Goal: Task Accomplishment & Management: Manage account settings

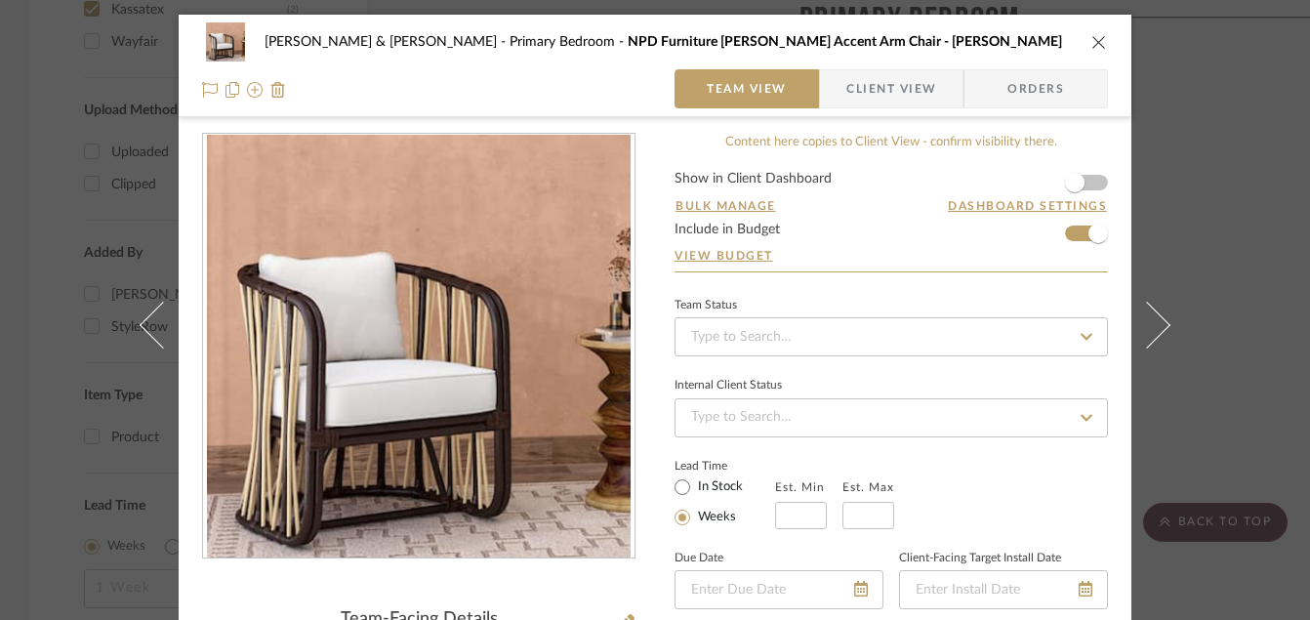
scroll to position [1133, 0]
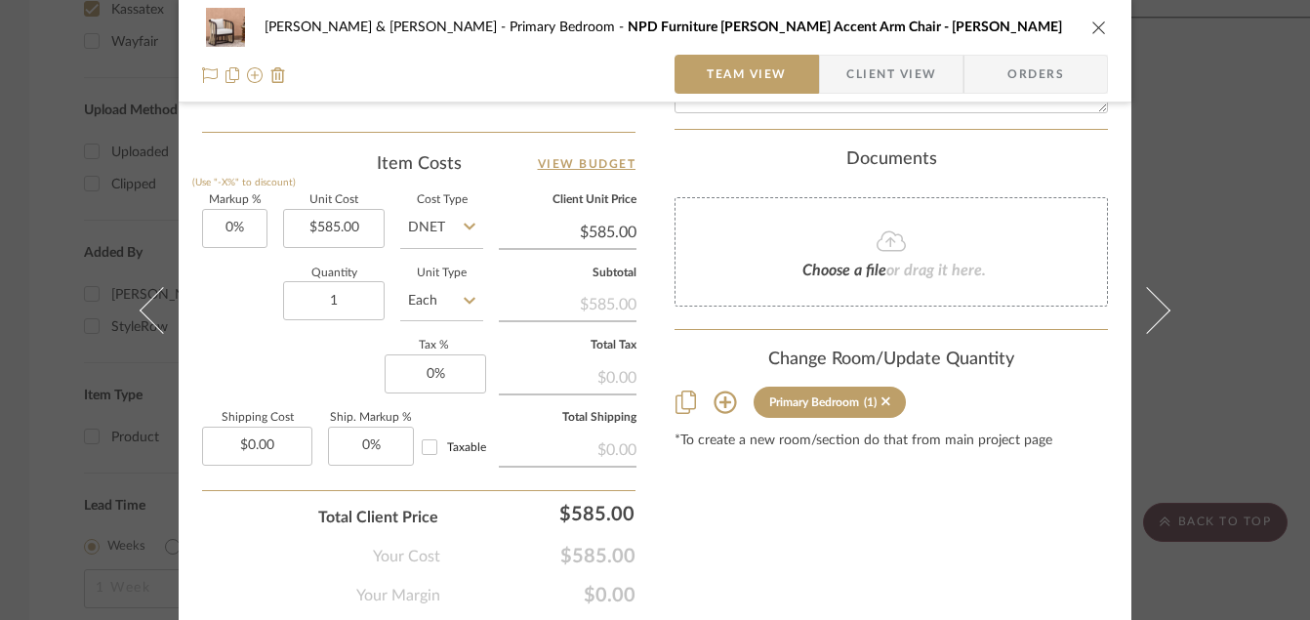
click at [1097, 29] on icon "close" at bounding box center [1100, 28] width 16 height 16
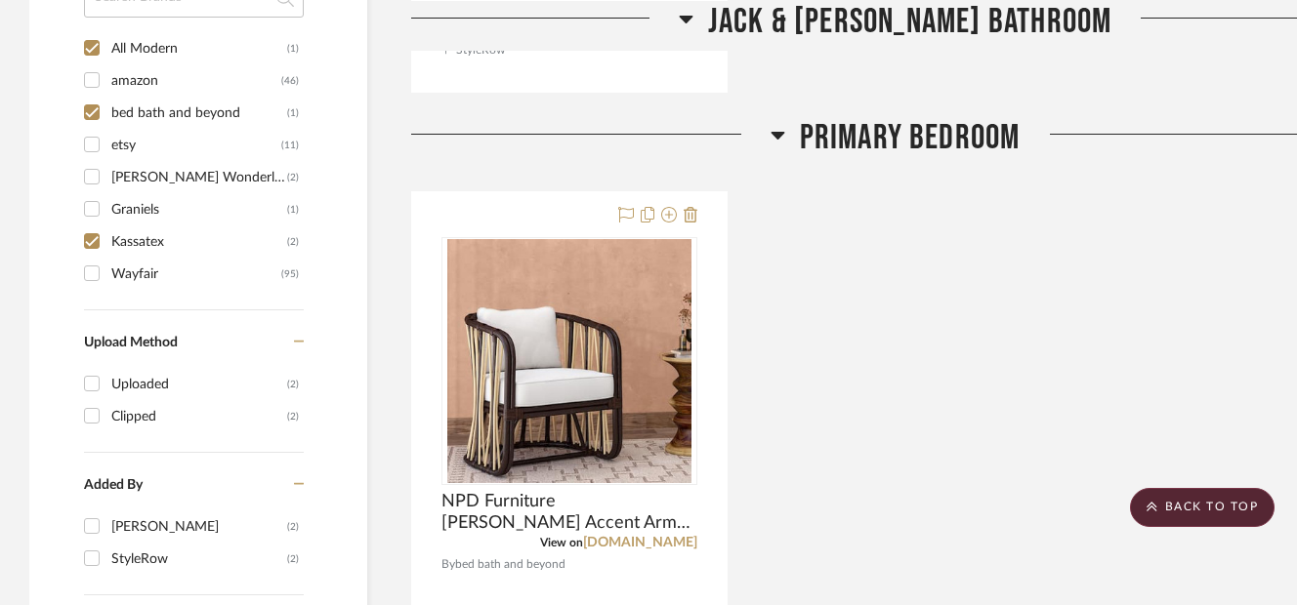
scroll to position [1400, 0]
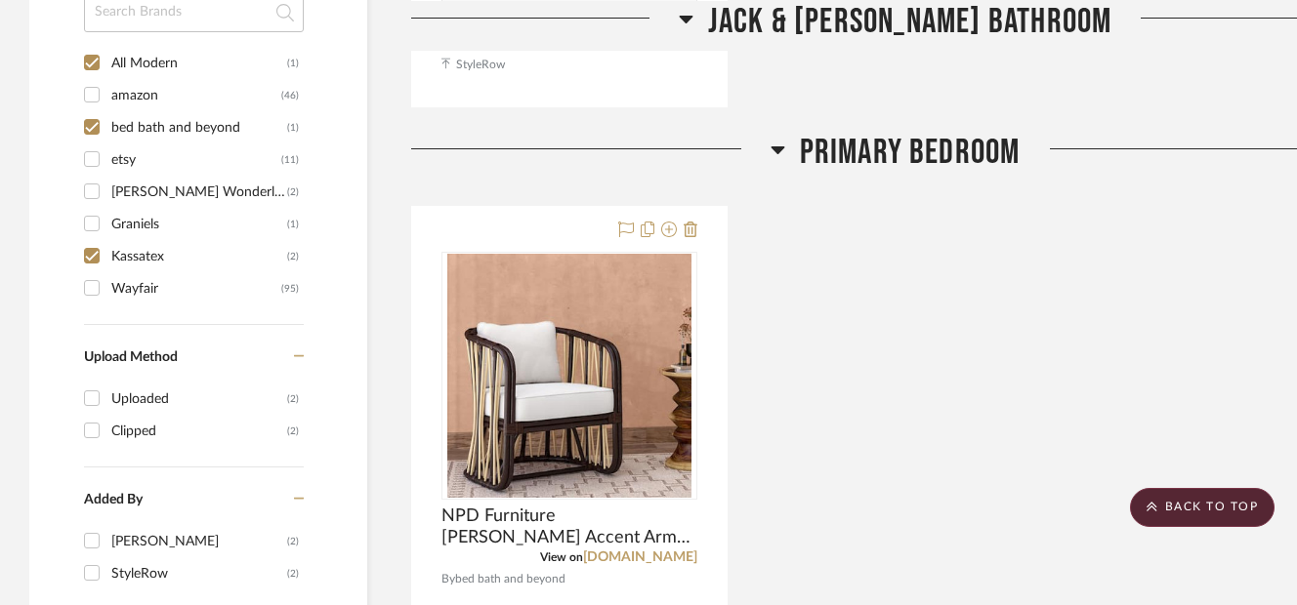
click at [95, 130] on input "bed bath and beyond (1)" at bounding box center [91, 126] width 31 height 31
checkbox input "false"
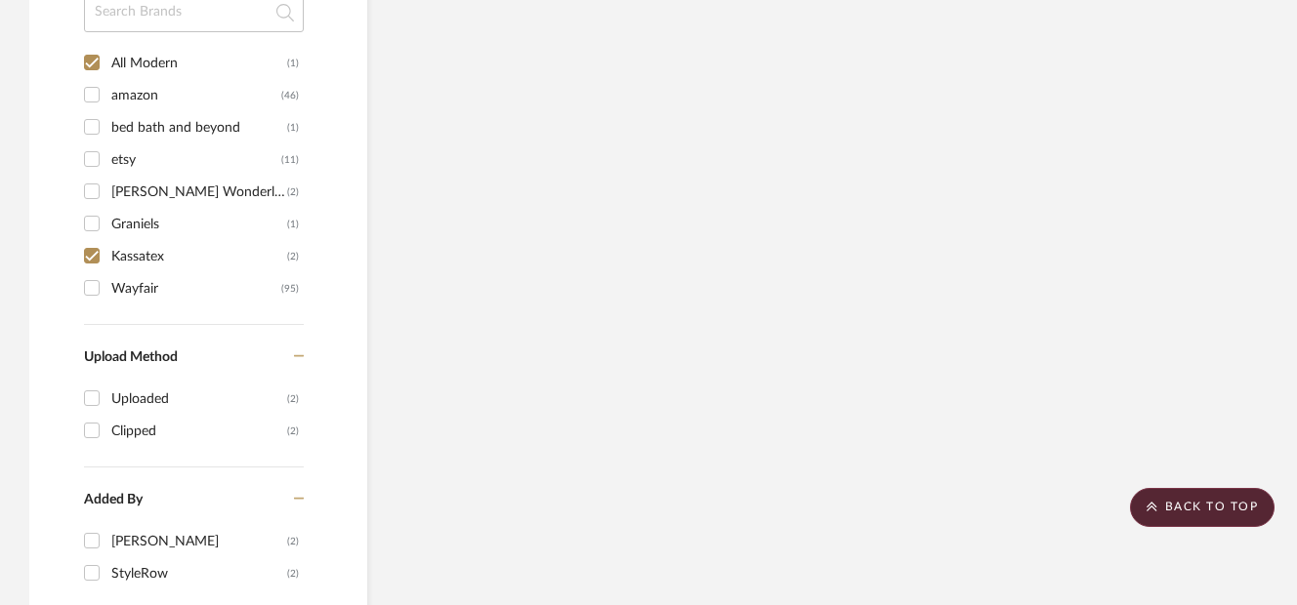
click at [91, 54] on input "All Modern (1)" at bounding box center [91, 62] width 31 height 31
checkbox input "false"
click at [91, 252] on input "Kassatex (2)" at bounding box center [91, 255] width 31 height 31
checkbox input "false"
click at [95, 288] on input "Wayfair (95)" at bounding box center [91, 287] width 31 height 31
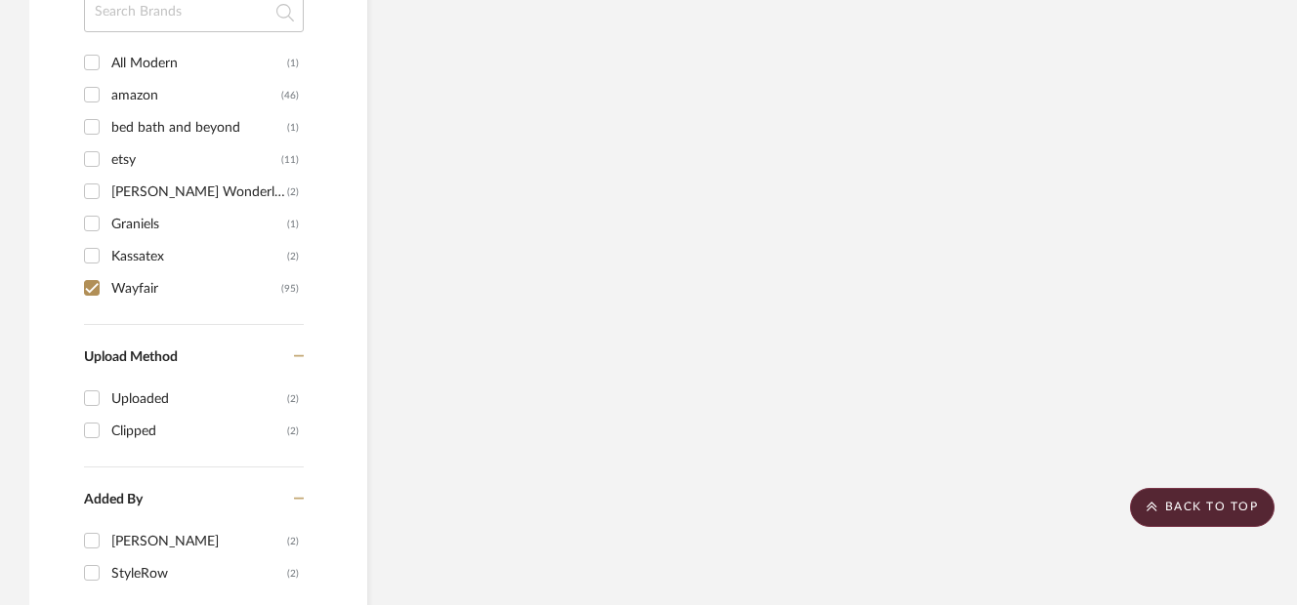
checkbox input "true"
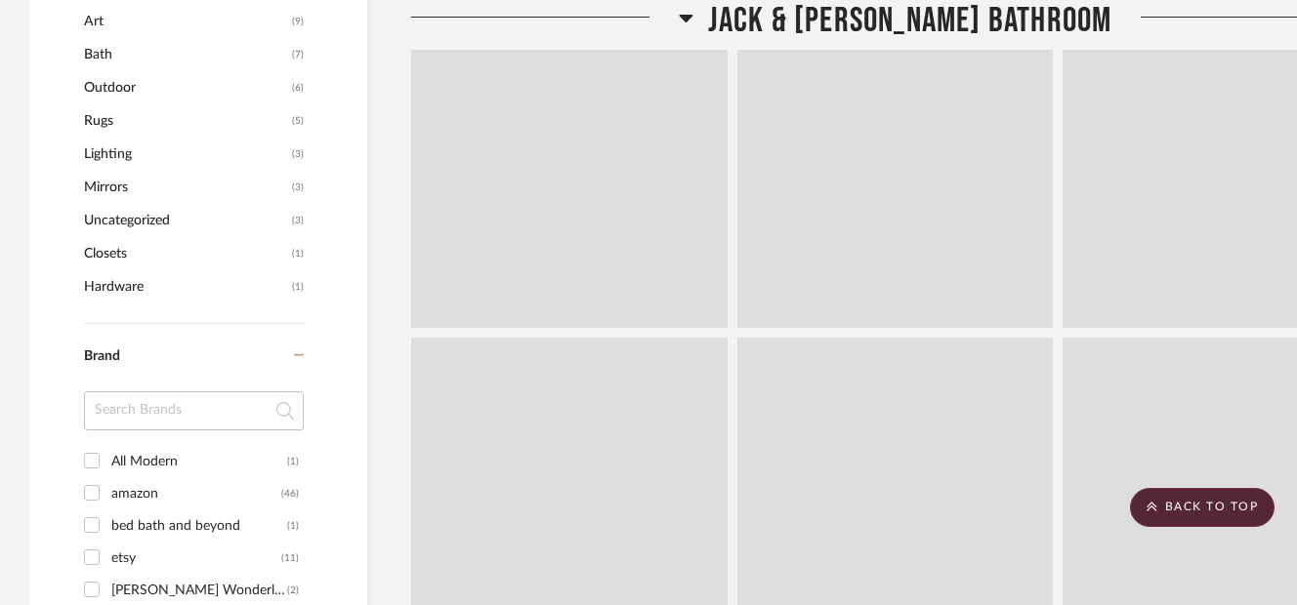
scroll to position [1799, 0]
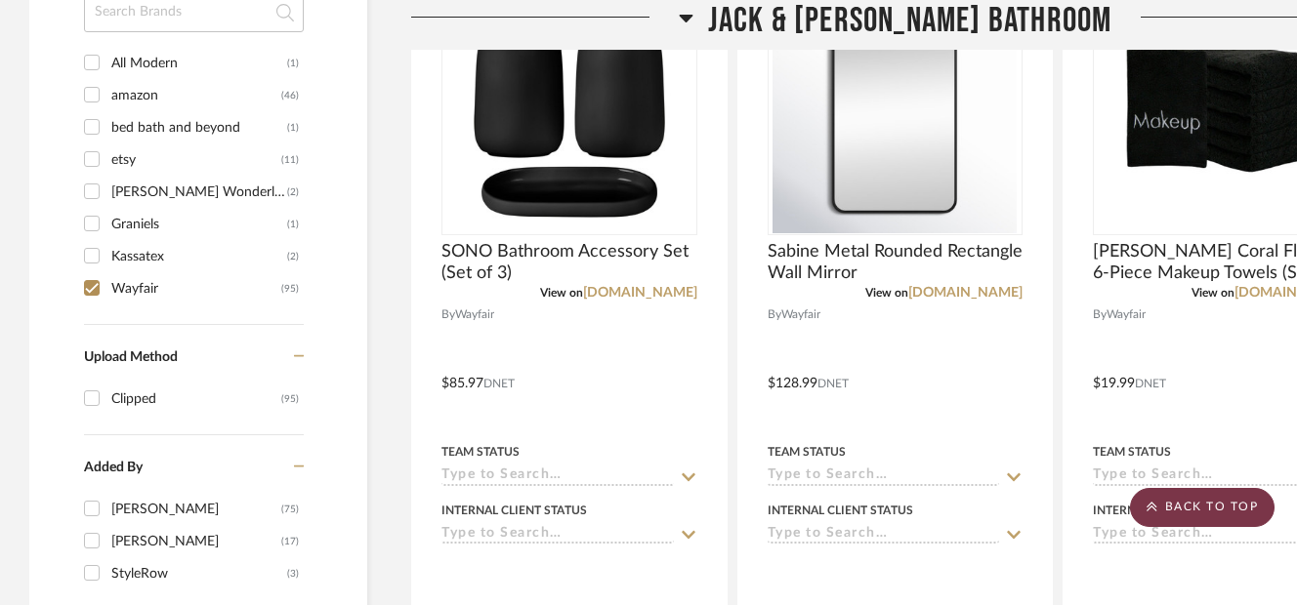
click at [1152, 499] on scroll-to-top-button "BACK TO TOP" at bounding box center [1202, 507] width 145 height 39
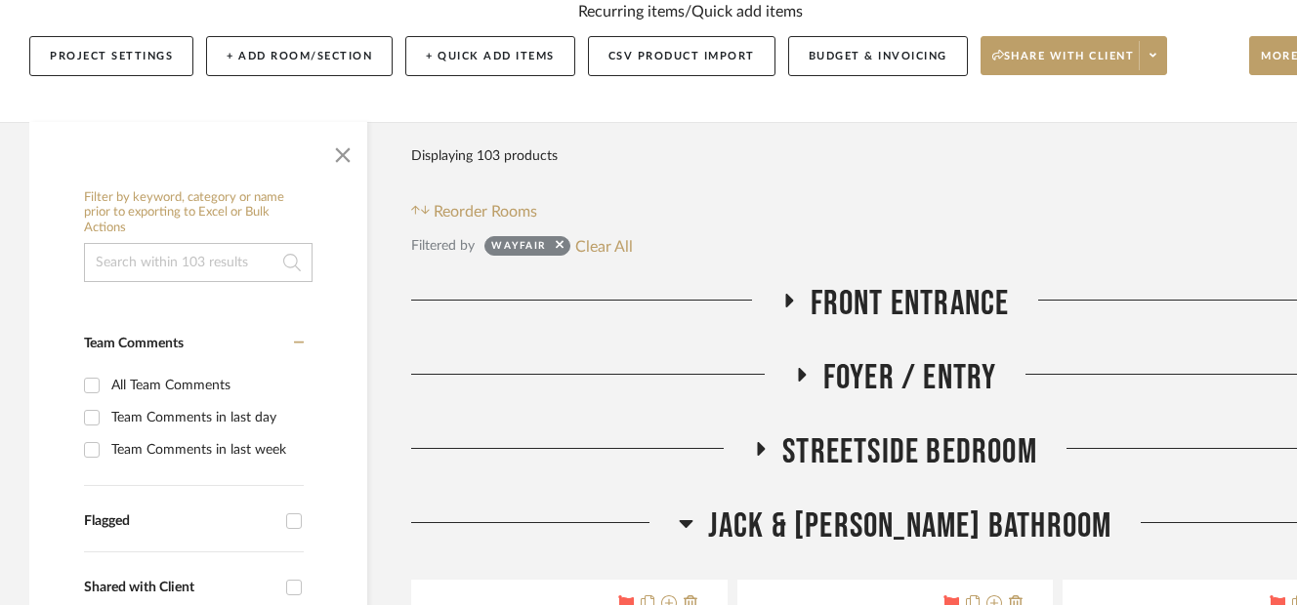
scroll to position [387, 0]
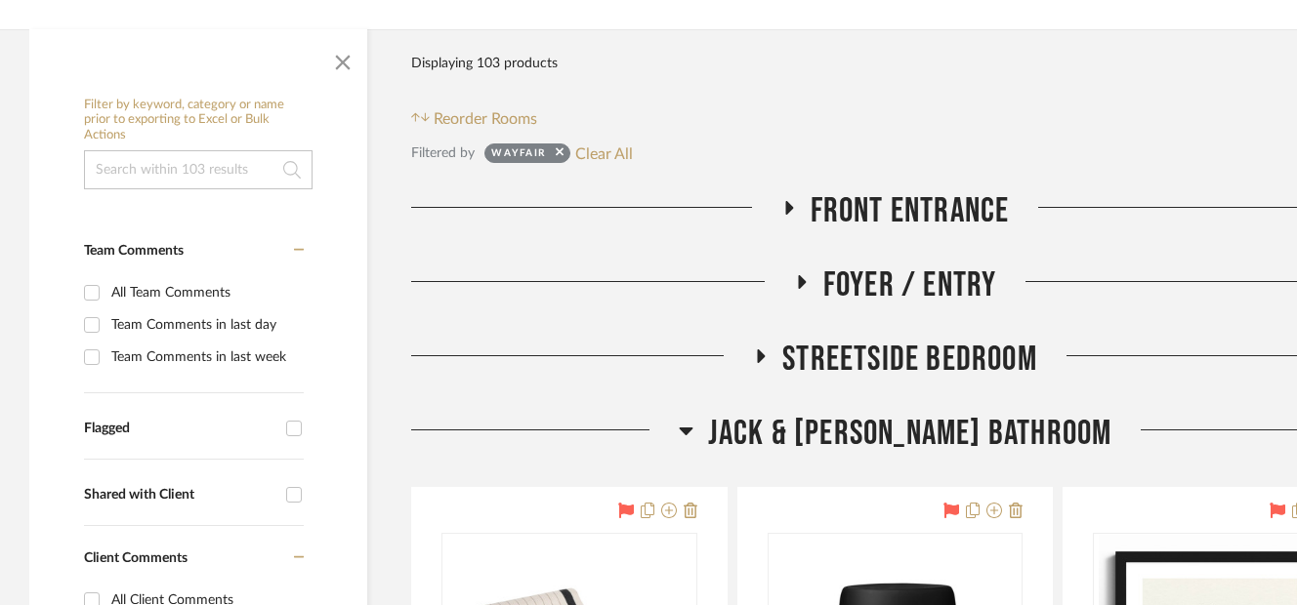
click at [790, 206] on icon at bounding box center [789, 208] width 8 height 14
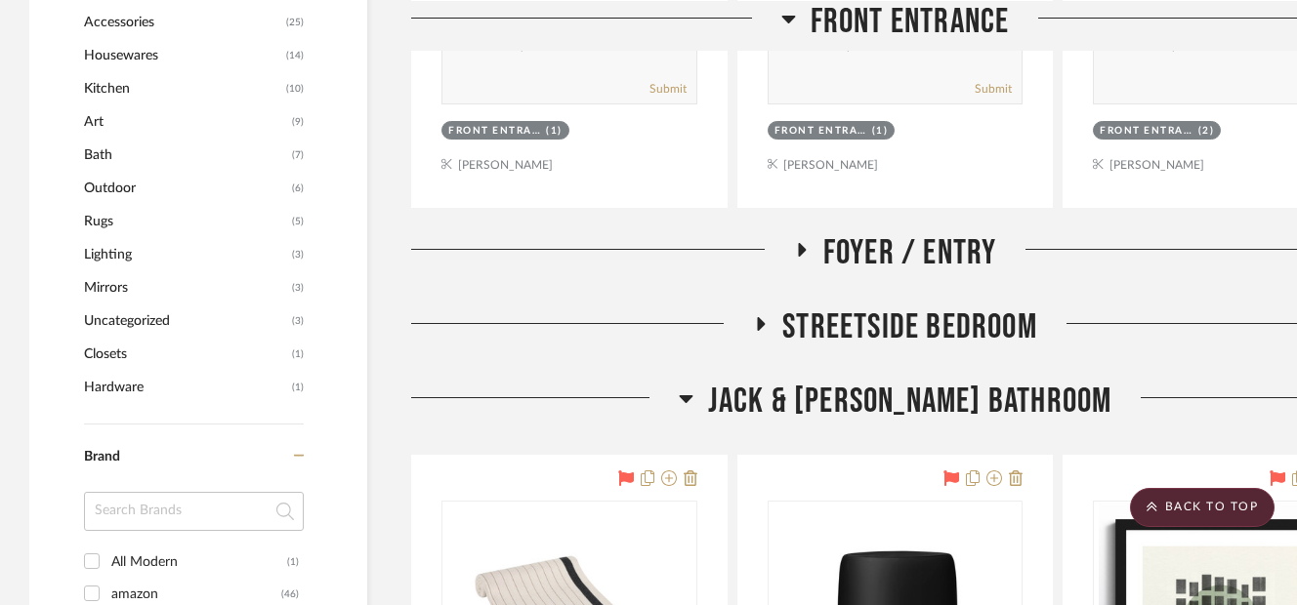
scroll to position [1317, 0]
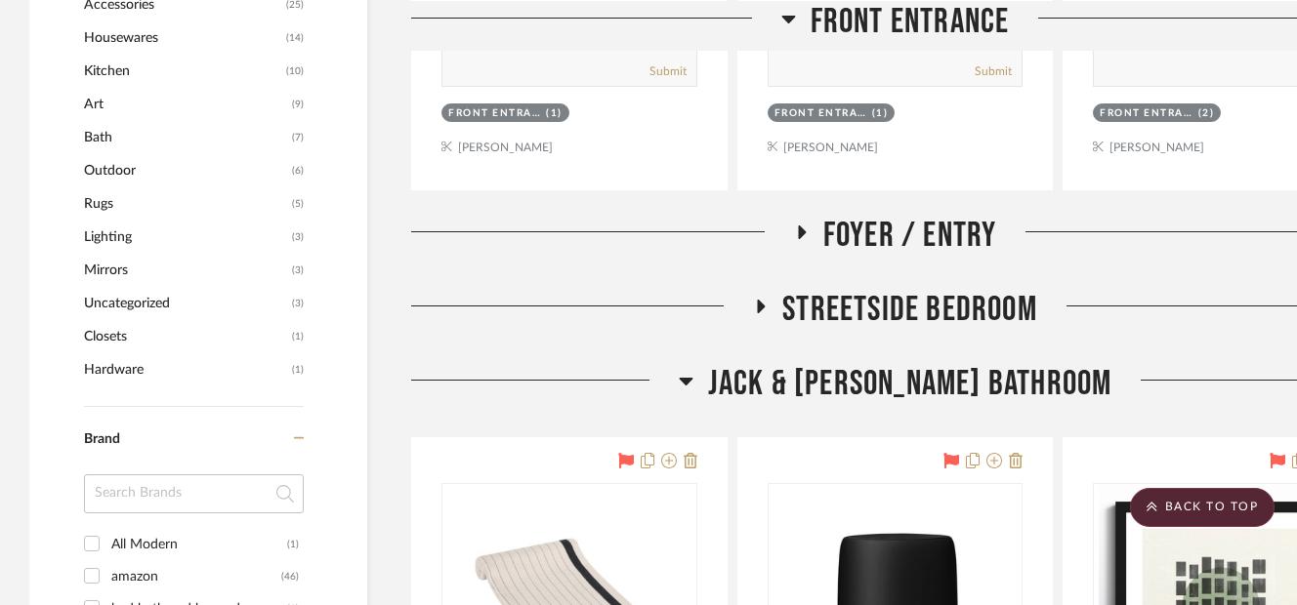
click at [787, 236] on div at bounding box center [602, 240] width 383 height 50
click at [802, 236] on icon at bounding box center [800, 232] width 23 height 15
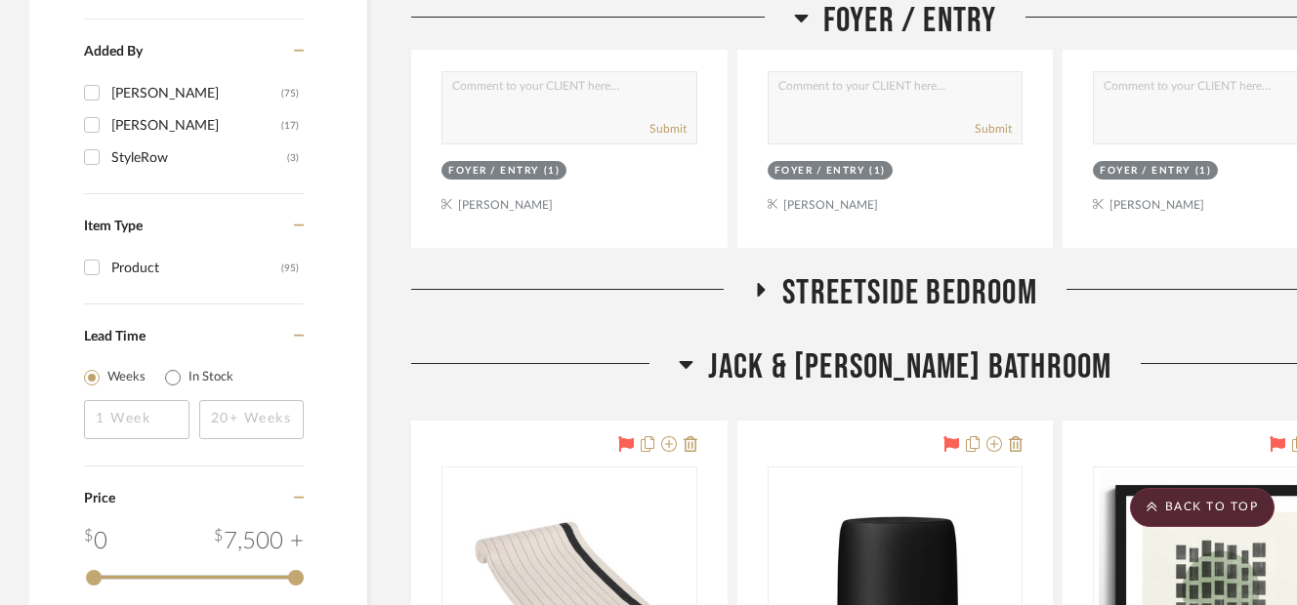
scroll to position [2269, 0]
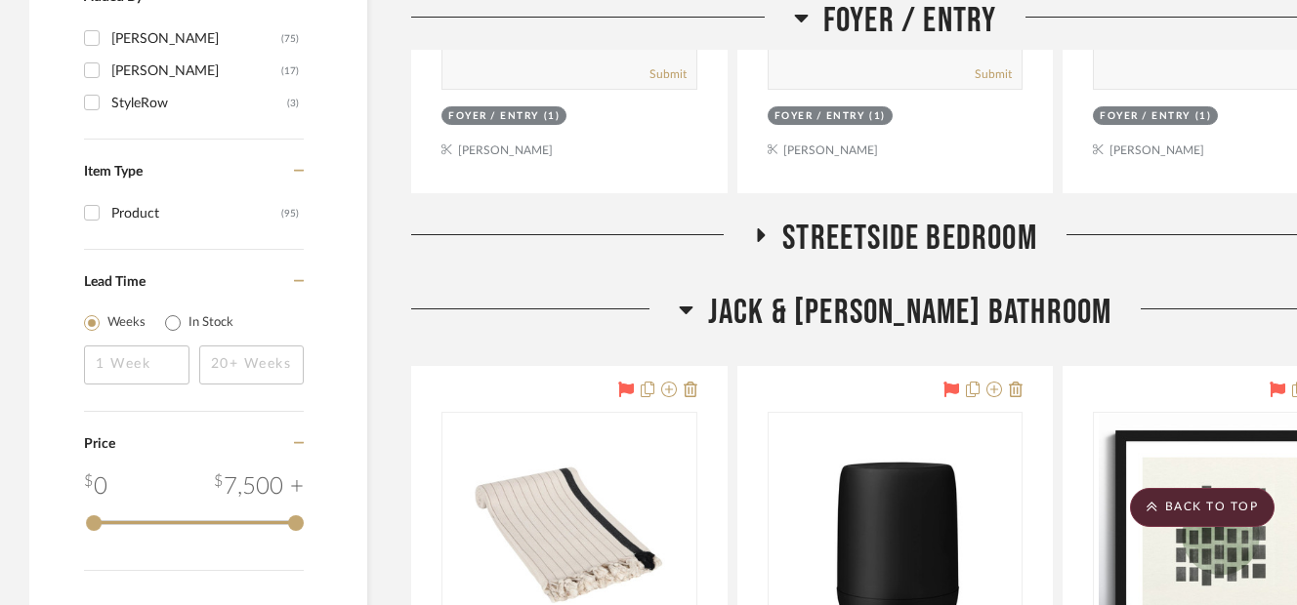
click at [766, 235] on icon at bounding box center [760, 235] width 23 height 15
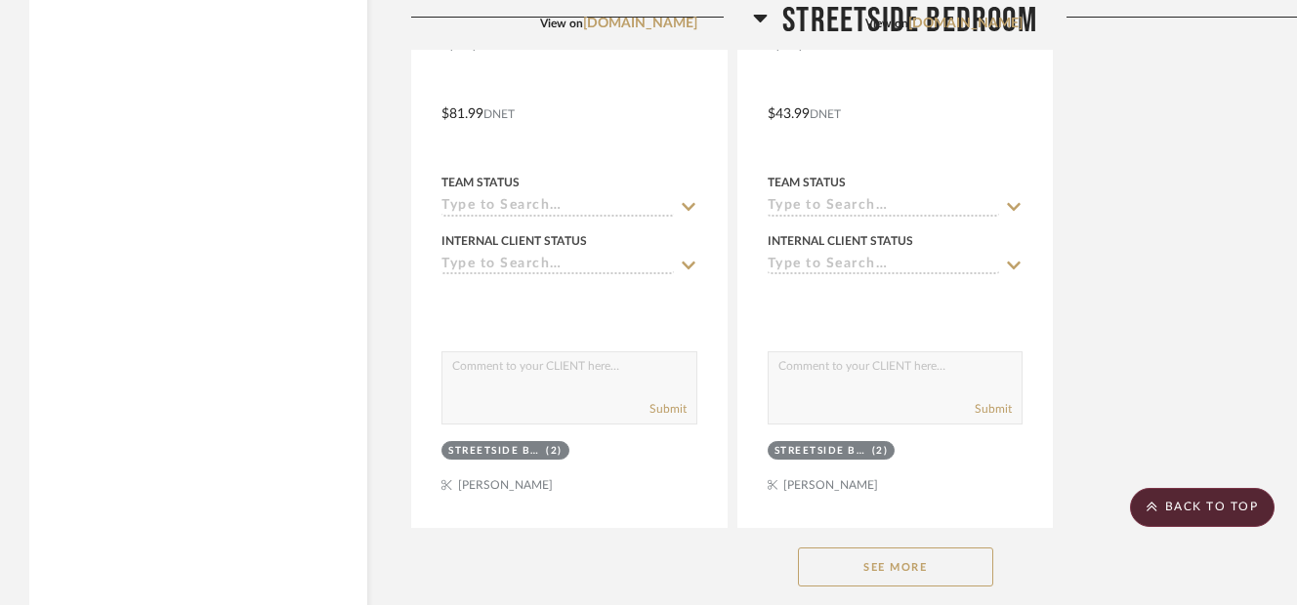
scroll to position [4644, 0]
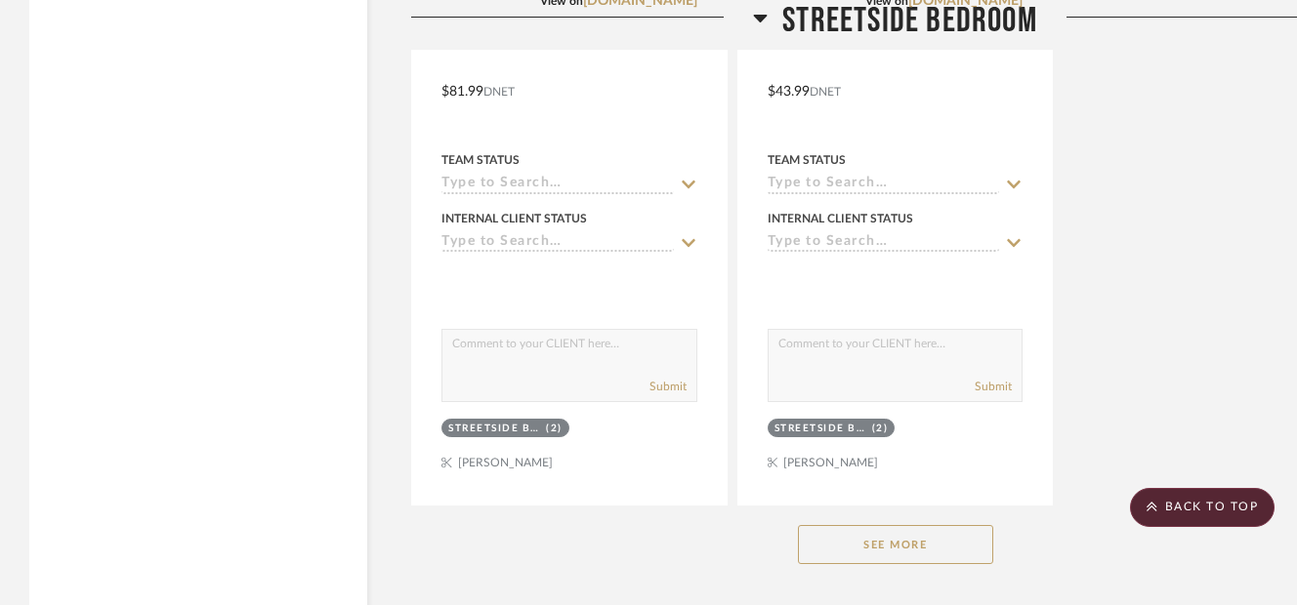
click at [950, 550] on button "See More" at bounding box center [895, 544] width 195 height 39
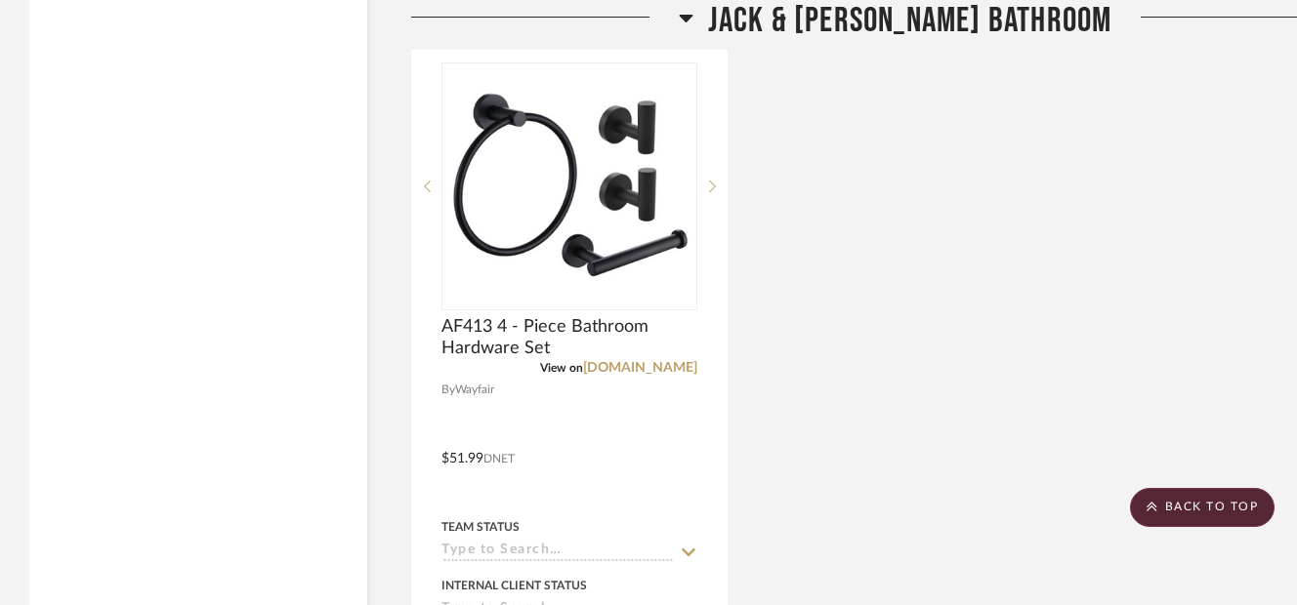
scroll to position [7813, 0]
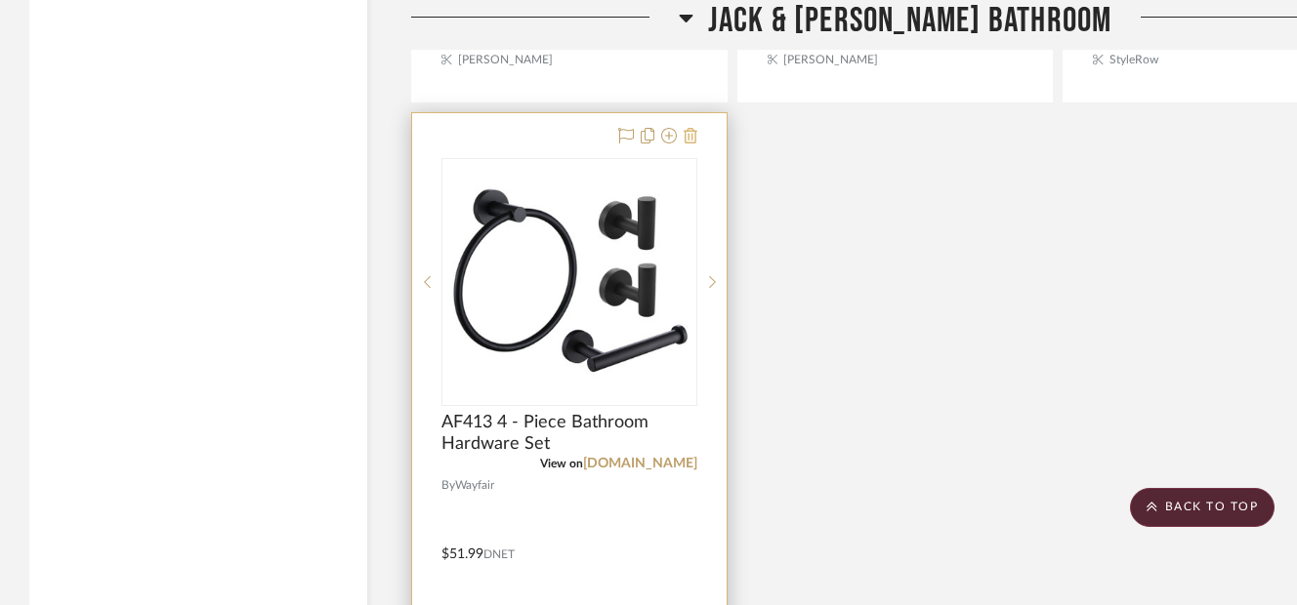
click at [693, 131] on icon at bounding box center [691, 136] width 14 height 16
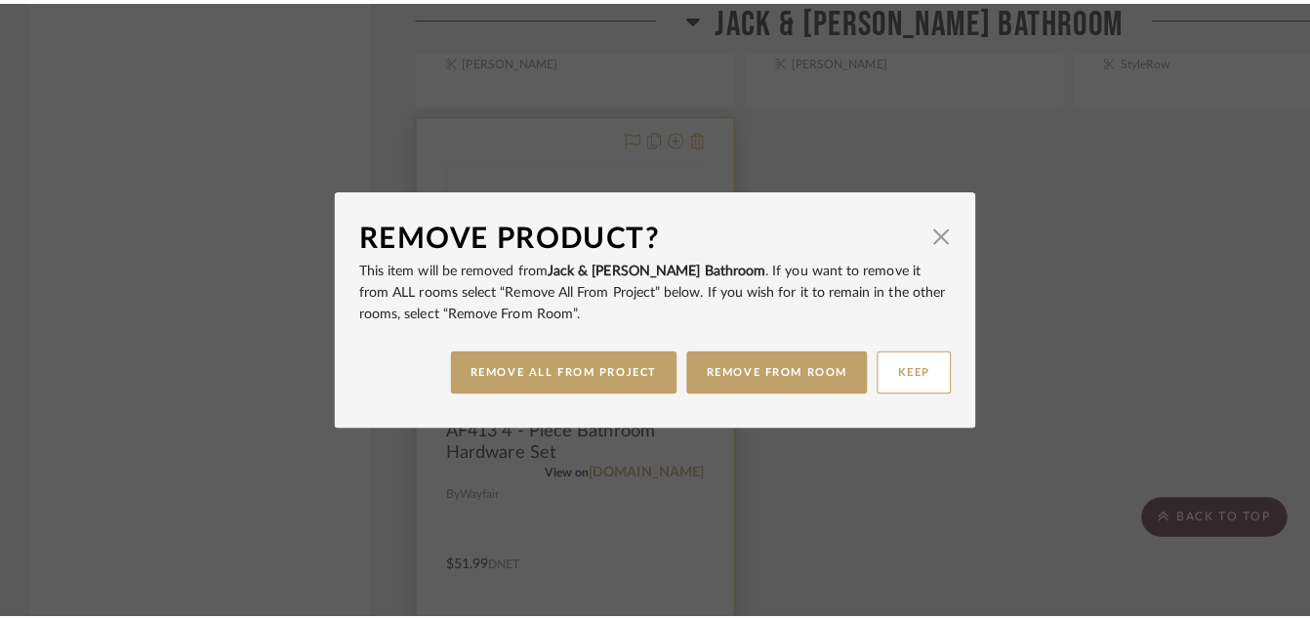
scroll to position [0, 0]
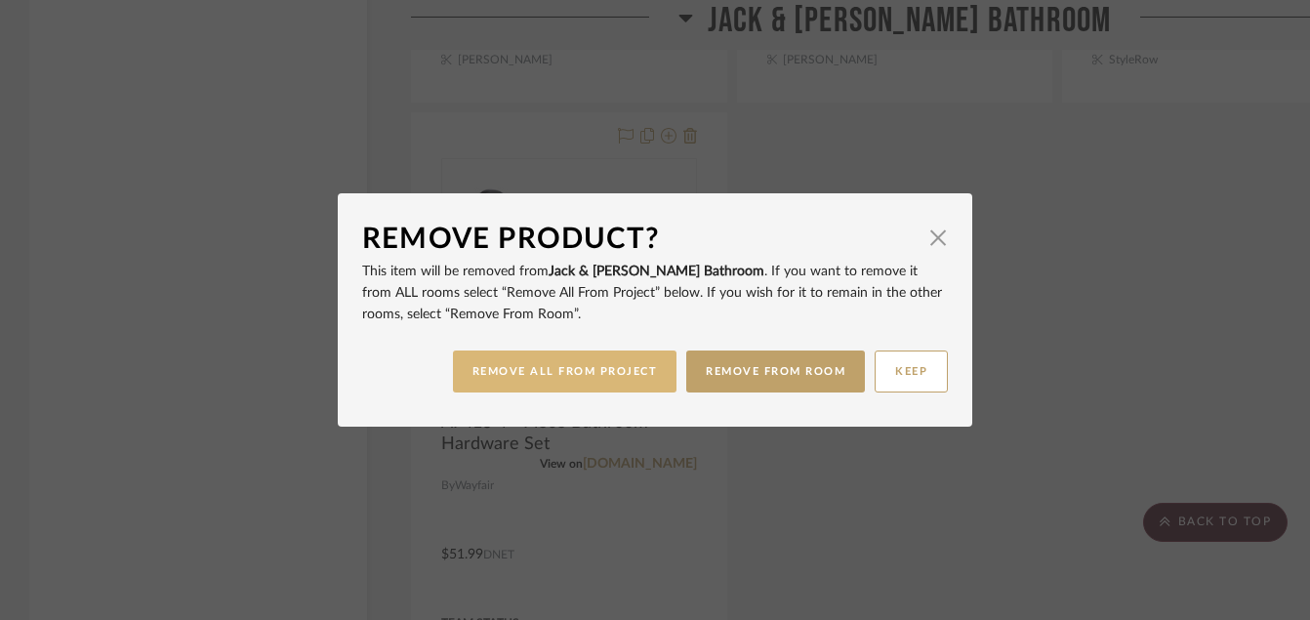
click at [581, 372] on button "REMOVE ALL FROM PROJECT" at bounding box center [565, 372] width 225 height 42
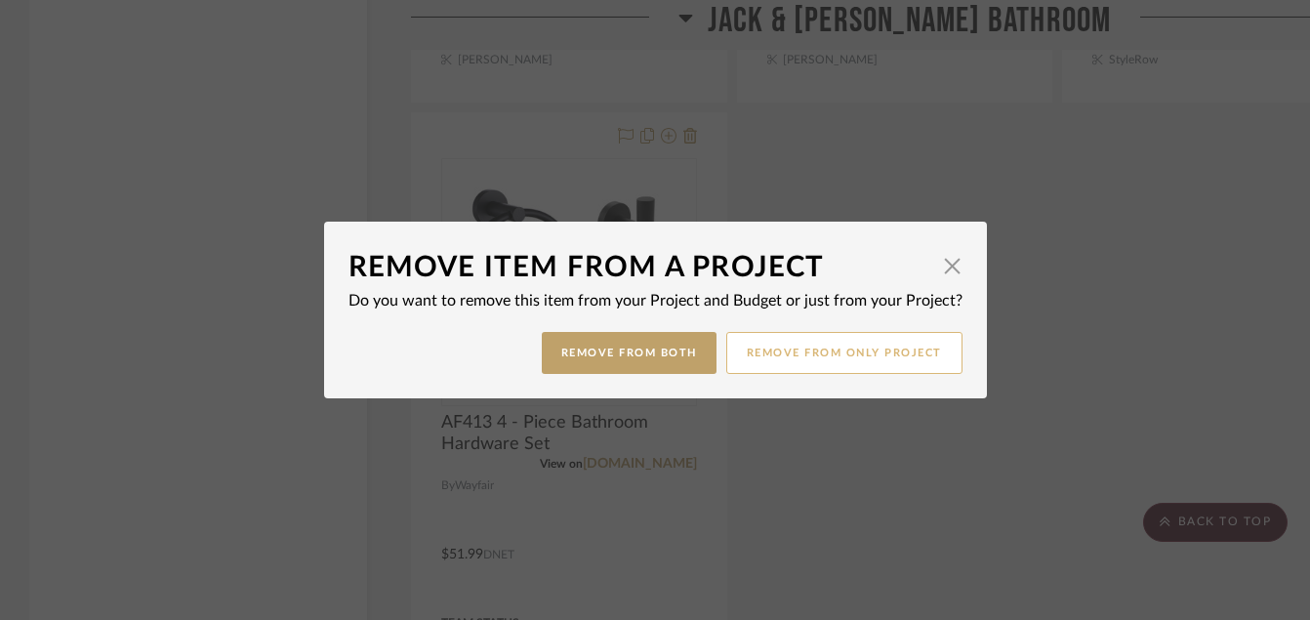
click at [755, 354] on button "Remove from only Project" at bounding box center [845, 353] width 236 height 42
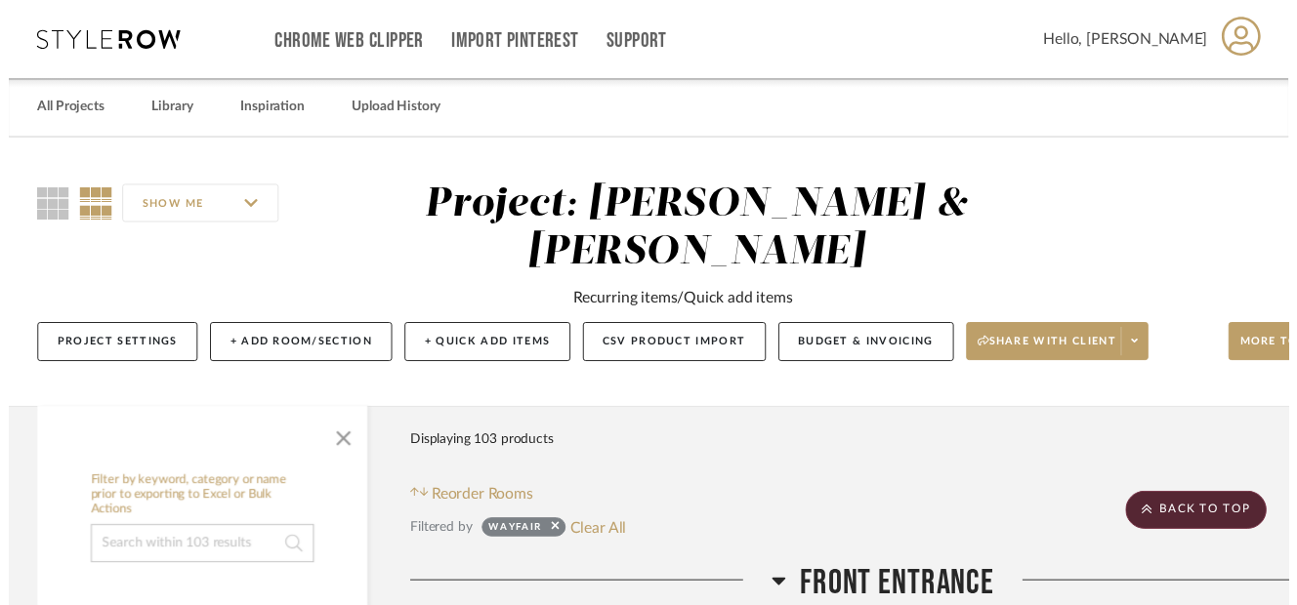
scroll to position [7813, 0]
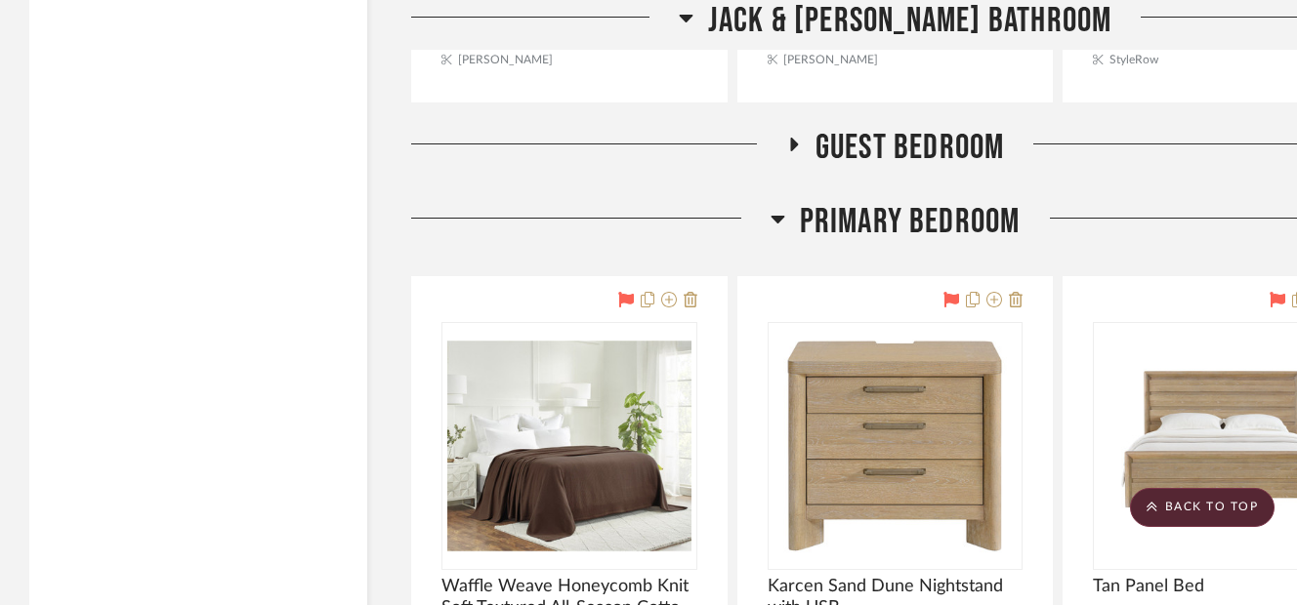
click at [791, 135] on h3 "Guest Bedroom" at bounding box center [895, 148] width 219 height 42
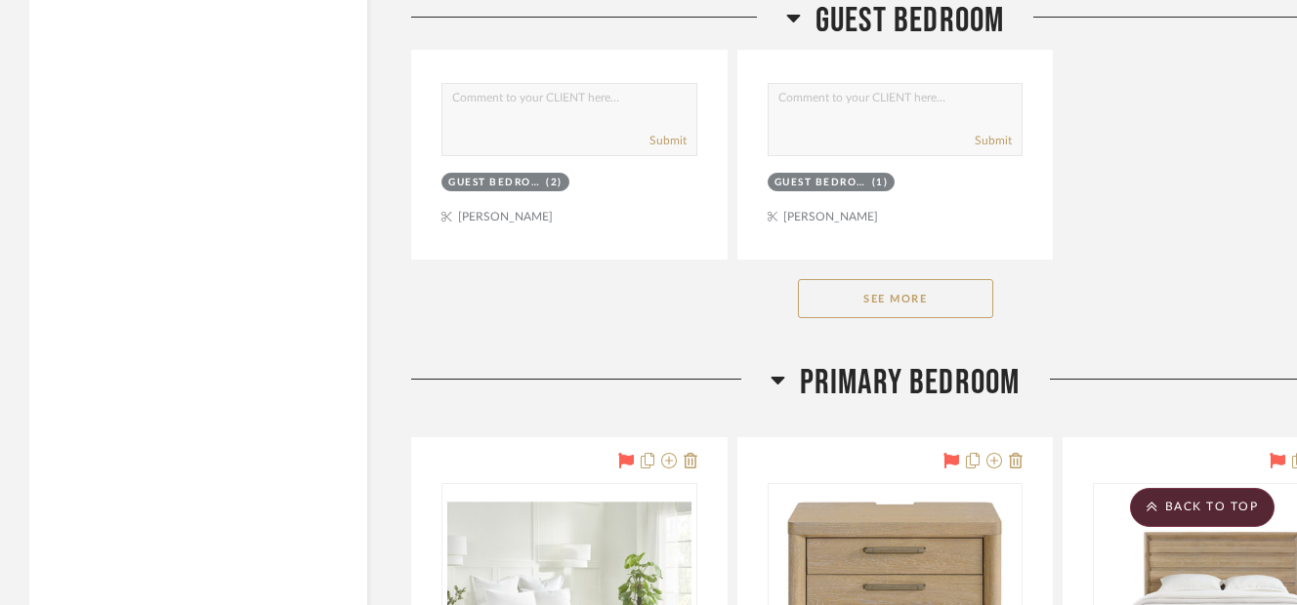
scroll to position [10391, 0]
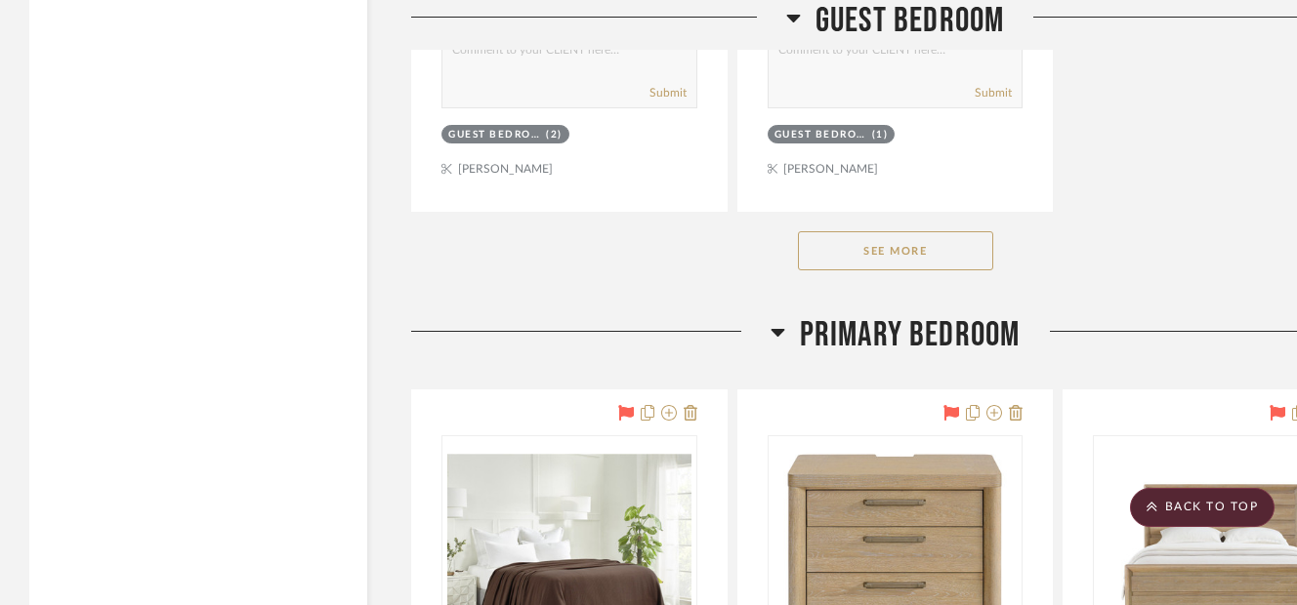
click at [938, 244] on button "See More" at bounding box center [895, 250] width 195 height 39
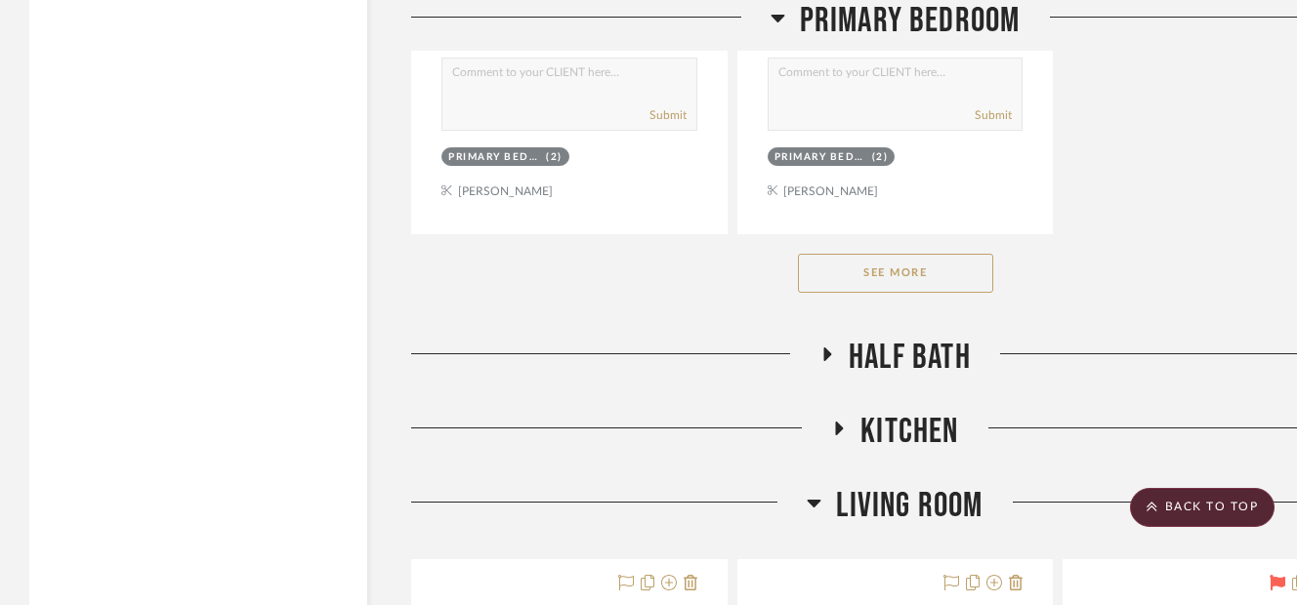
scroll to position [13164, 0]
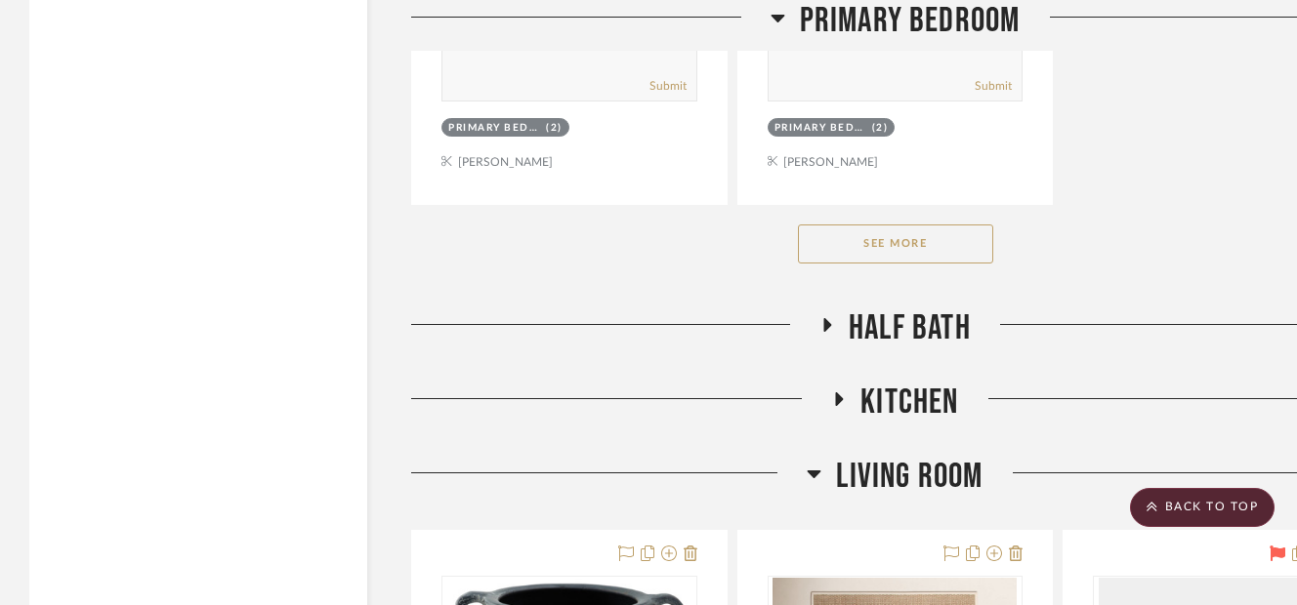
click at [907, 250] on button "See More" at bounding box center [895, 244] width 195 height 39
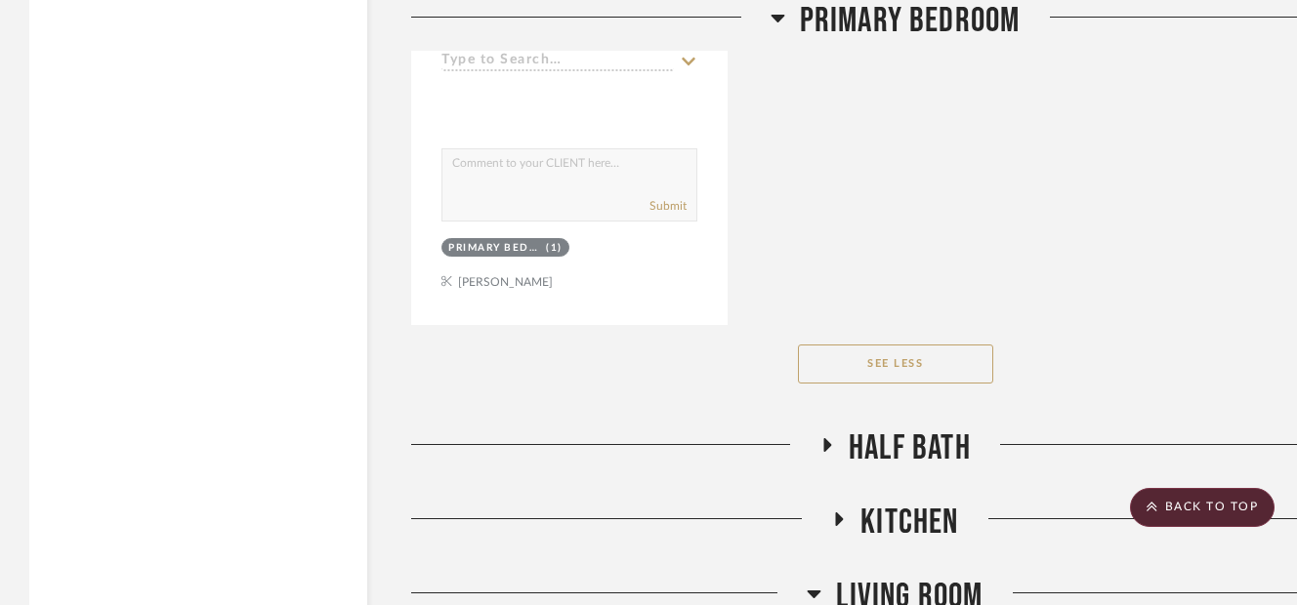
scroll to position [14922, 0]
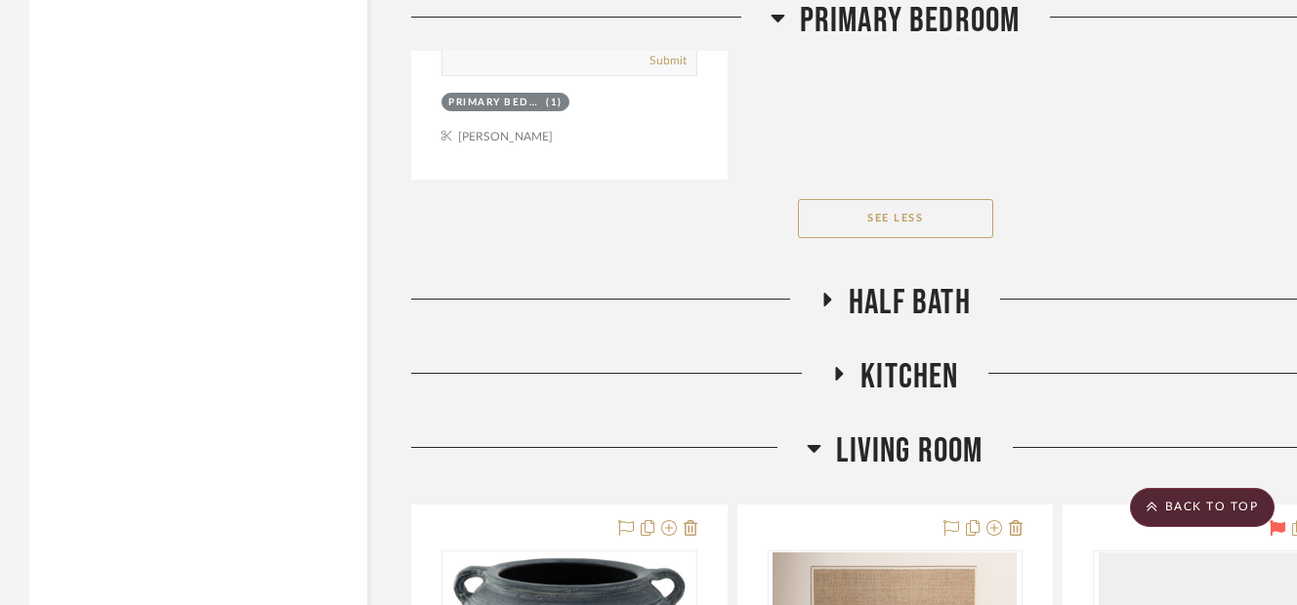
click at [827, 297] on icon at bounding box center [828, 300] width 8 height 14
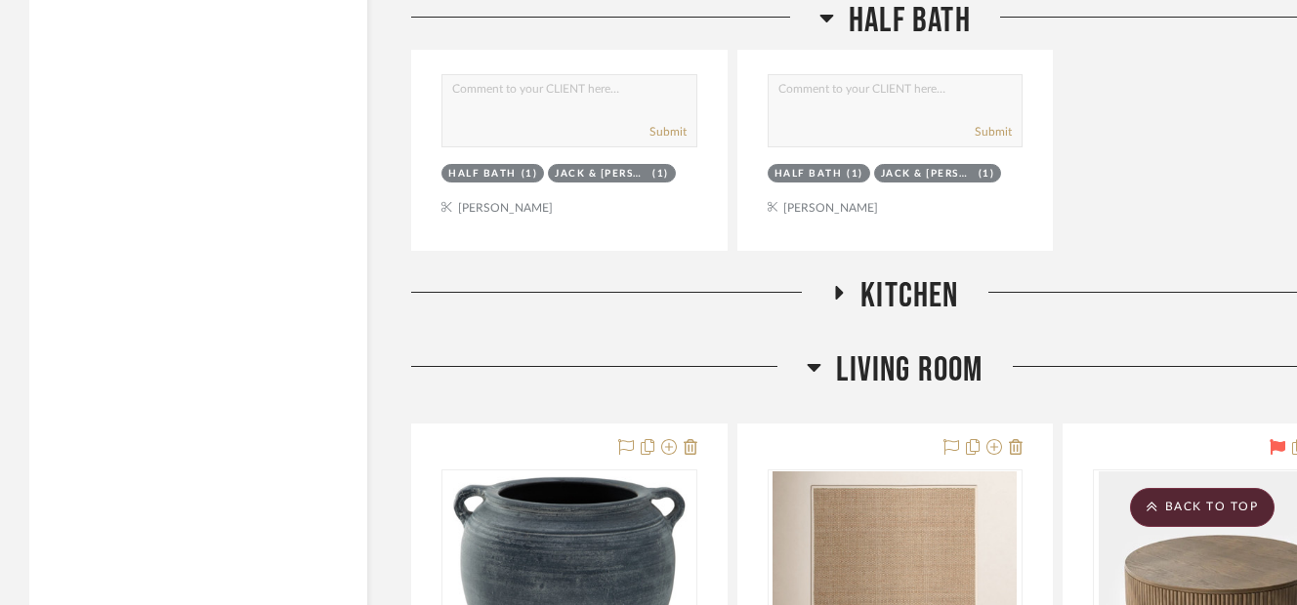
scroll to position [16758, 0]
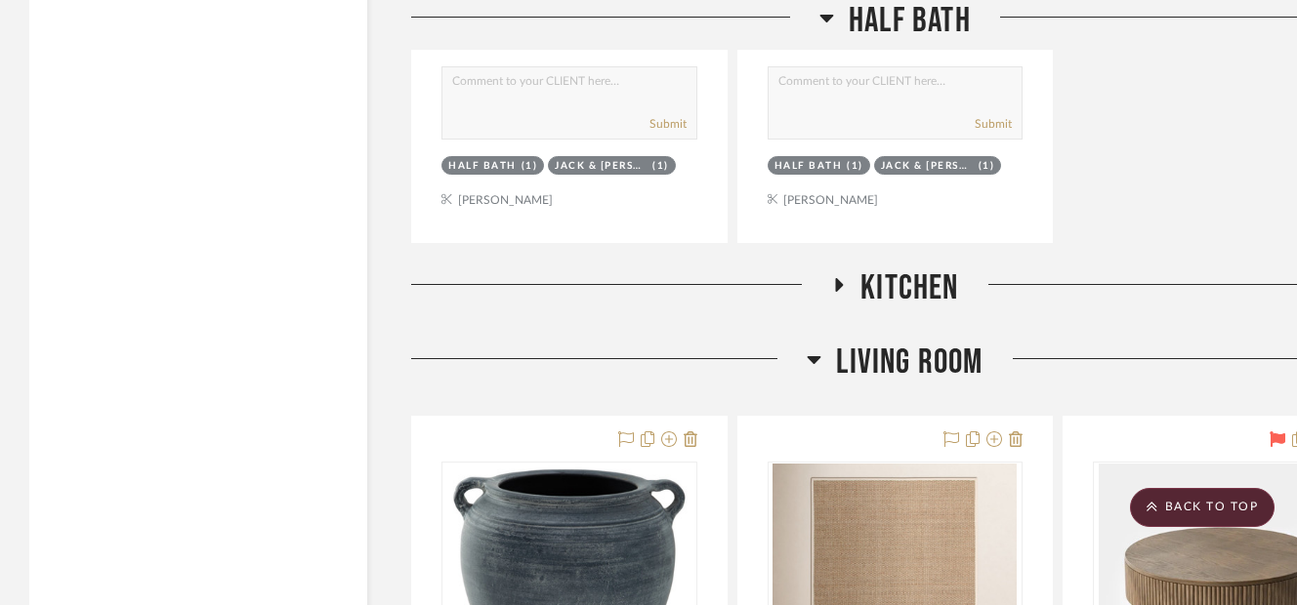
click at [841, 290] on icon at bounding box center [838, 284] width 23 height 15
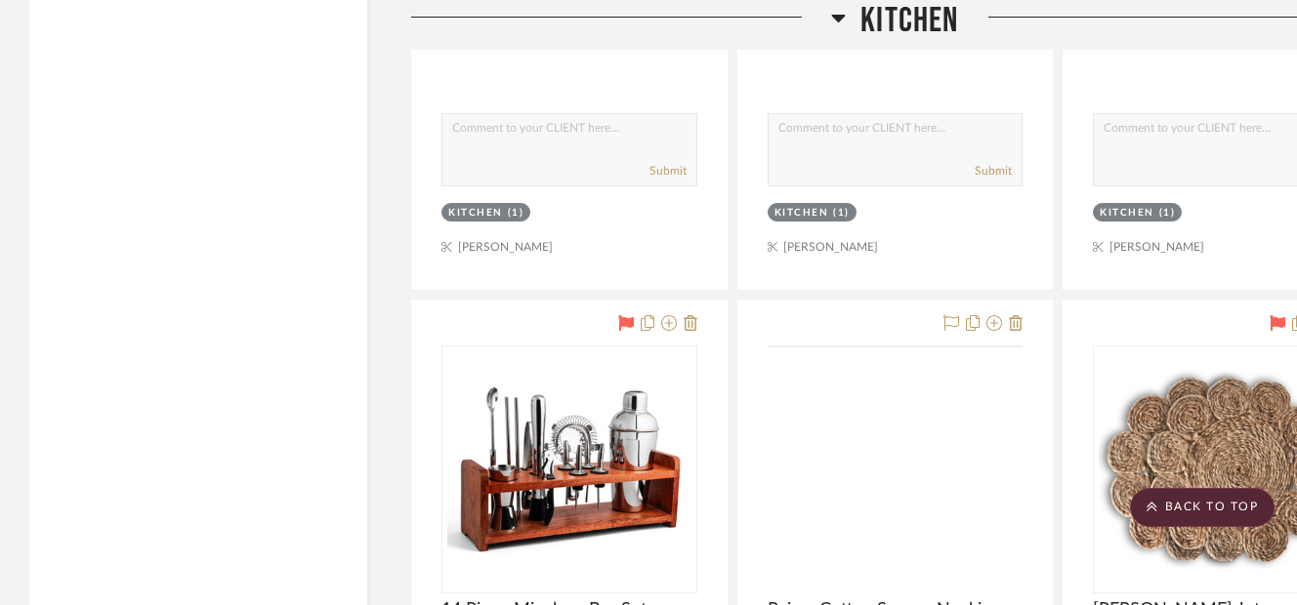
scroll to position [17891, 0]
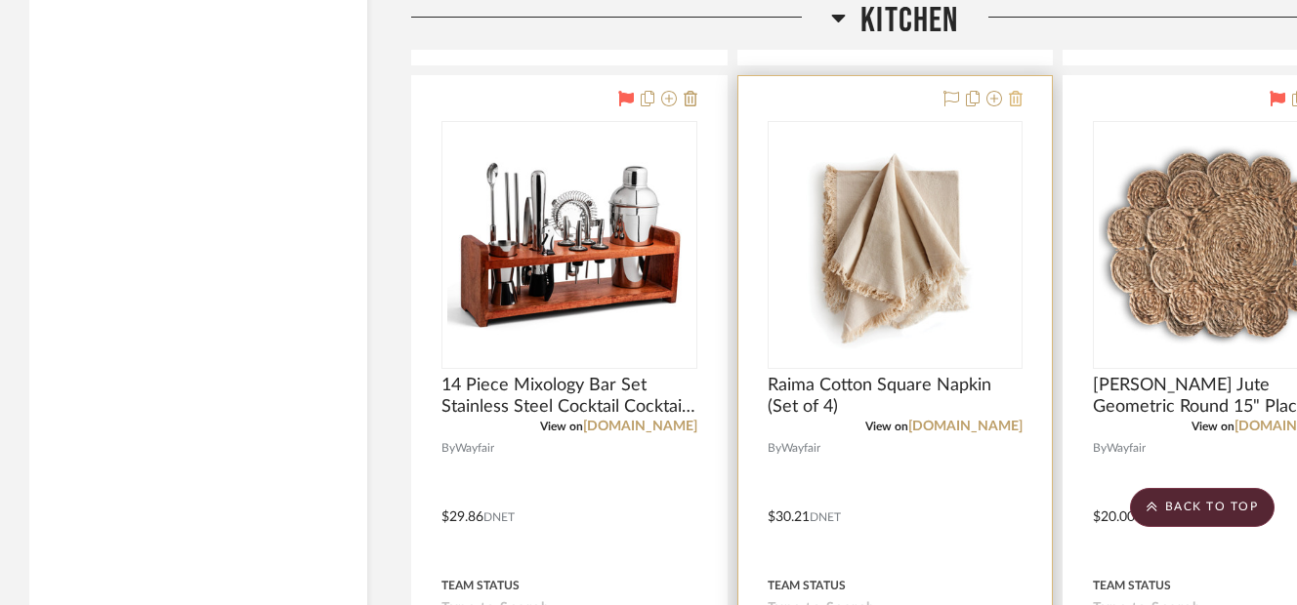
click at [1016, 101] on icon at bounding box center [1016, 99] width 14 height 16
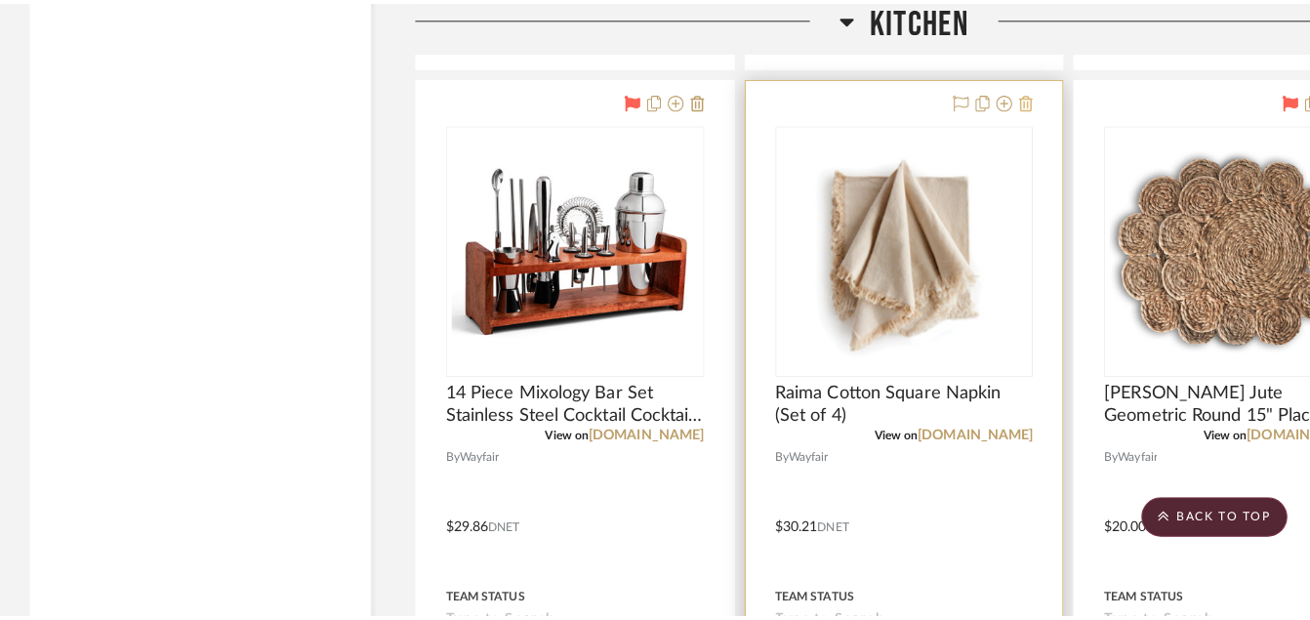
scroll to position [0, 0]
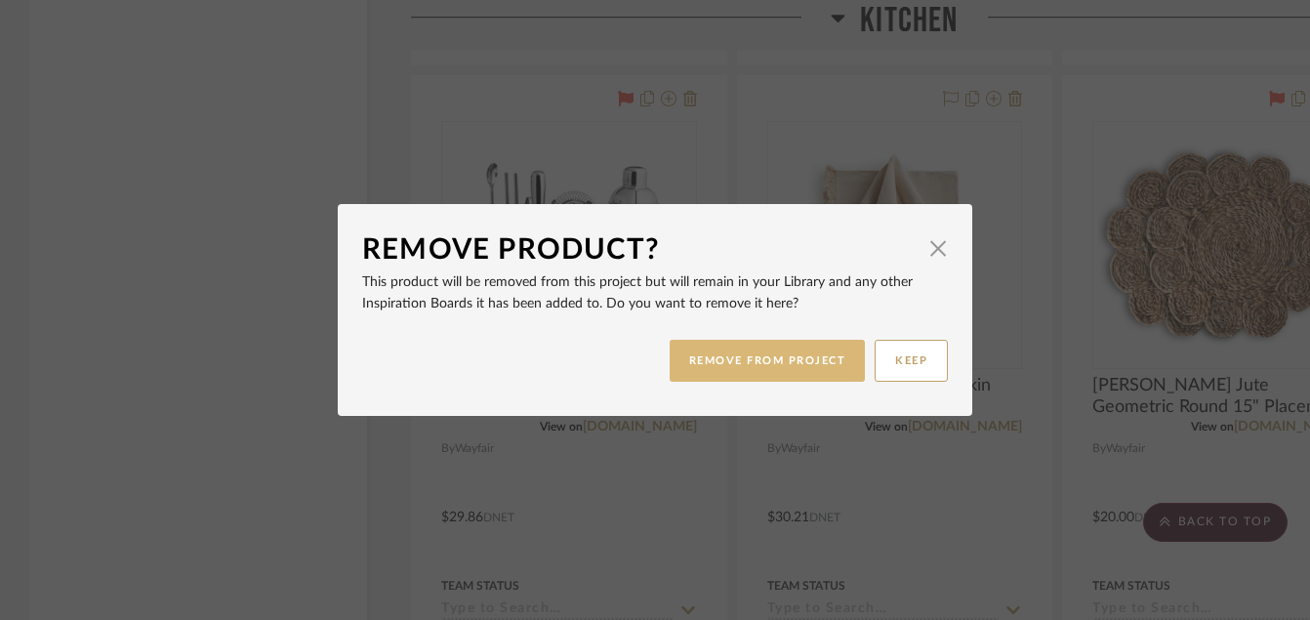
click at [759, 360] on button "REMOVE FROM PROJECT" at bounding box center [768, 361] width 196 height 42
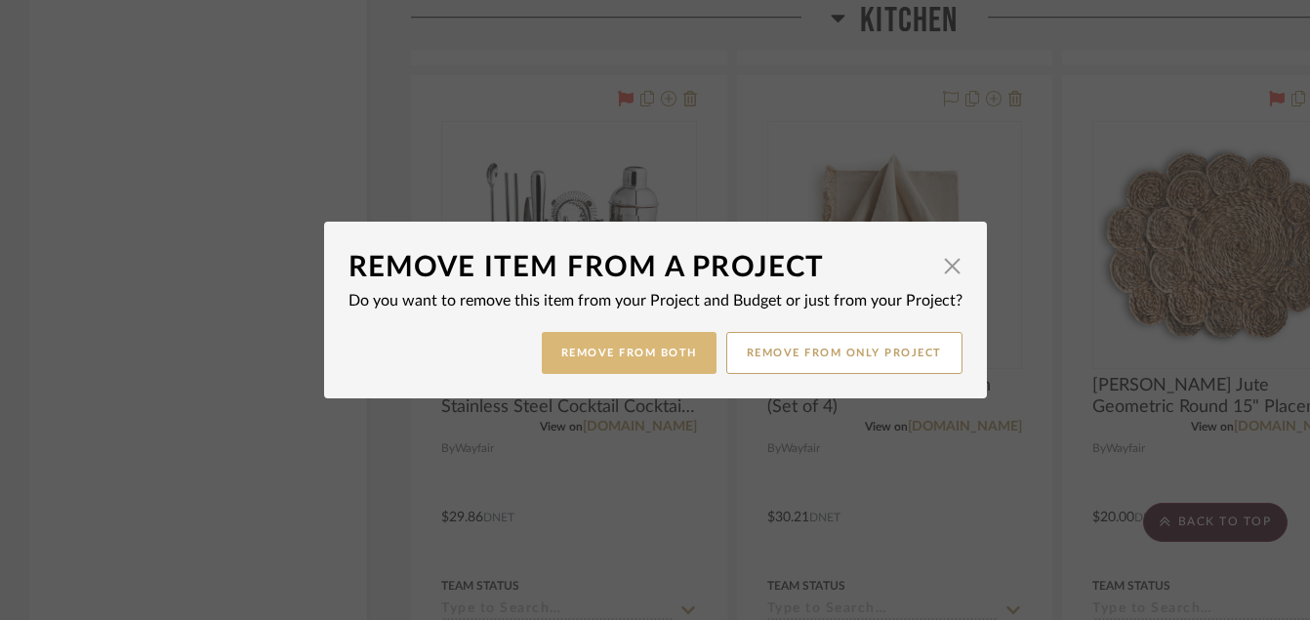
click at [624, 343] on button "Remove from Both" at bounding box center [629, 353] width 175 height 42
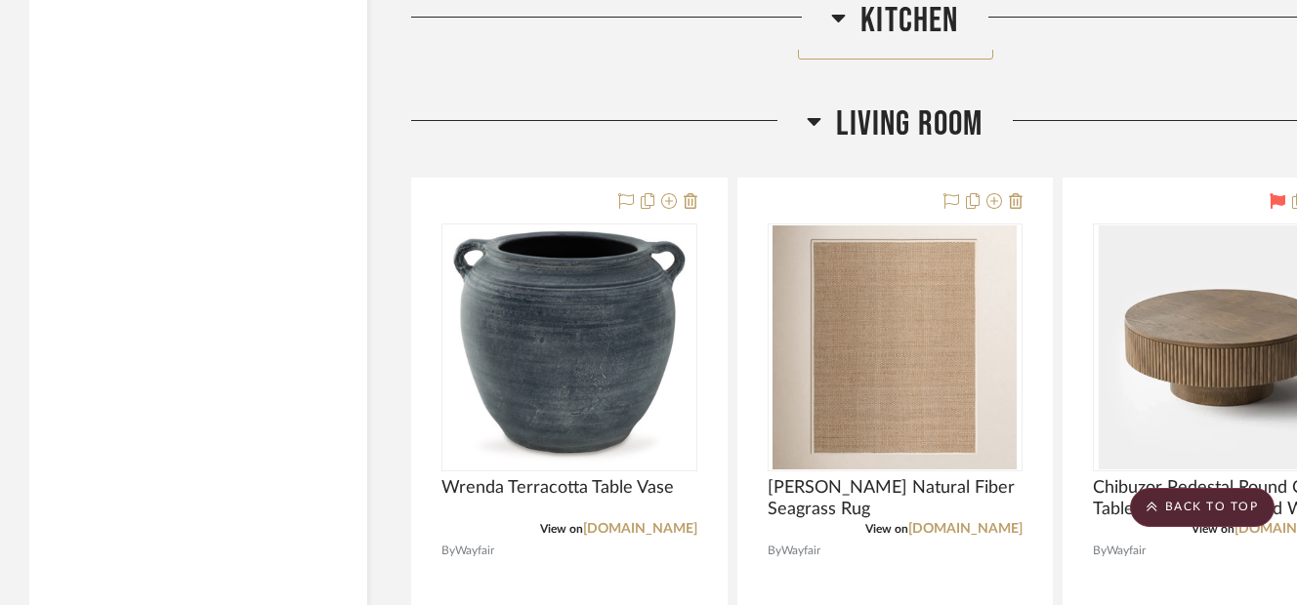
scroll to position [19648, 0]
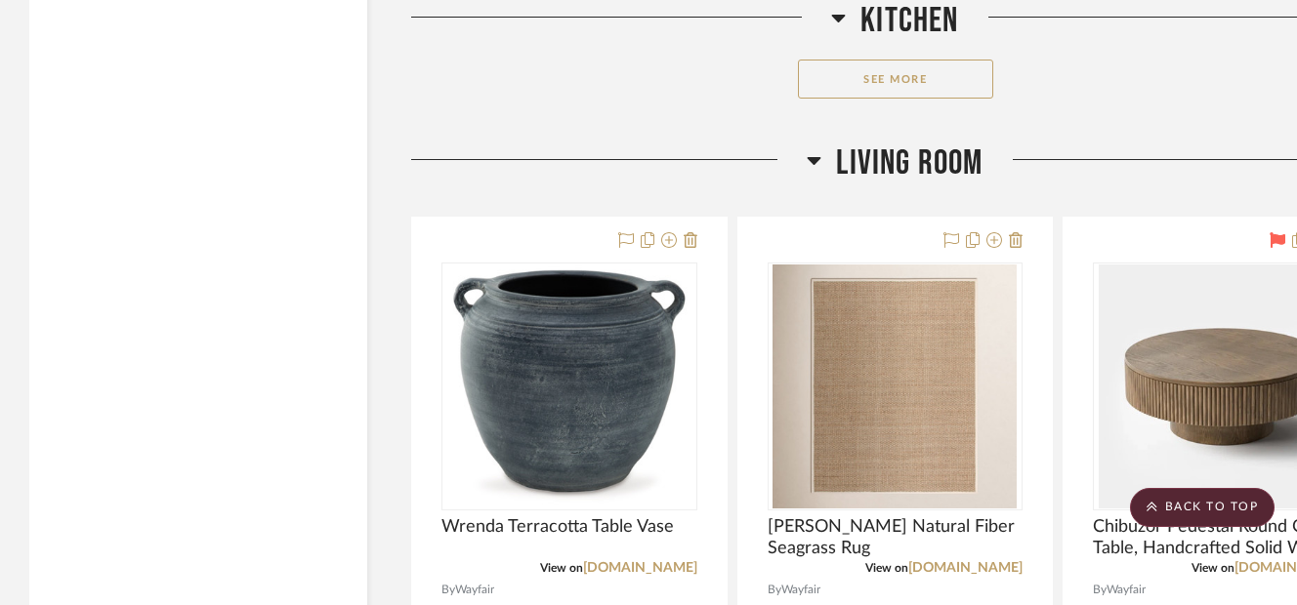
click at [874, 84] on button "See More" at bounding box center [895, 79] width 195 height 39
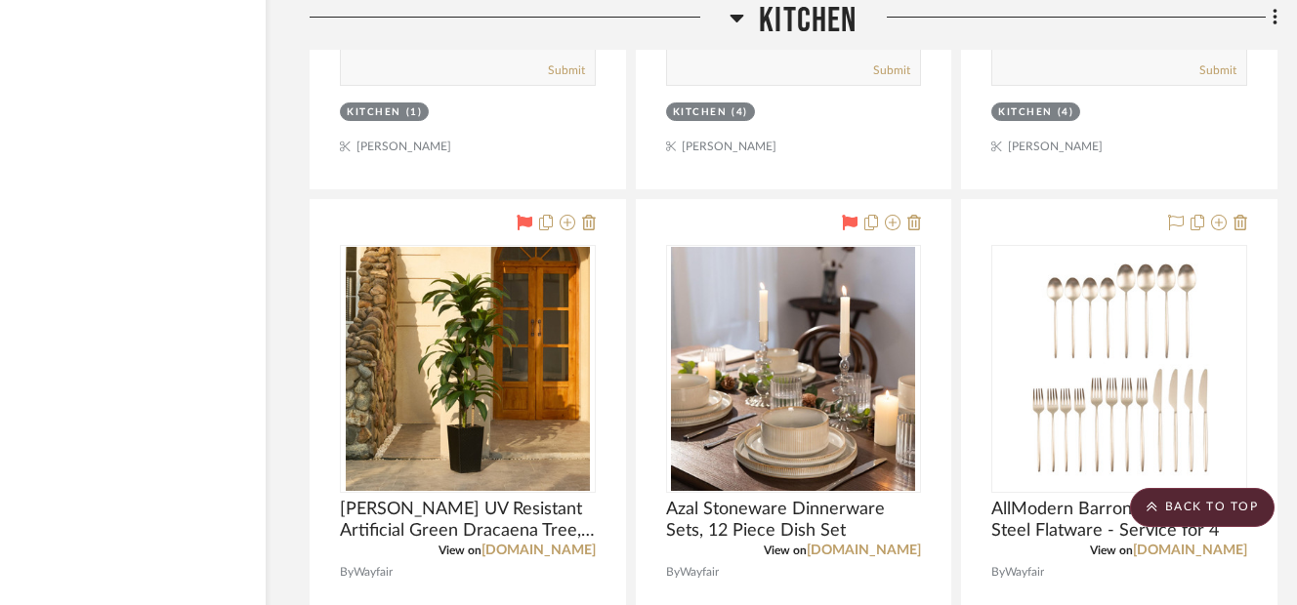
scroll to position [18633, 109]
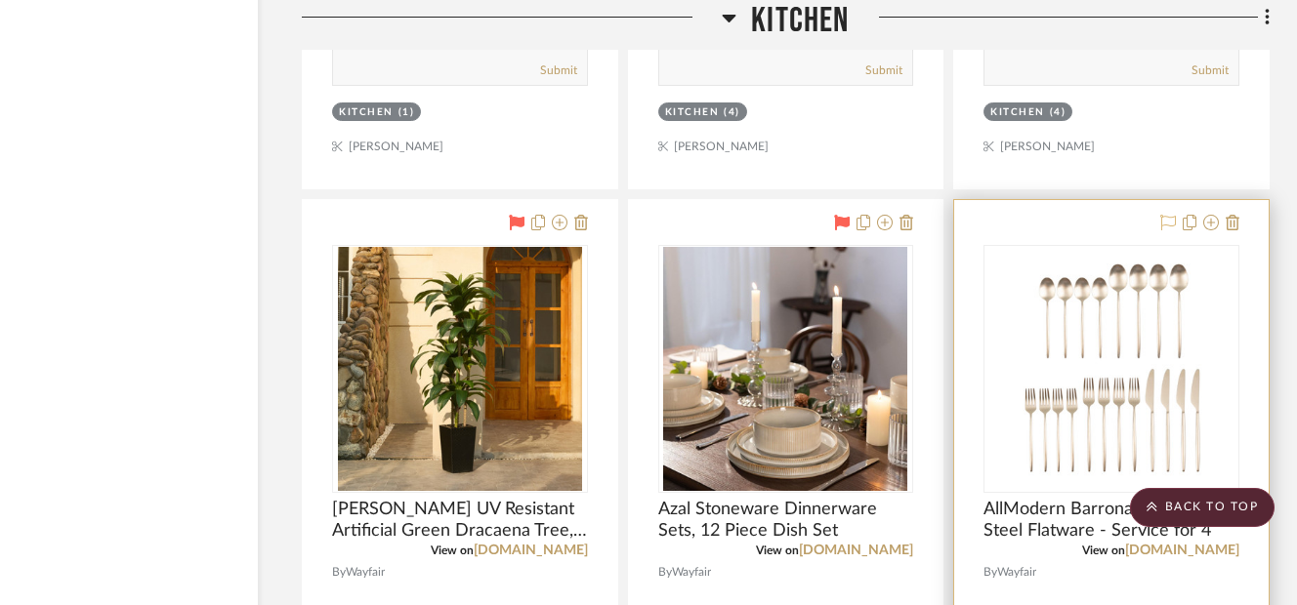
click at [1163, 227] on icon at bounding box center [1168, 223] width 16 height 16
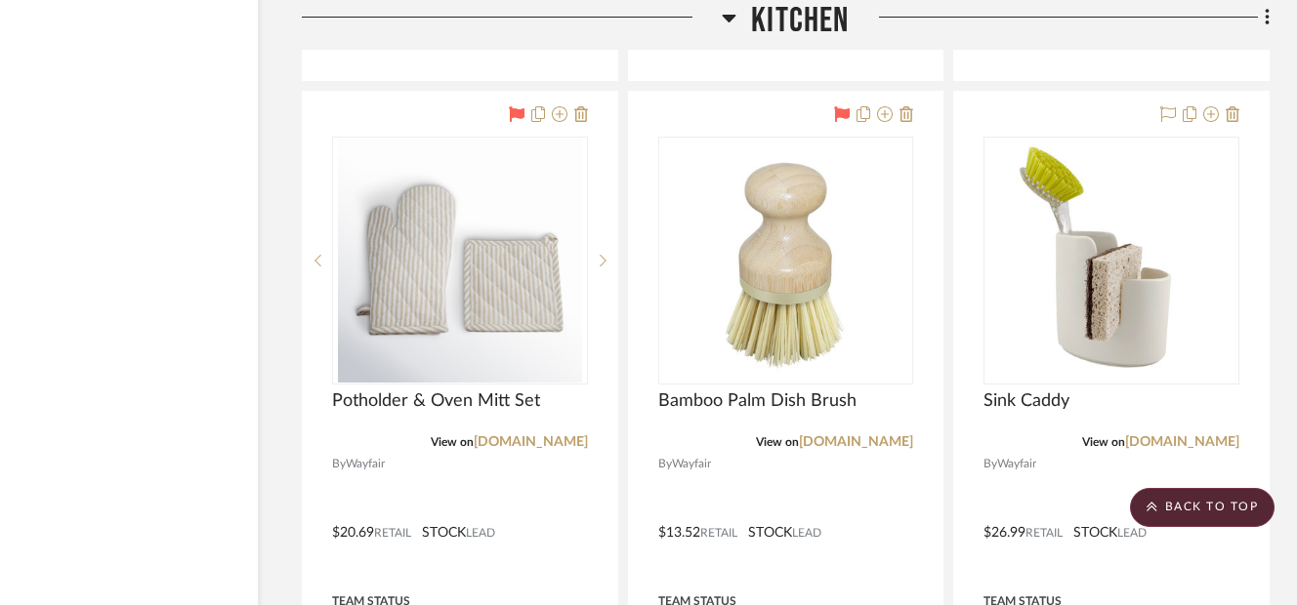
scroll to position [22968, 109]
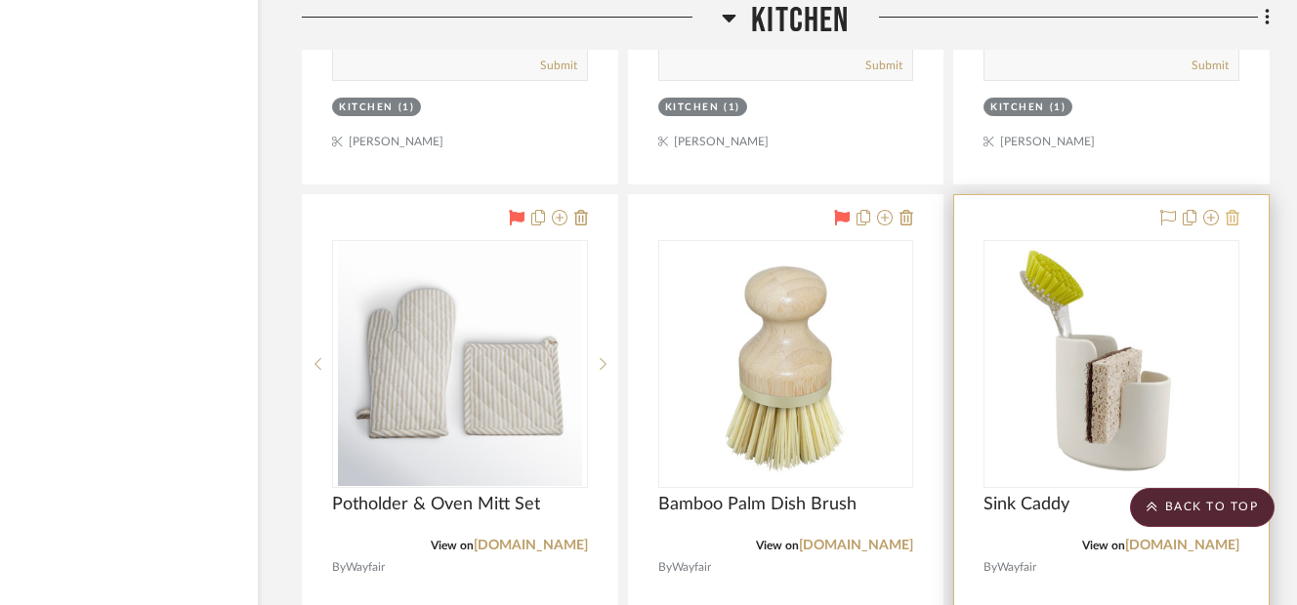
click at [1230, 211] on icon at bounding box center [1233, 218] width 14 height 16
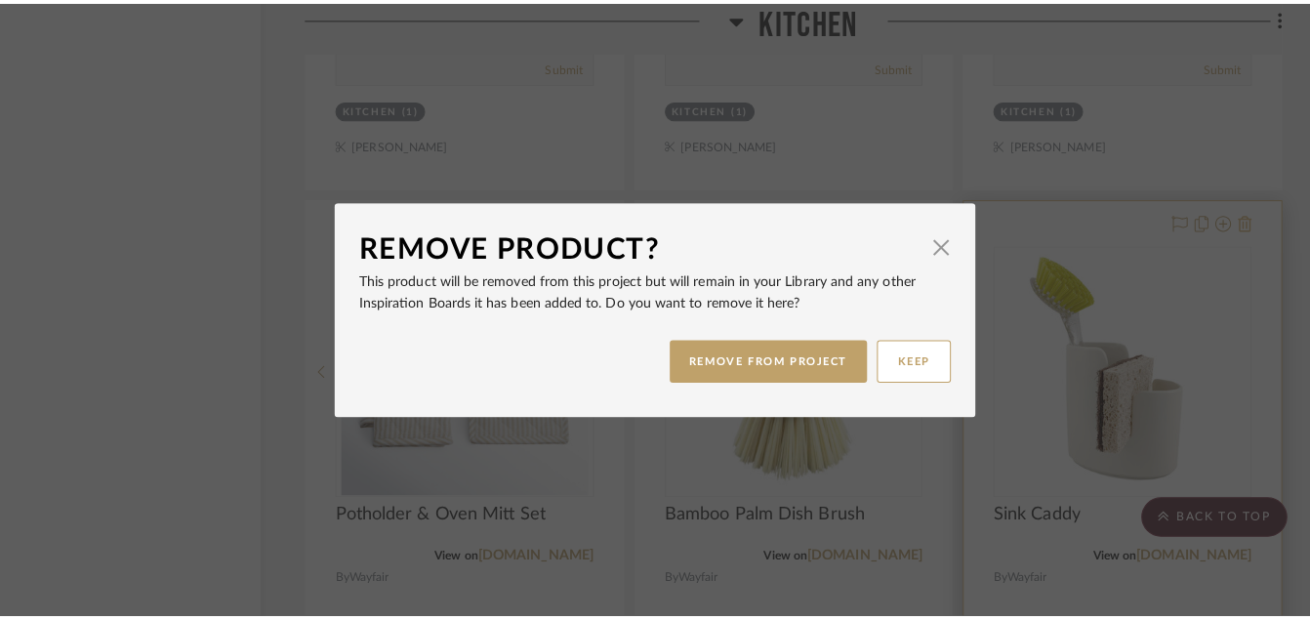
scroll to position [0, 0]
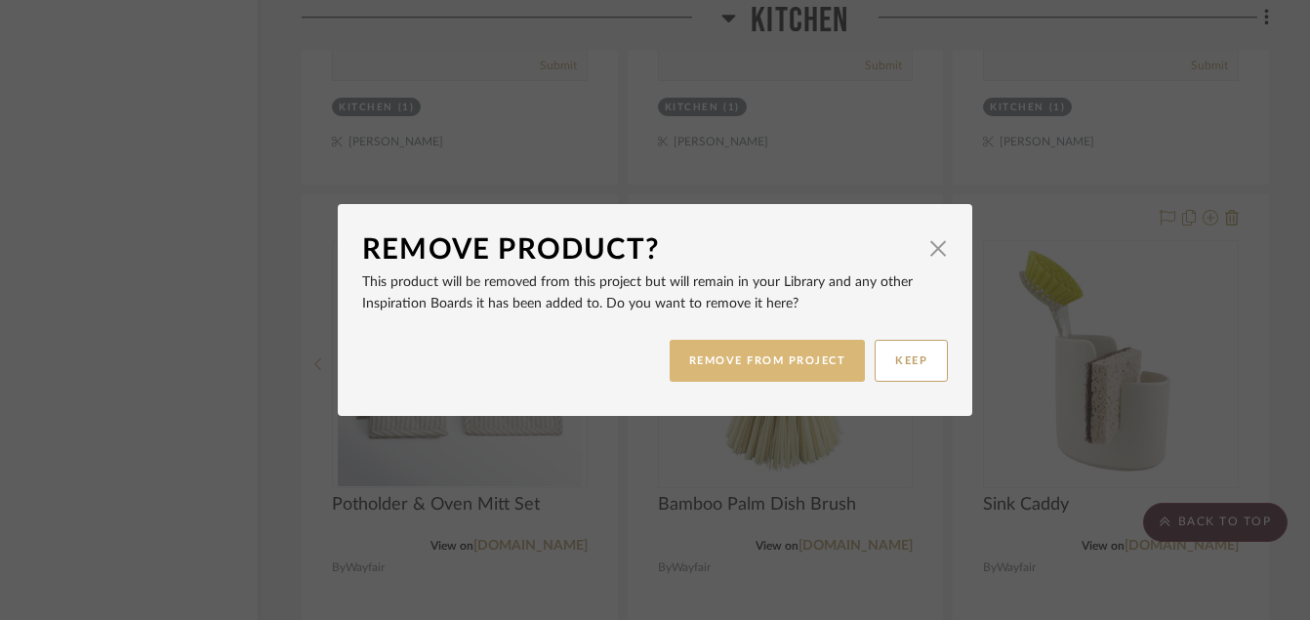
click at [769, 355] on button "REMOVE FROM PROJECT" at bounding box center [768, 361] width 196 height 42
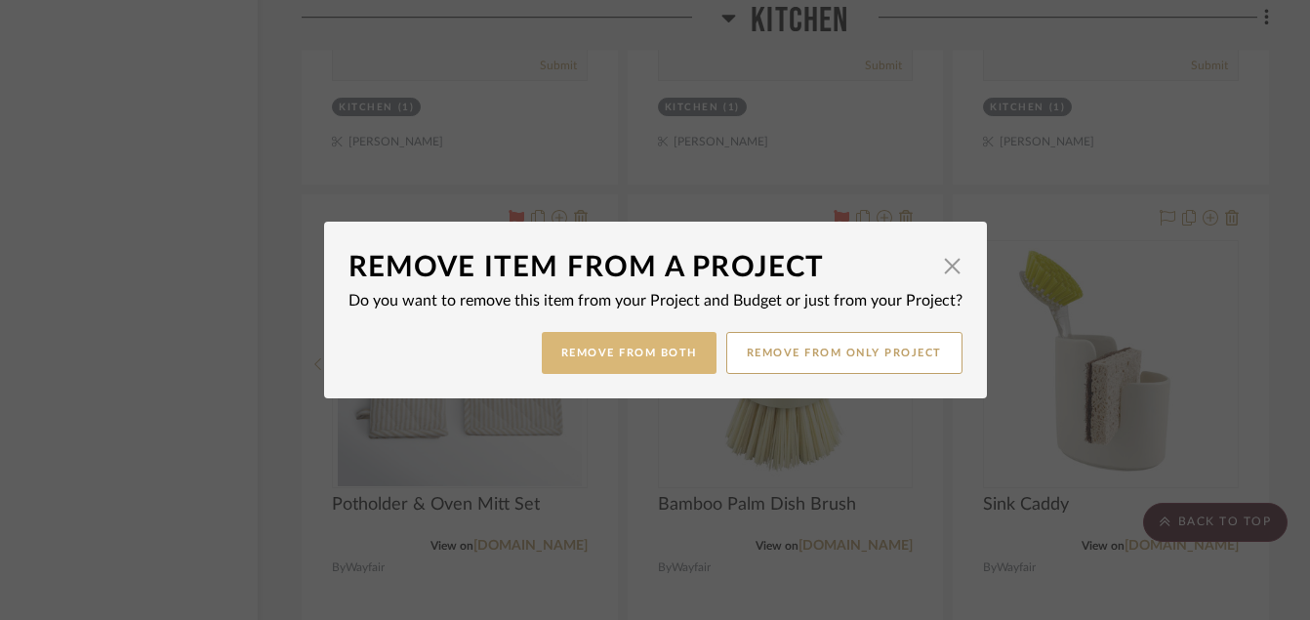
click at [613, 367] on button "Remove from Both" at bounding box center [629, 353] width 175 height 42
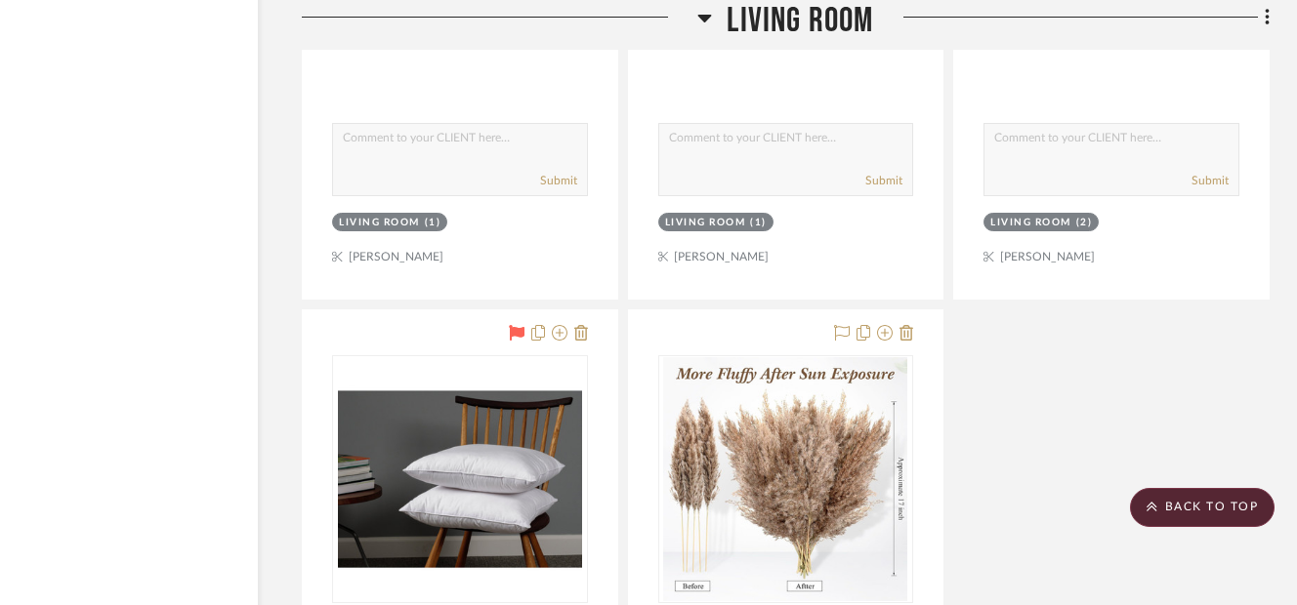
scroll to position [26484, 109]
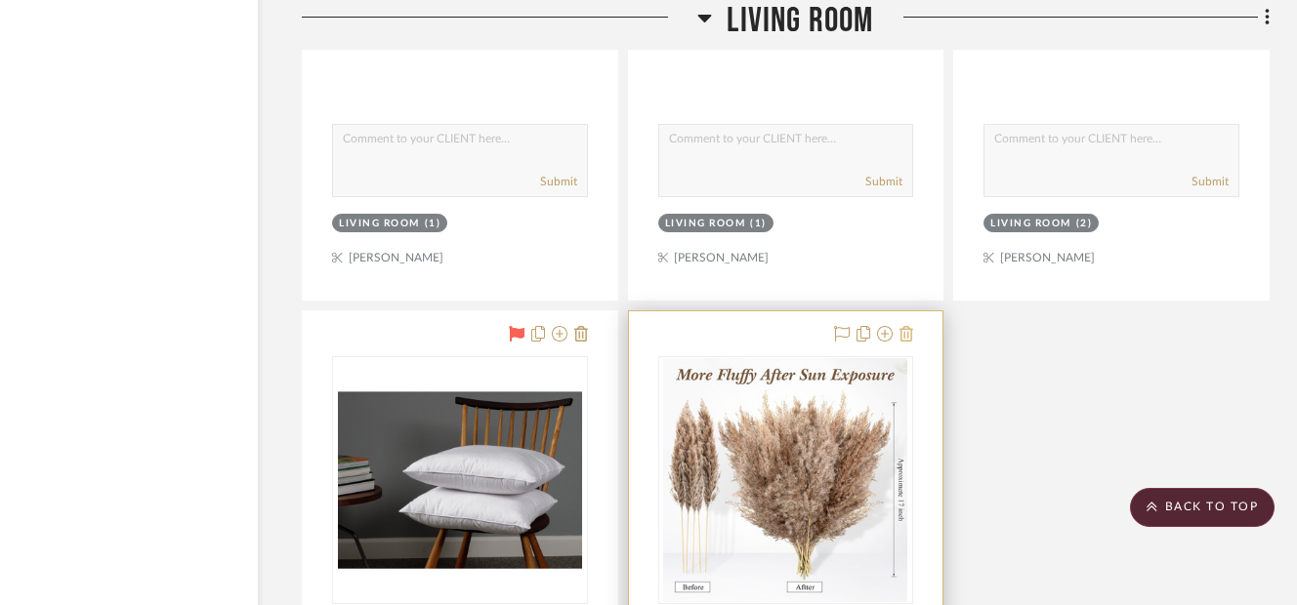
click at [905, 338] on icon at bounding box center [906, 334] width 14 height 16
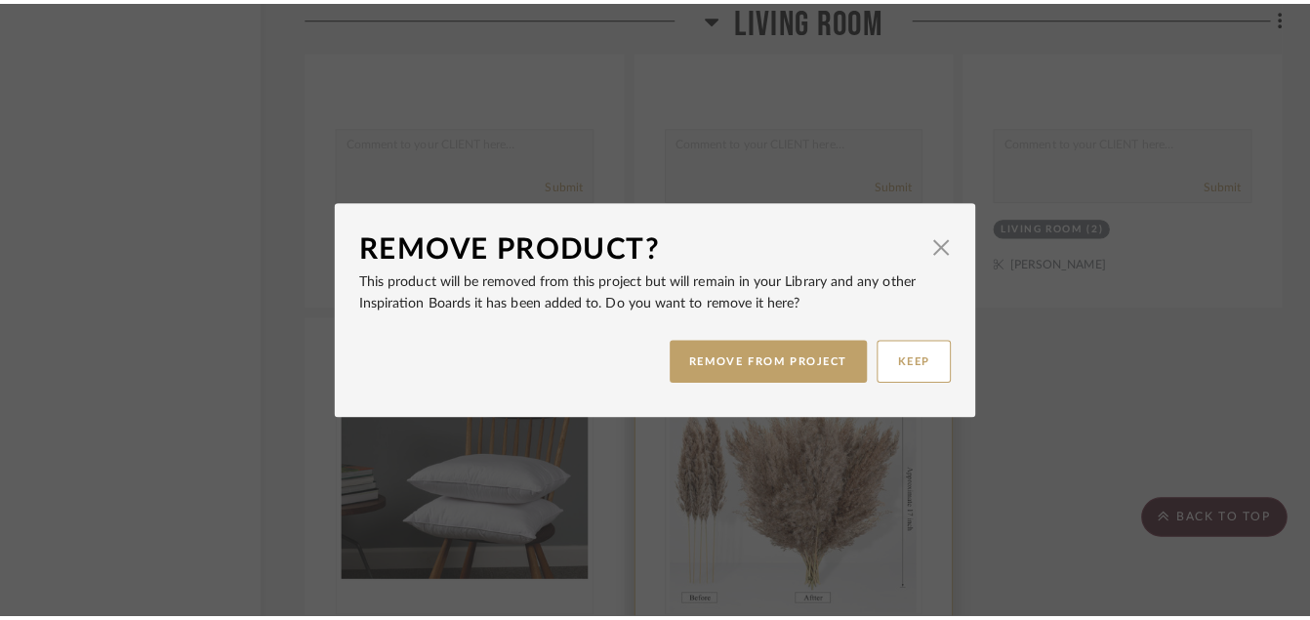
scroll to position [0, 0]
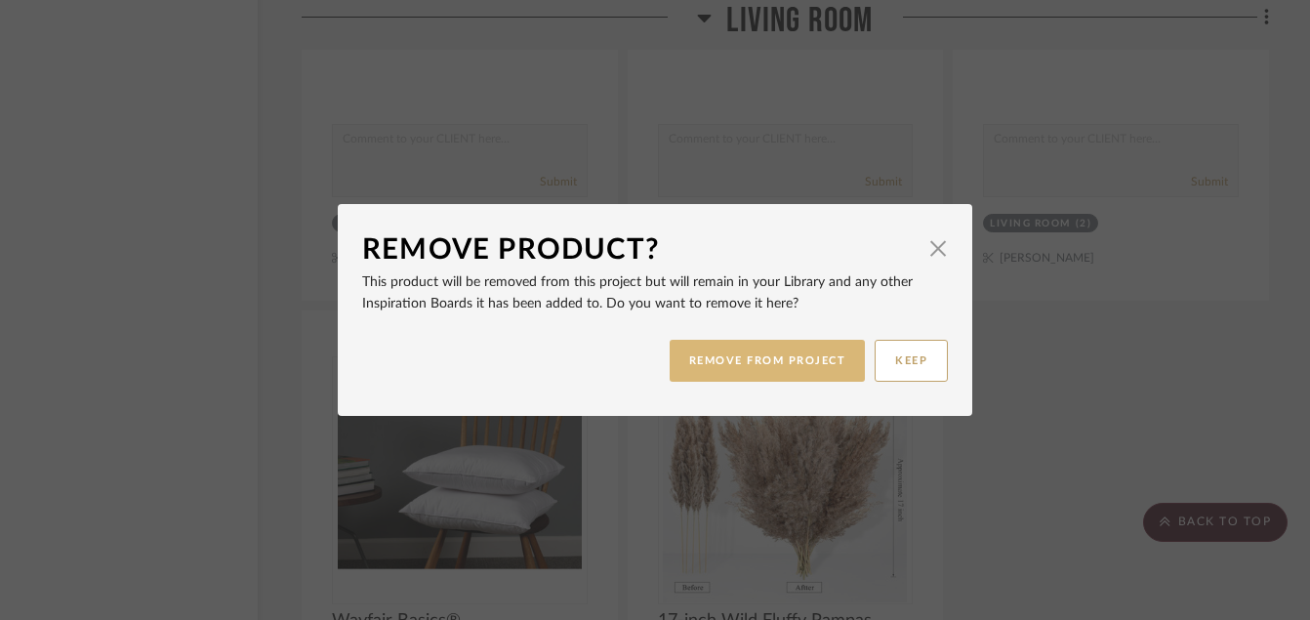
click at [780, 355] on button "REMOVE FROM PROJECT" at bounding box center [768, 361] width 196 height 42
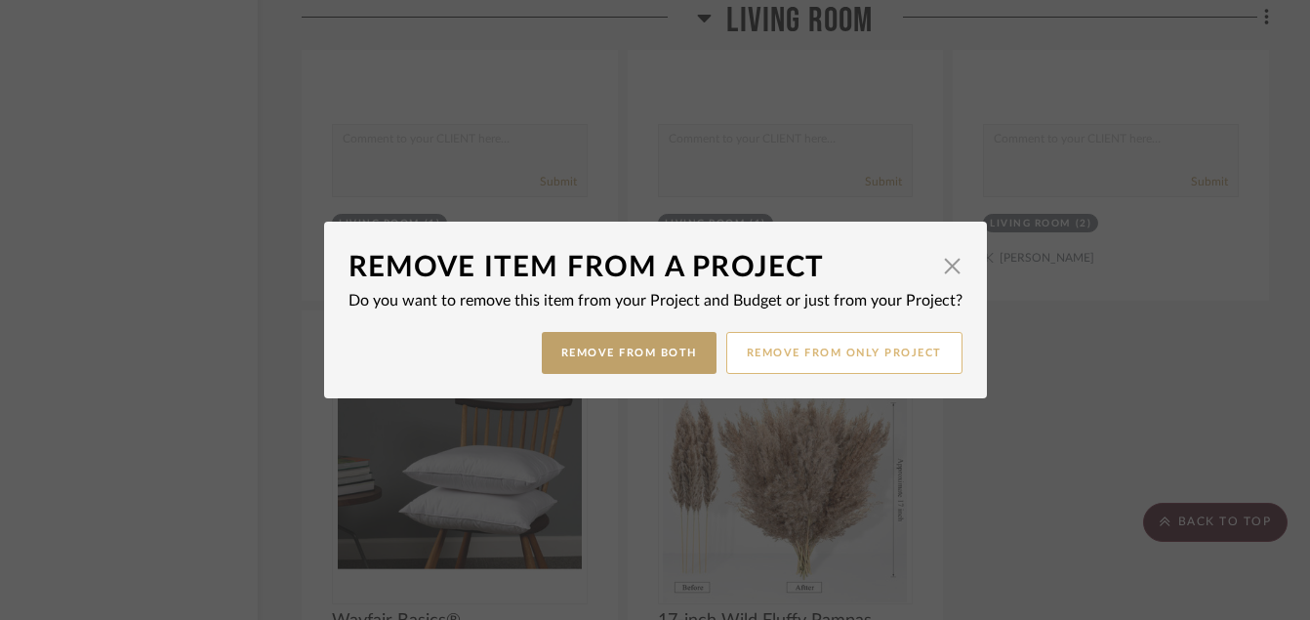
click at [804, 359] on button "Remove from only Project" at bounding box center [845, 353] width 236 height 42
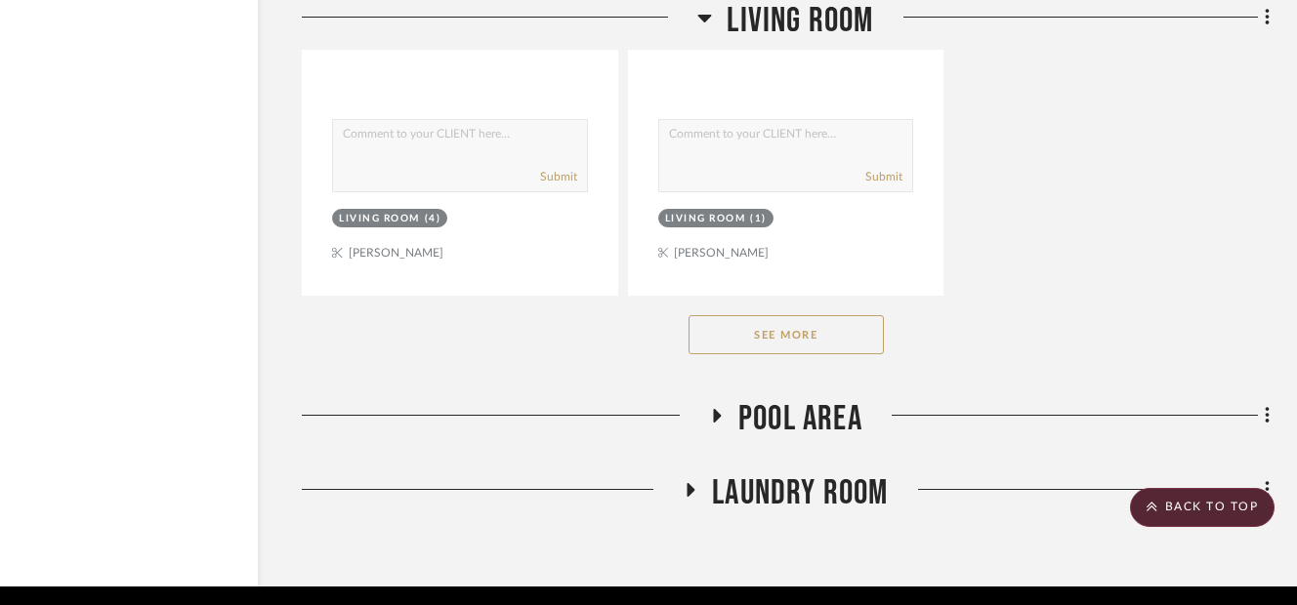
scroll to position [27426, 109]
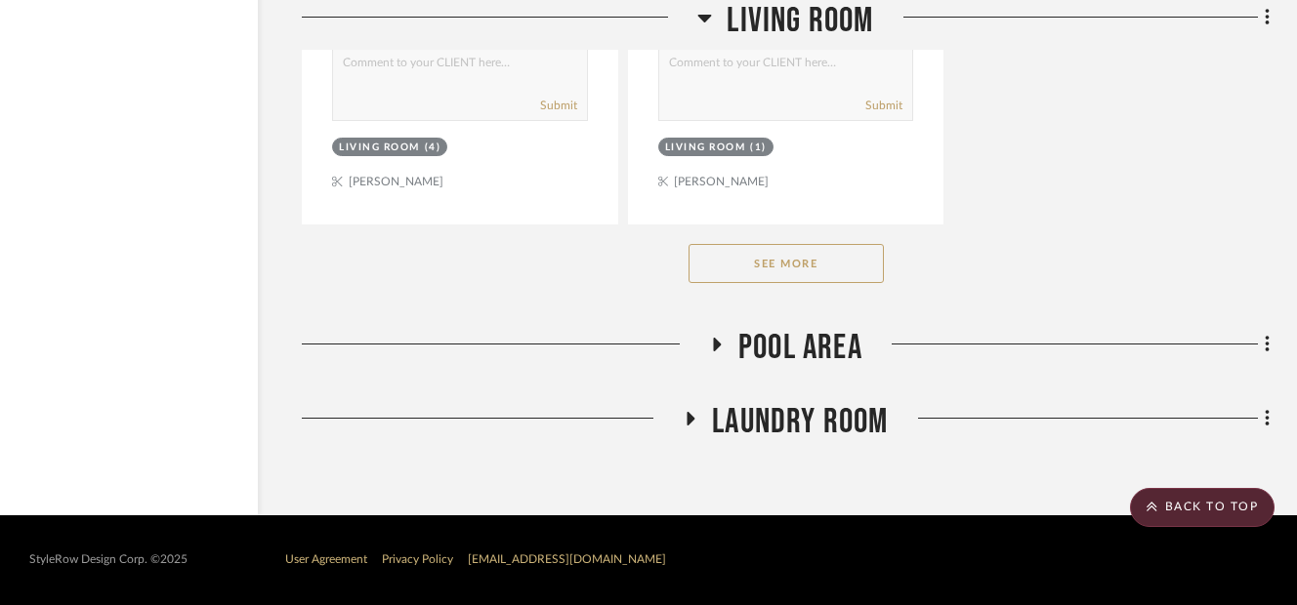
click at [720, 346] on icon at bounding box center [716, 345] width 23 height 15
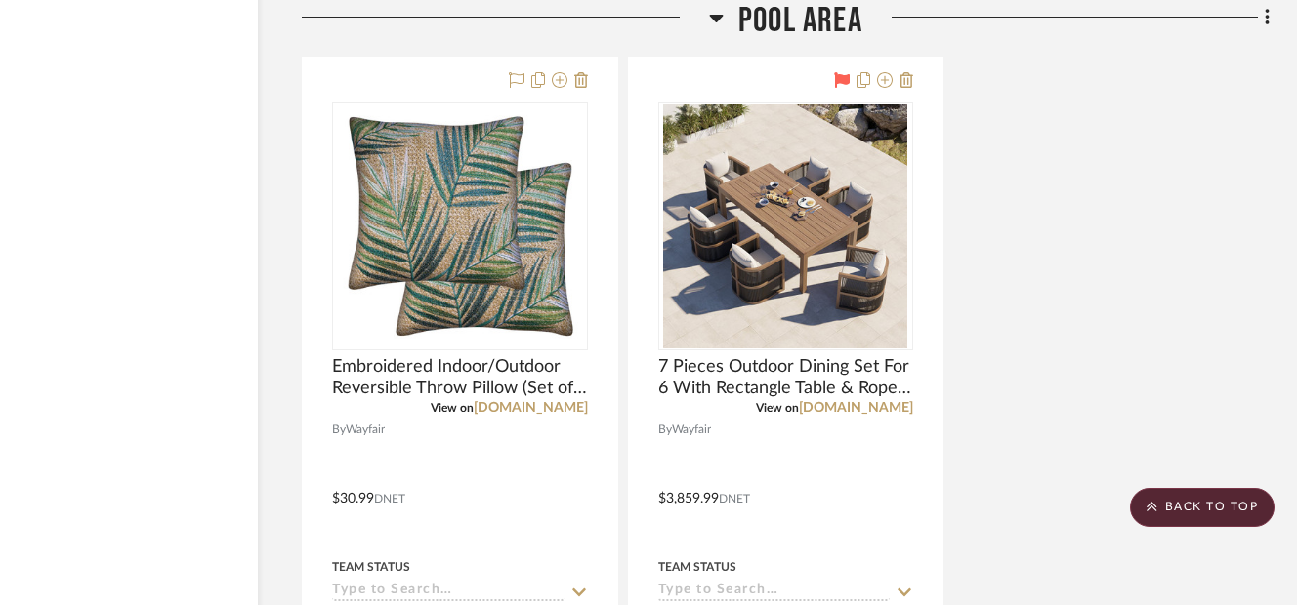
scroll to position [28676, 109]
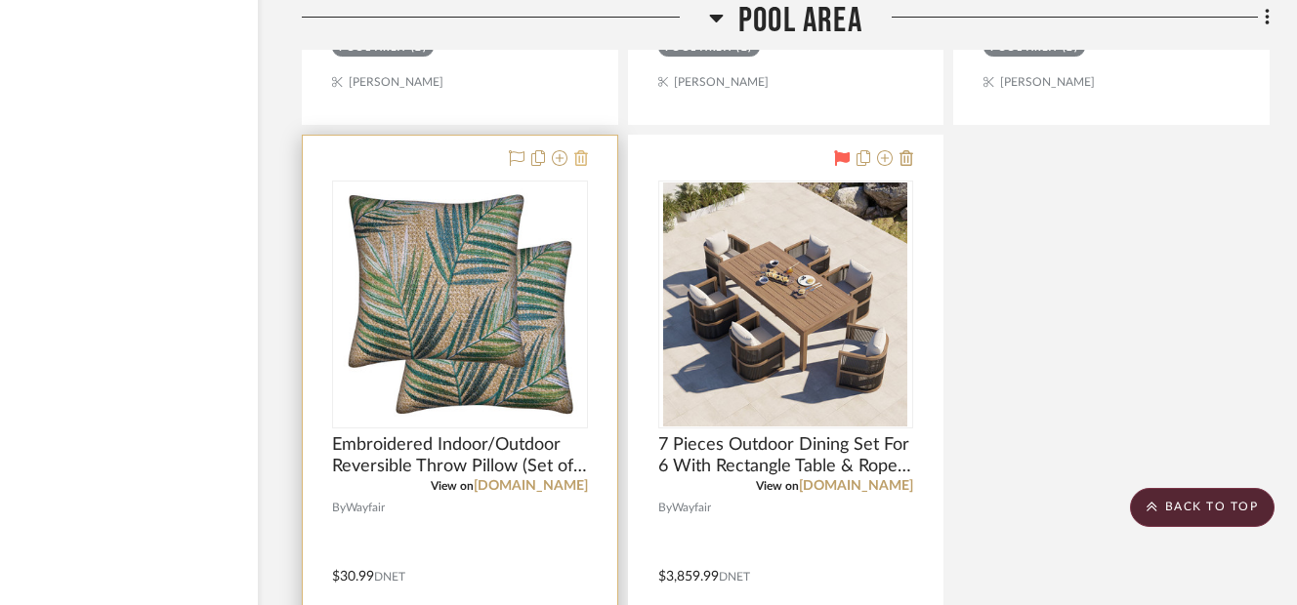
click at [581, 162] on icon at bounding box center [581, 158] width 14 height 16
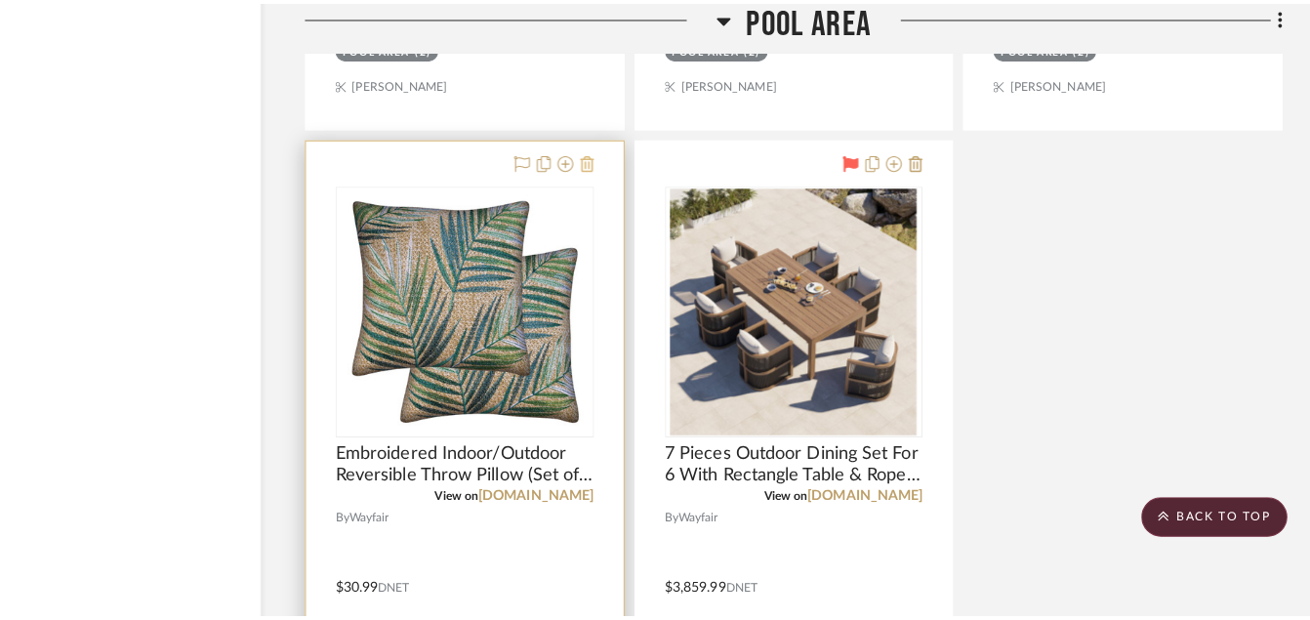
scroll to position [0, 0]
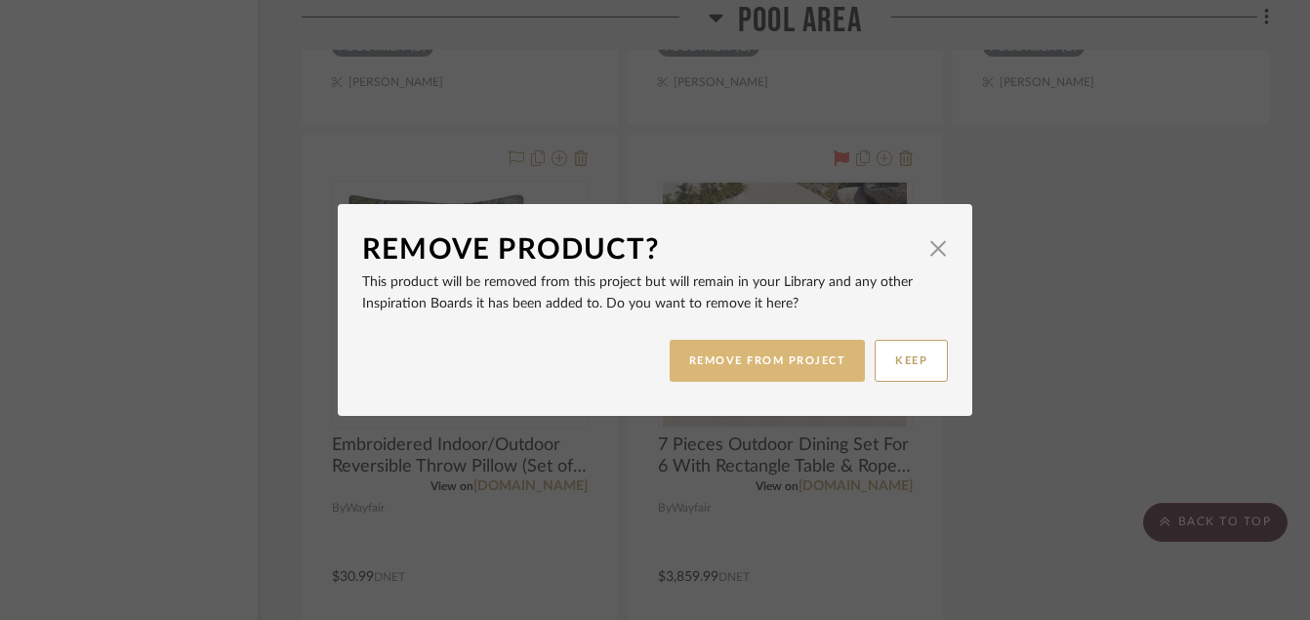
click at [819, 362] on button "REMOVE FROM PROJECT" at bounding box center [768, 361] width 196 height 42
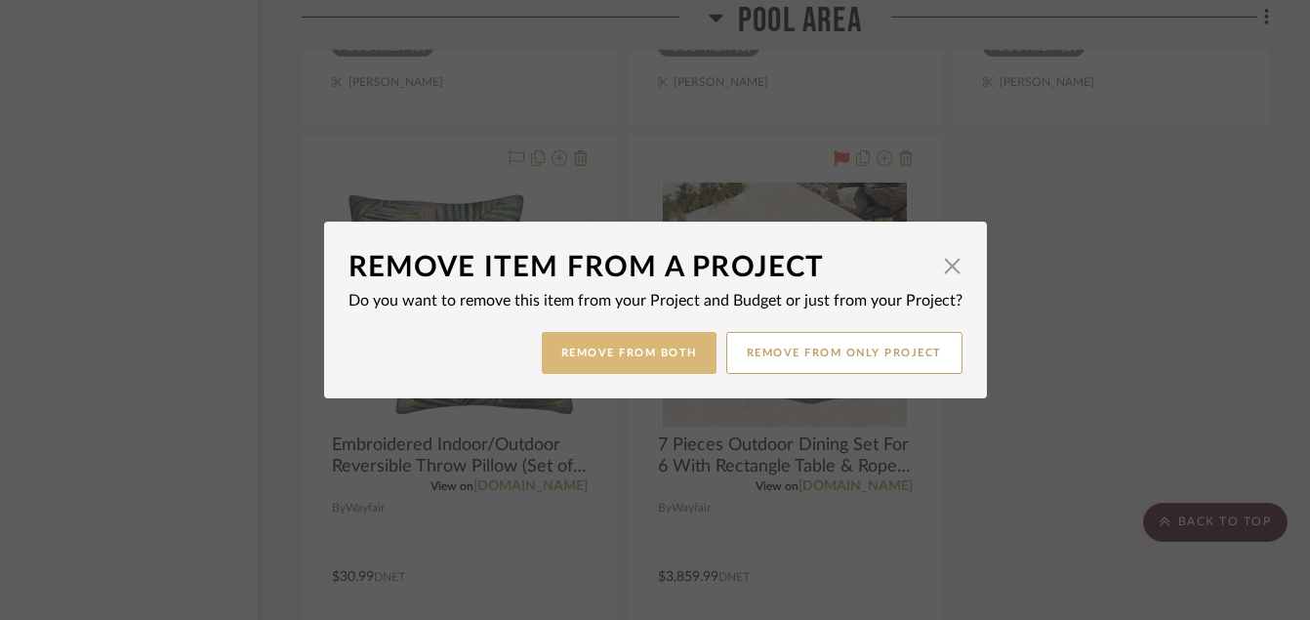
click at [611, 351] on button "Remove from Both" at bounding box center [629, 353] width 175 height 42
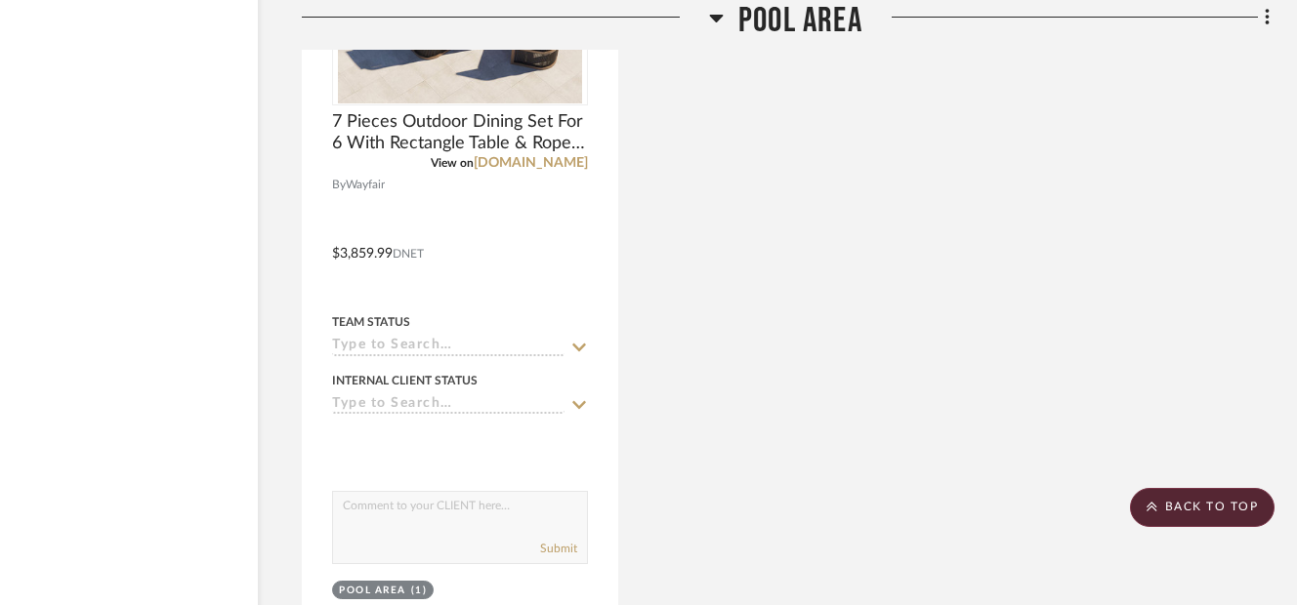
scroll to position [29173, 109]
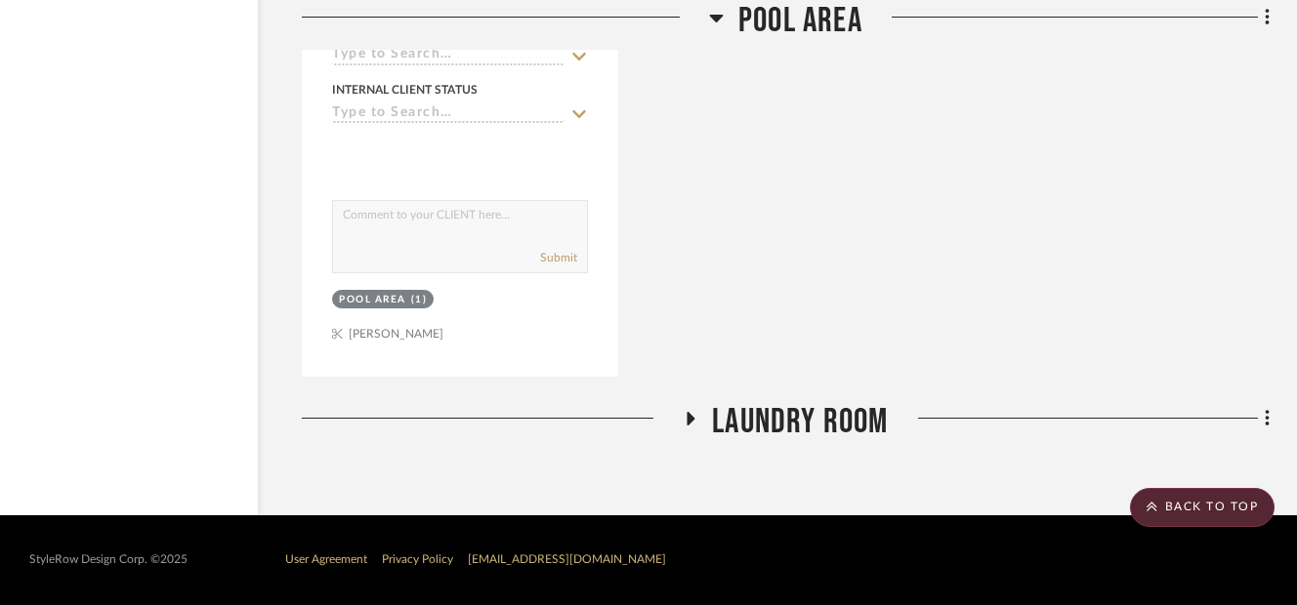
click at [693, 425] on icon at bounding box center [690, 419] width 23 height 15
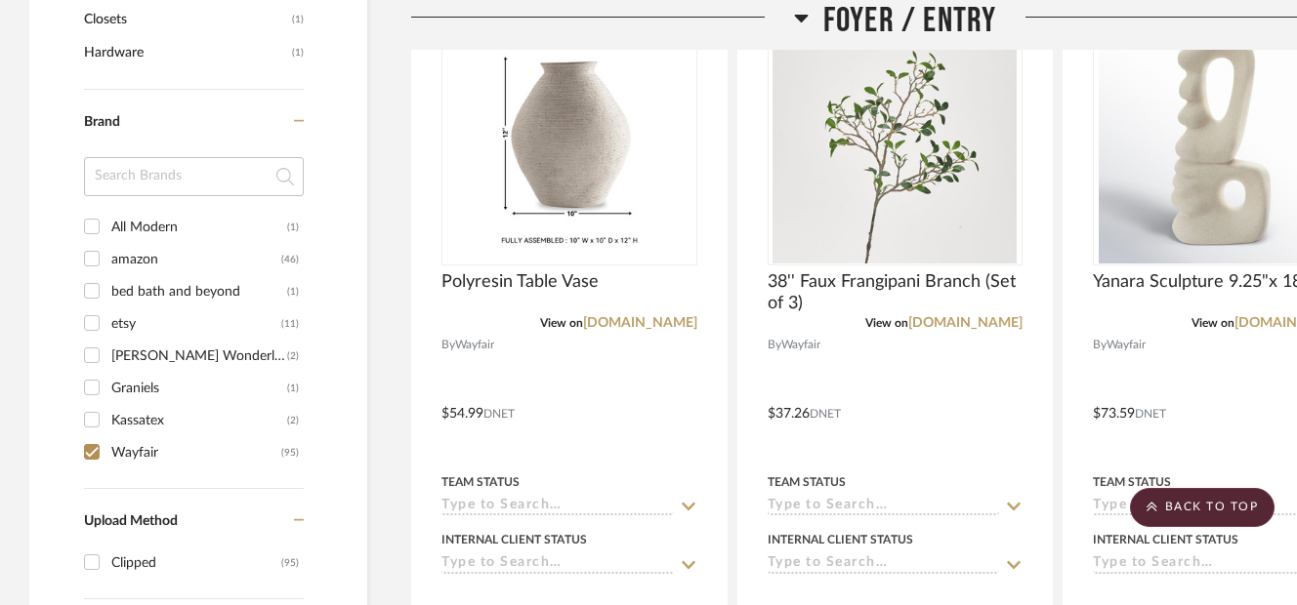
scroll to position [1684, 0]
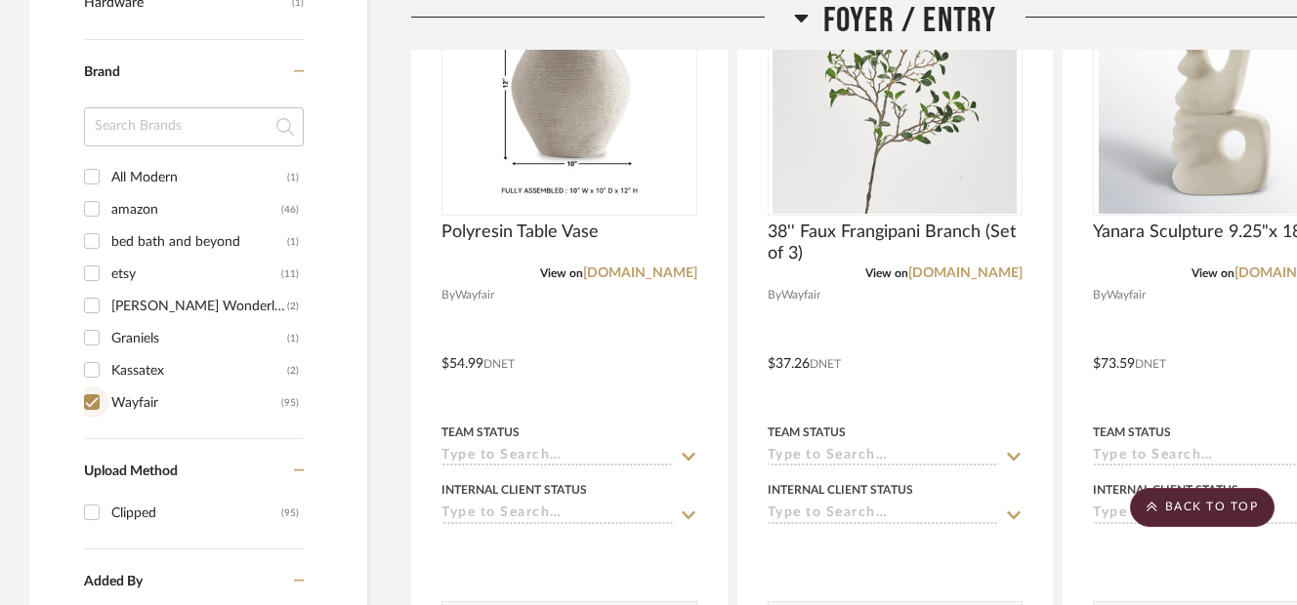
click at [93, 398] on input "Wayfair (95)" at bounding box center [91, 402] width 31 height 31
checkbox input "false"
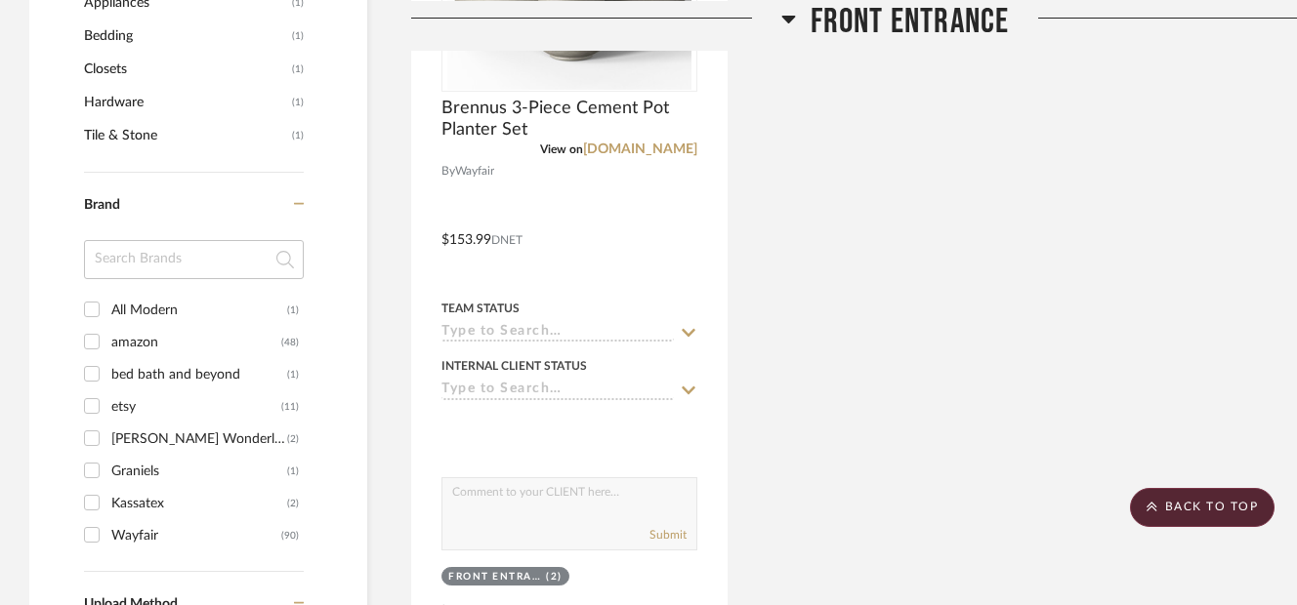
scroll to position [1784, 0]
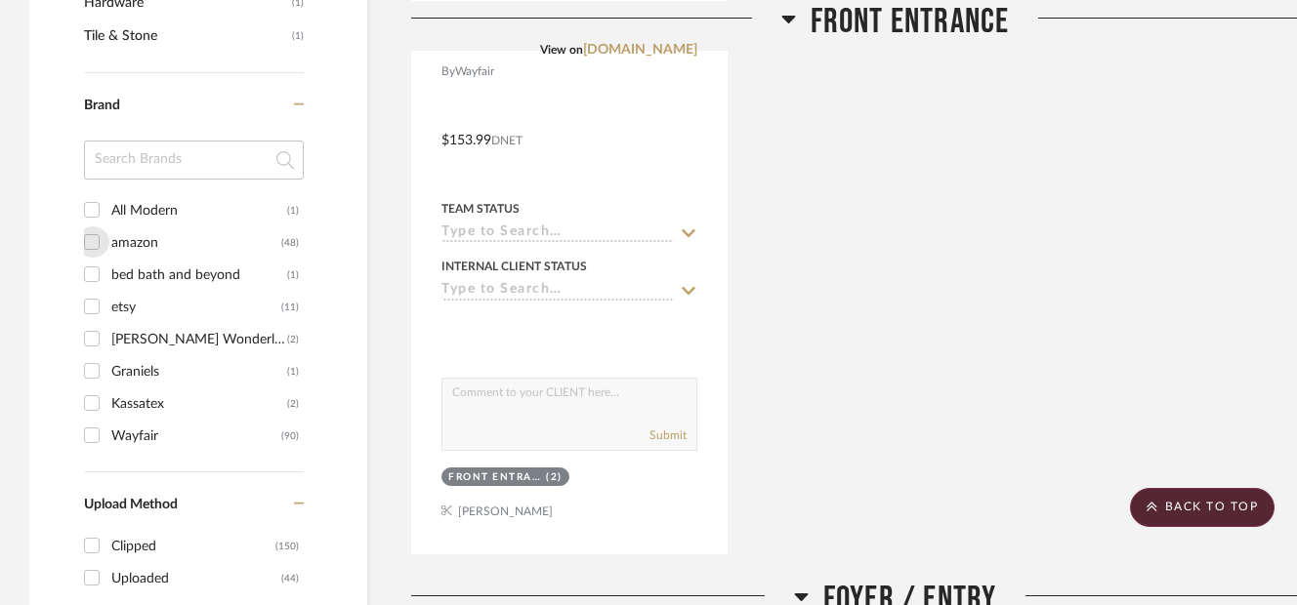
click at [99, 241] on input "amazon (48)" at bounding box center [91, 242] width 31 height 31
checkbox input "true"
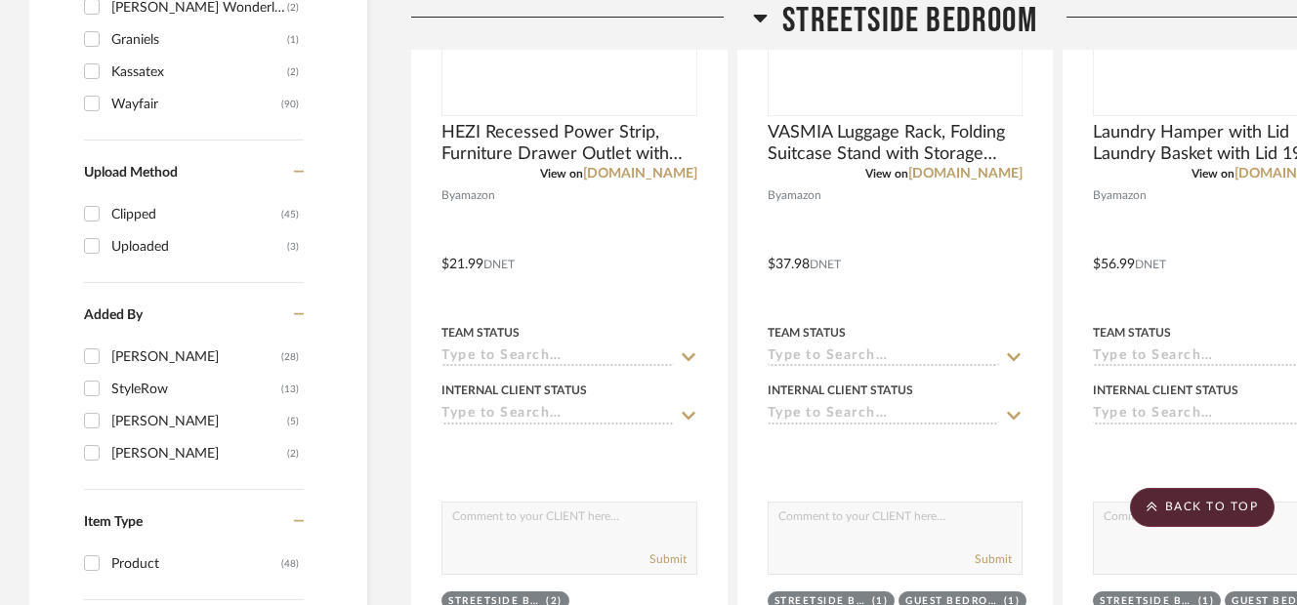
scroll to position [1485, 0]
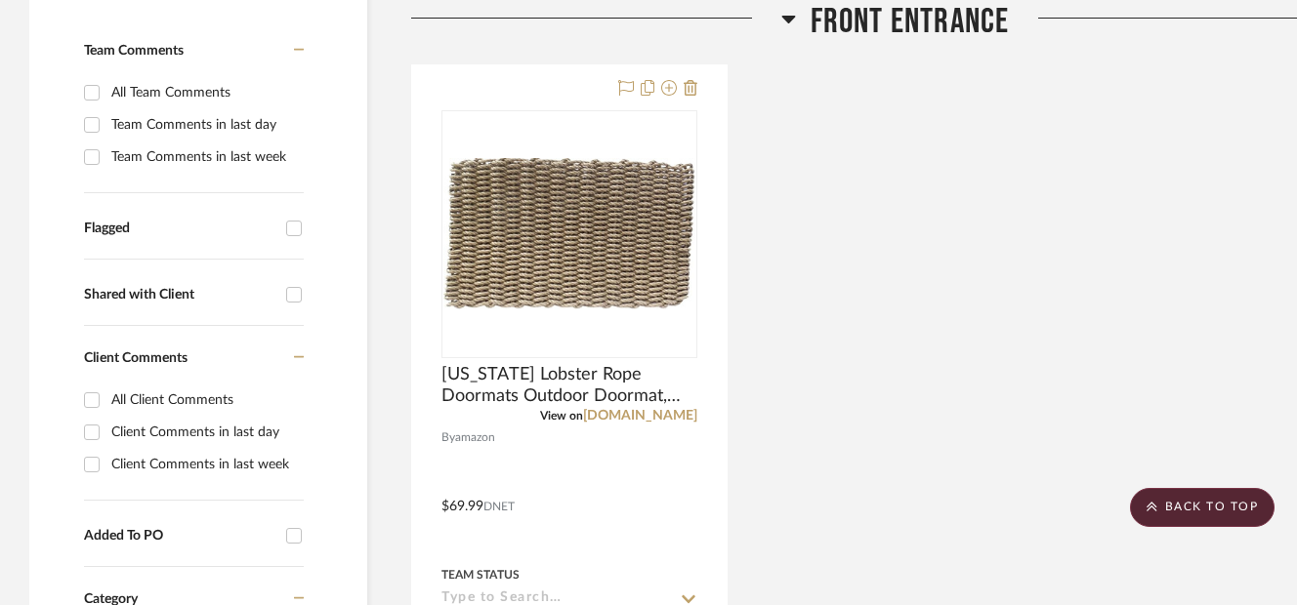
scroll to position [548, 0]
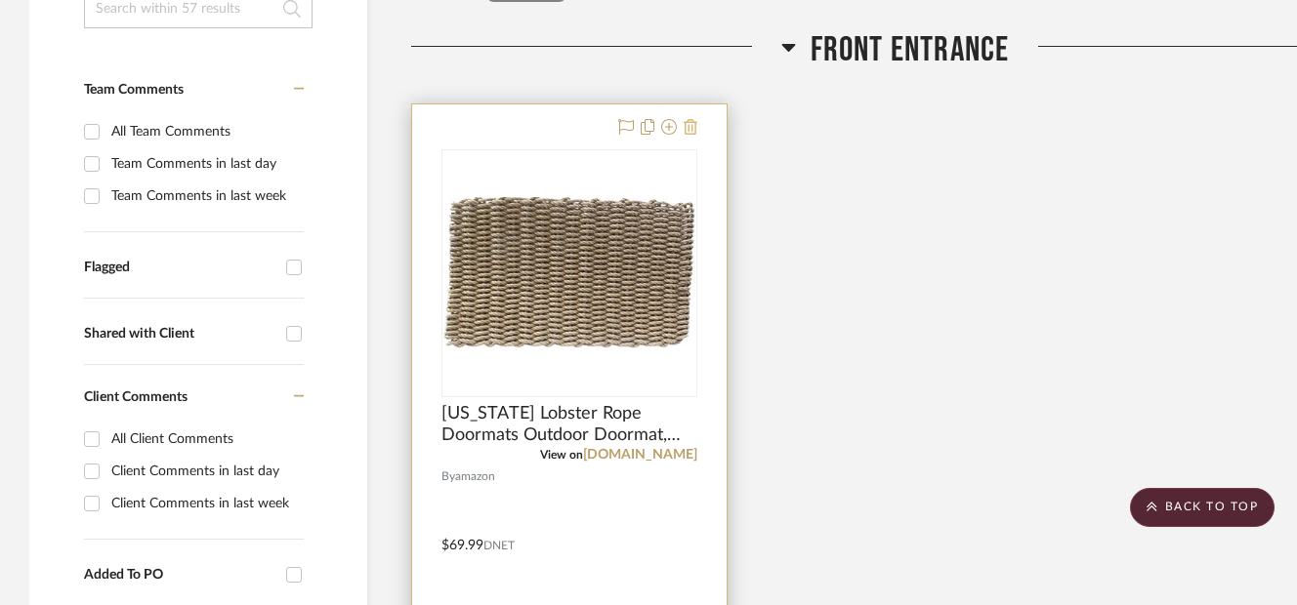
click at [694, 128] on icon at bounding box center [691, 127] width 14 height 16
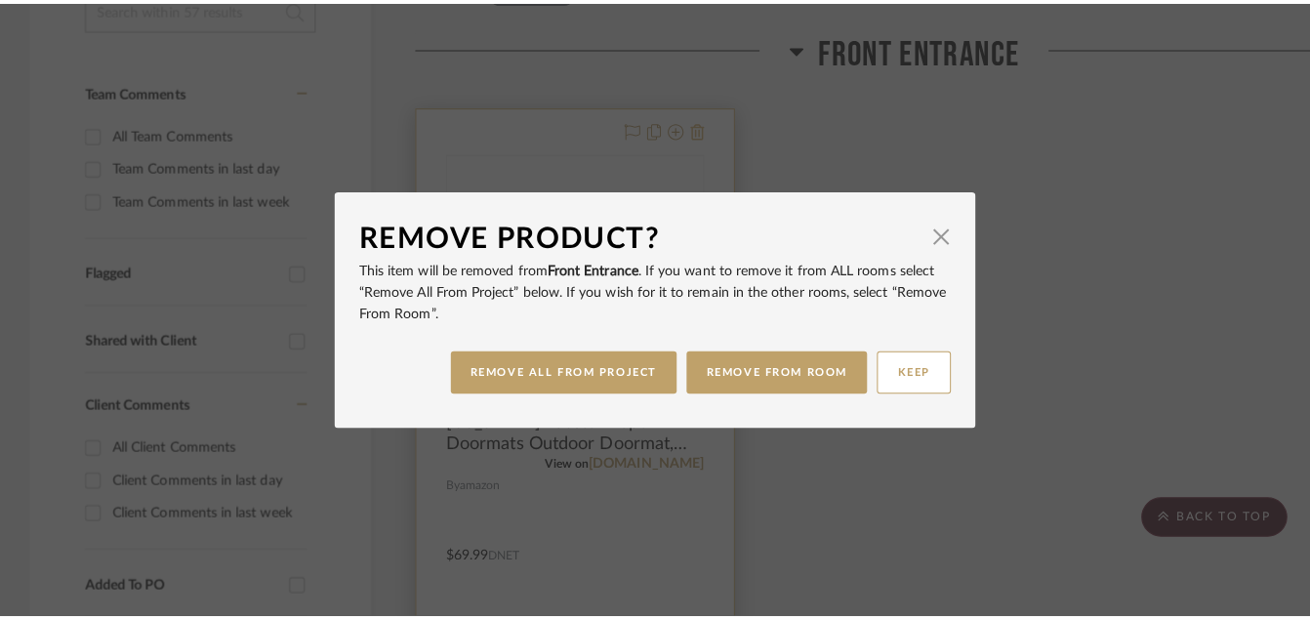
scroll to position [0, 0]
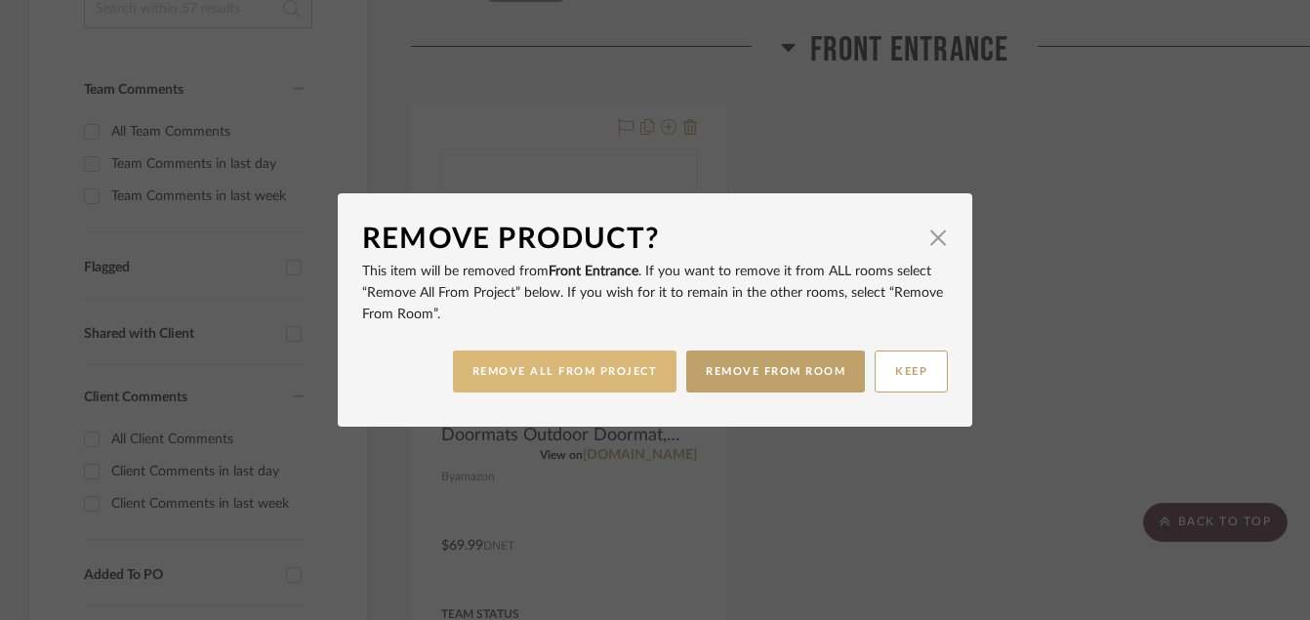
click at [629, 373] on button "REMOVE ALL FROM PROJECT" at bounding box center [565, 372] width 225 height 42
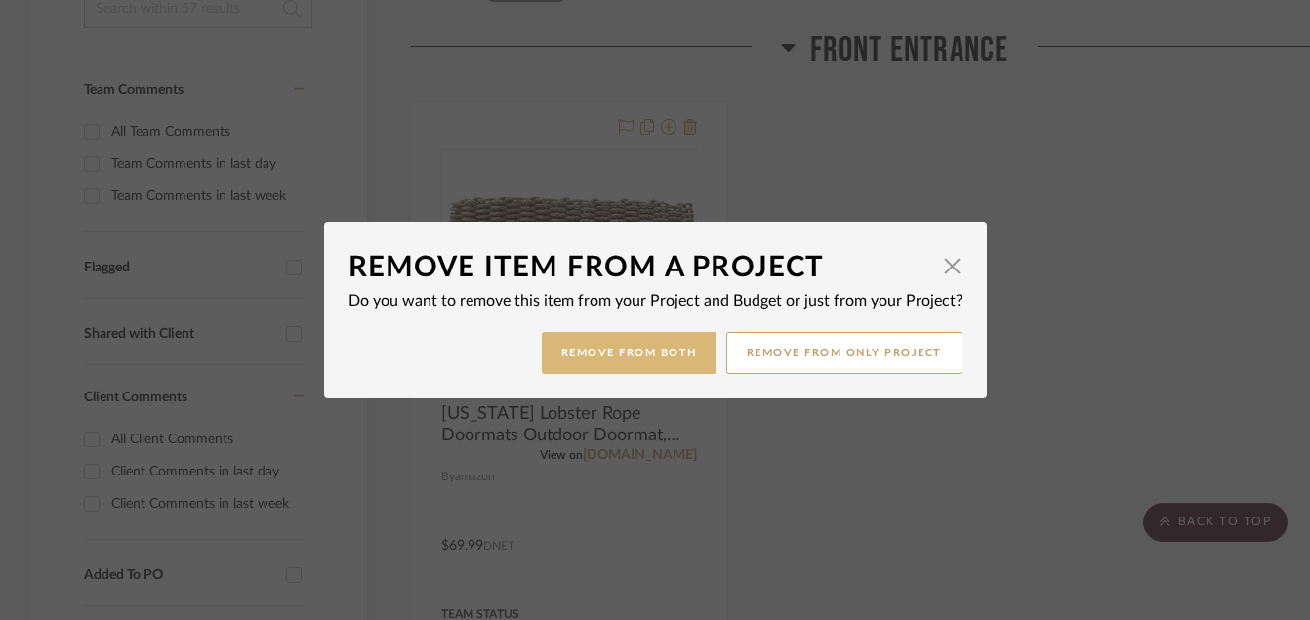
click at [663, 350] on button "Remove from Both" at bounding box center [629, 353] width 175 height 42
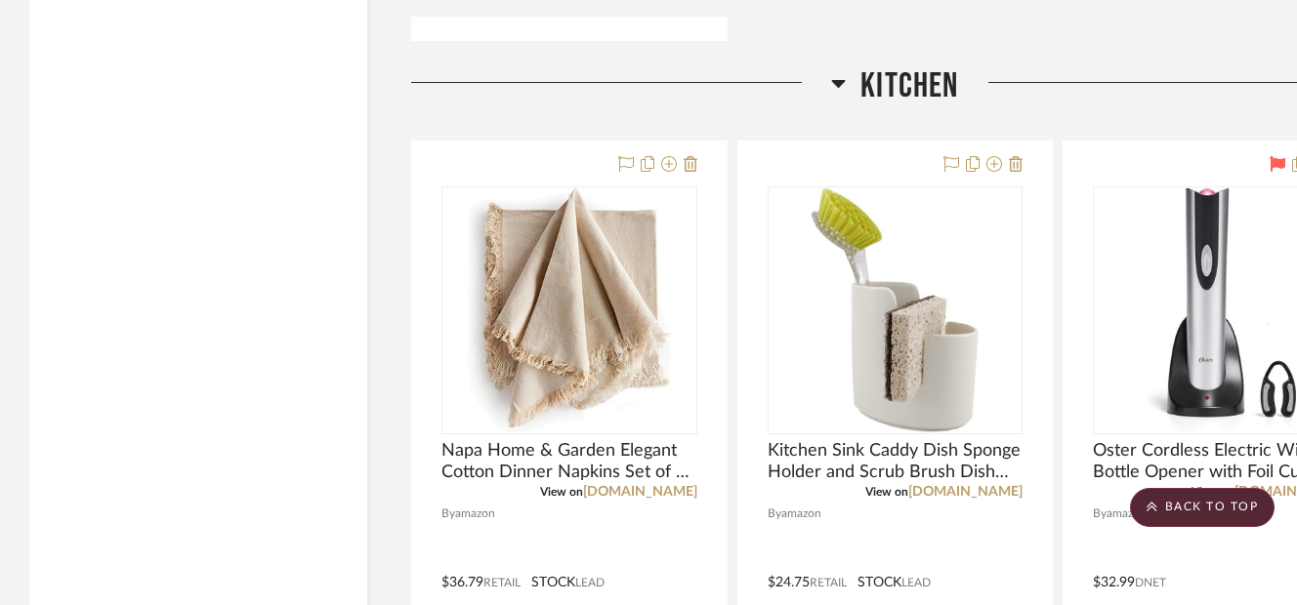
scroll to position [7891, 0]
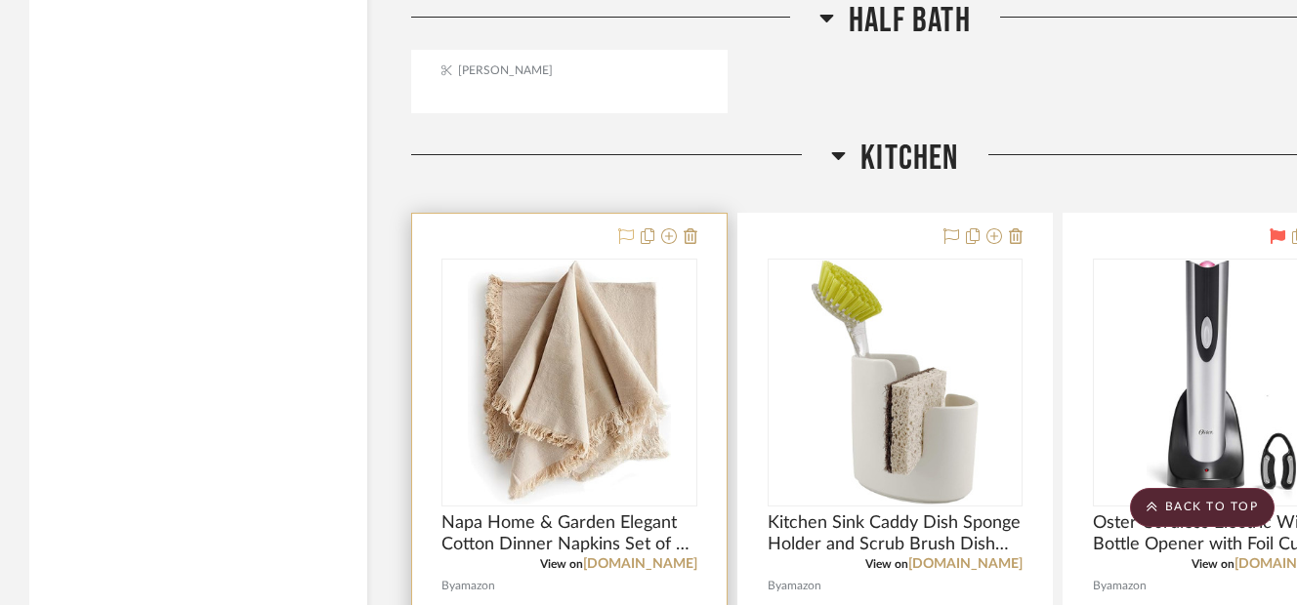
click at [625, 237] on icon at bounding box center [626, 237] width 16 height 16
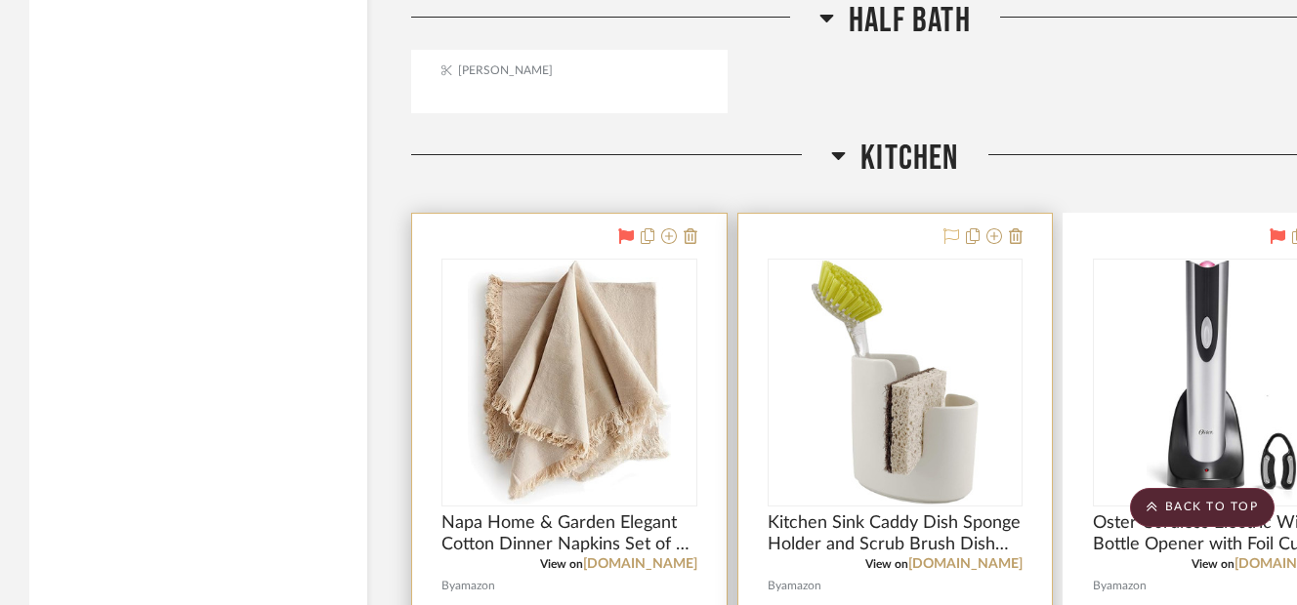
click at [950, 234] on icon at bounding box center [951, 237] width 16 height 16
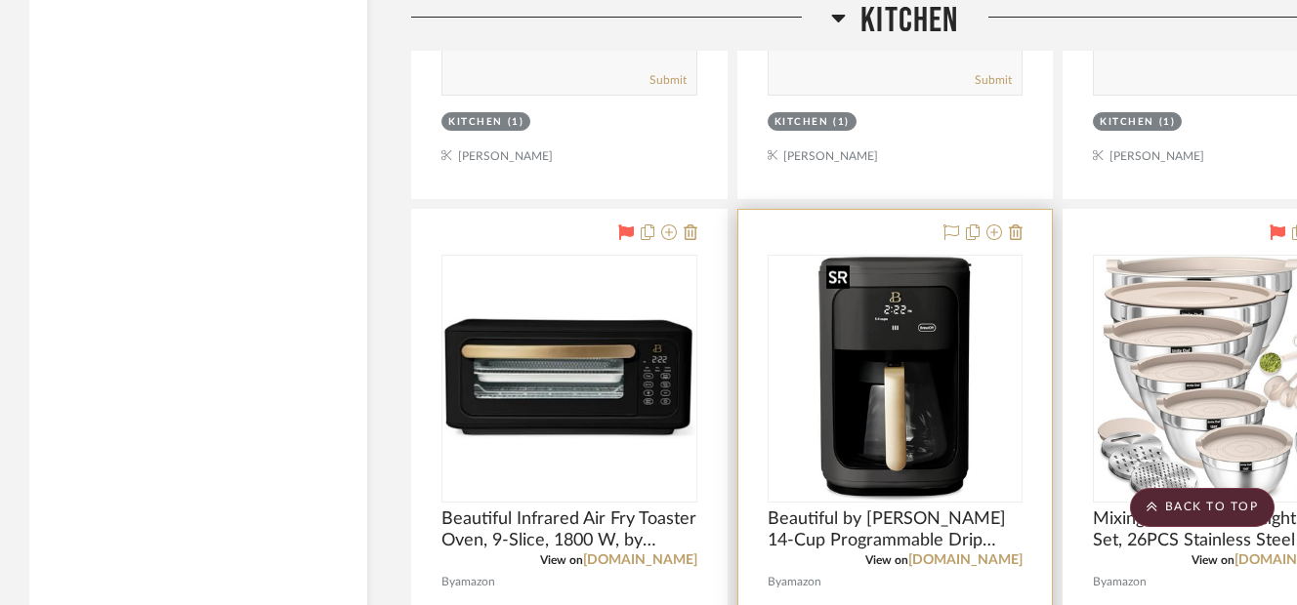
scroll to position [10469, 0]
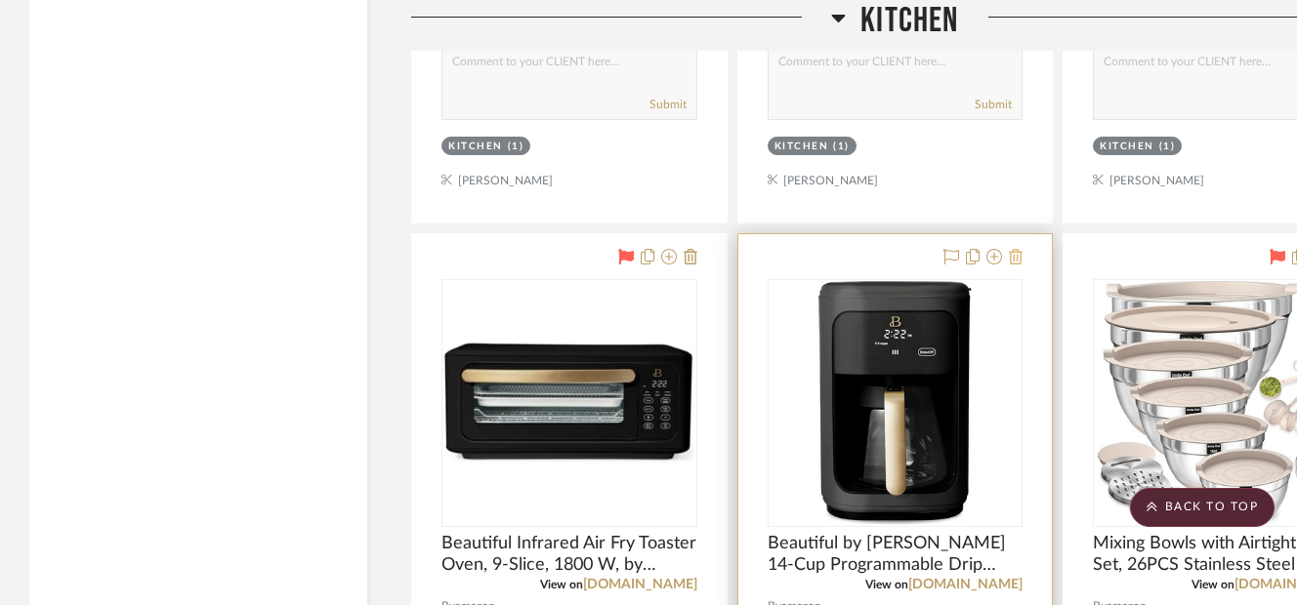
click at [1018, 259] on icon at bounding box center [1016, 257] width 14 height 16
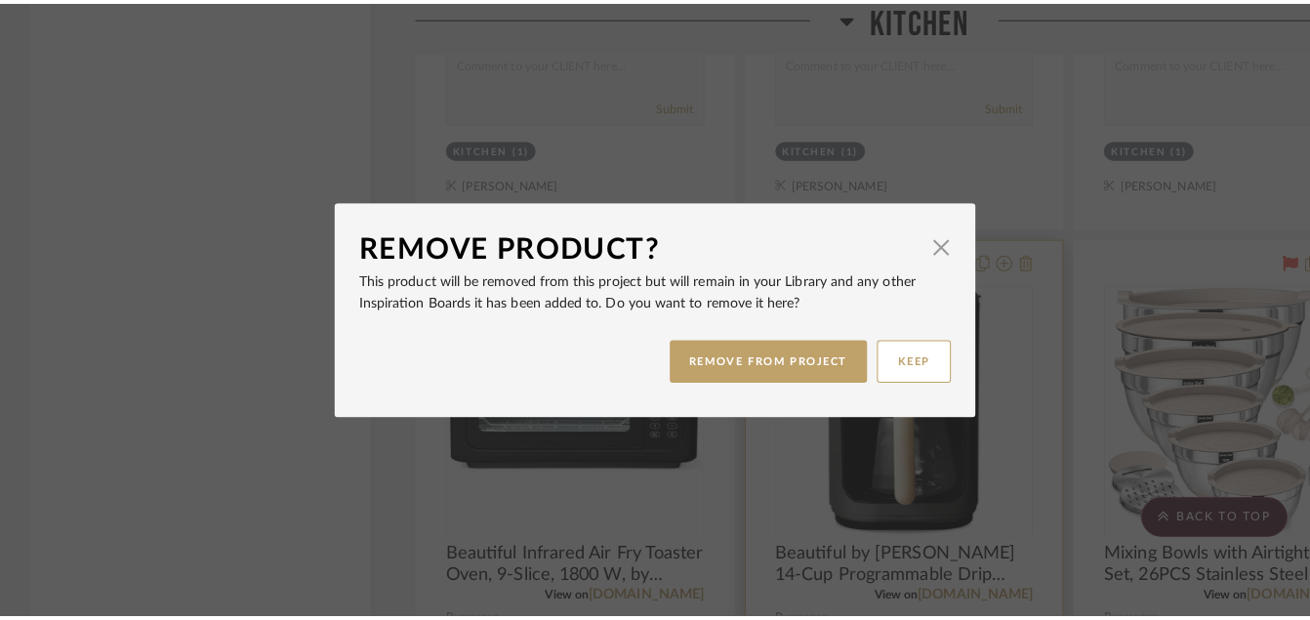
scroll to position [0, 0]
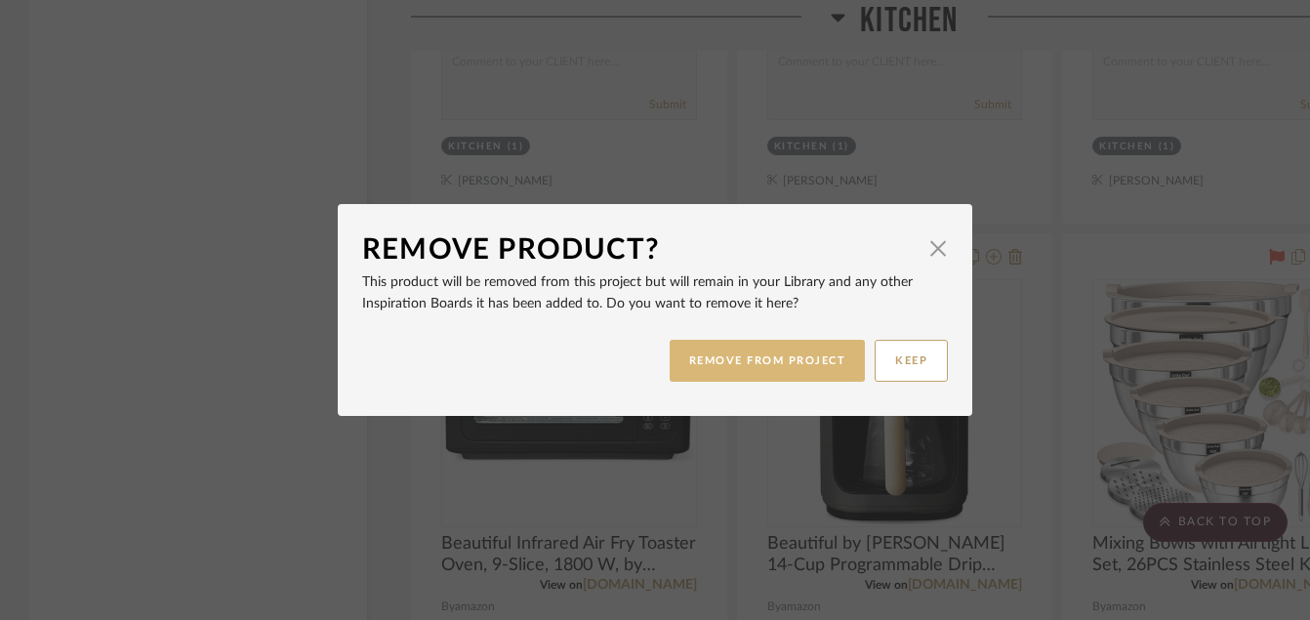
drag, startPoint x: 747, startPoint y: 355, endPoint x: 690, endPoint y: 372, distance: 59.0
click at [690, 372] on button "REMOVE FROM PROJECT" at bounding box center [768, 361] width 196 height 42
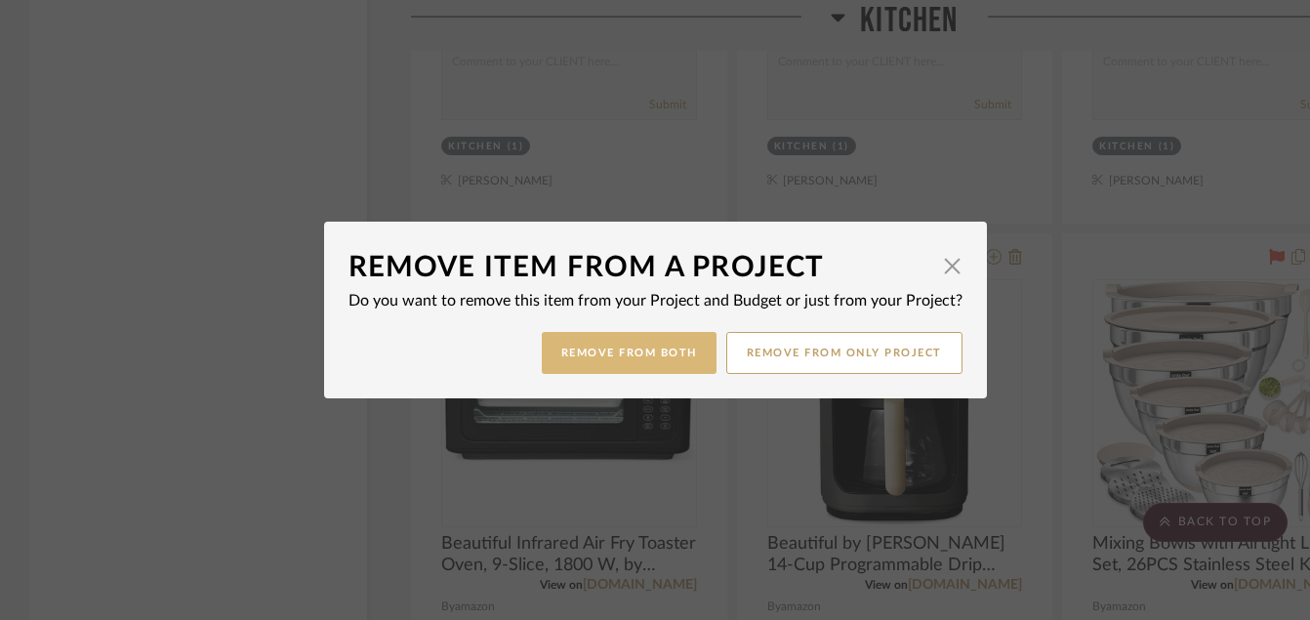
click at [658, 358] on button "Remove from Both" at bounding box center [629, 353] width 175 height 42
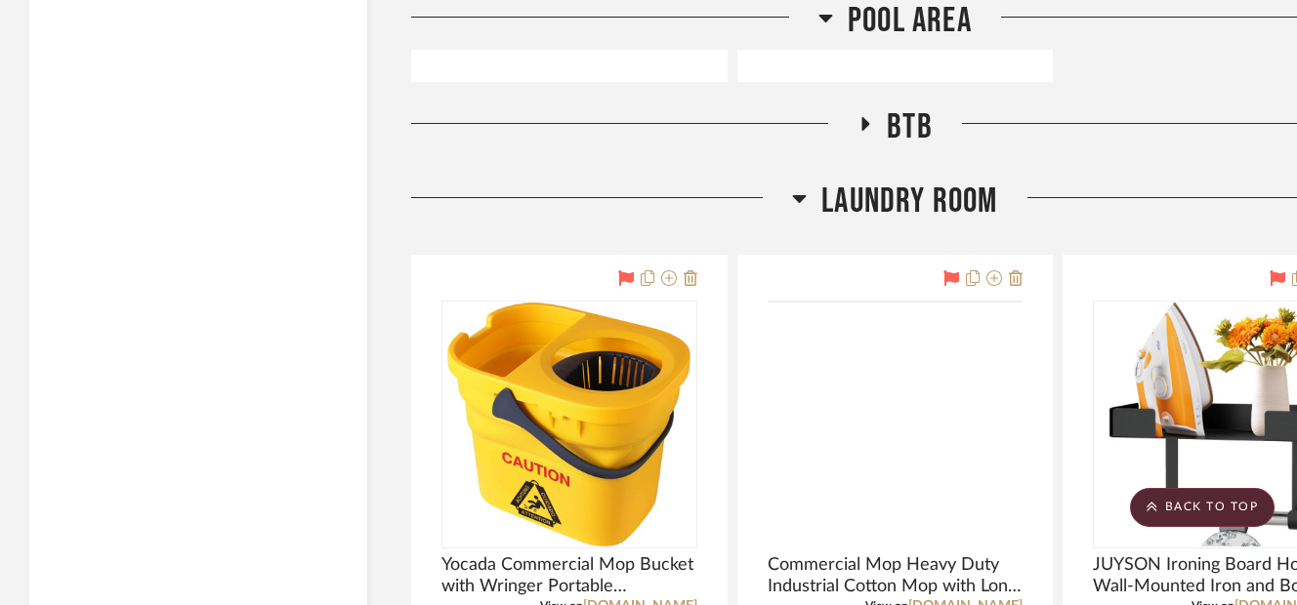
scroll to position [14375, 0]
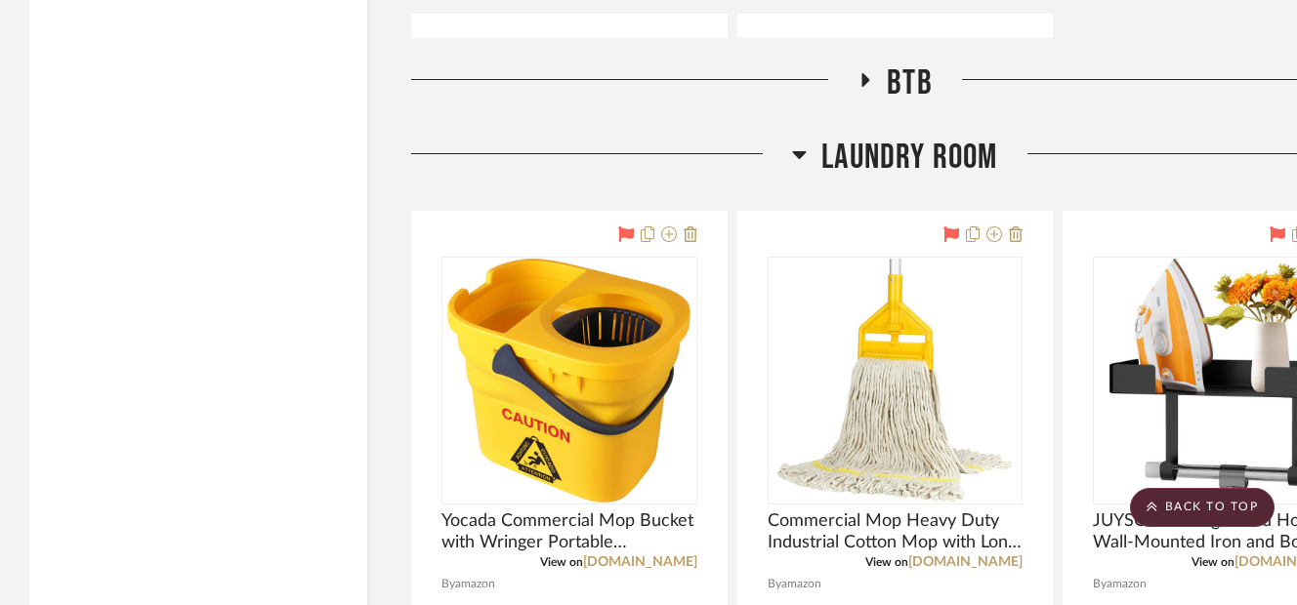
click at [868, 78] on icon at bounding box center [866, 80] width 8 height 14
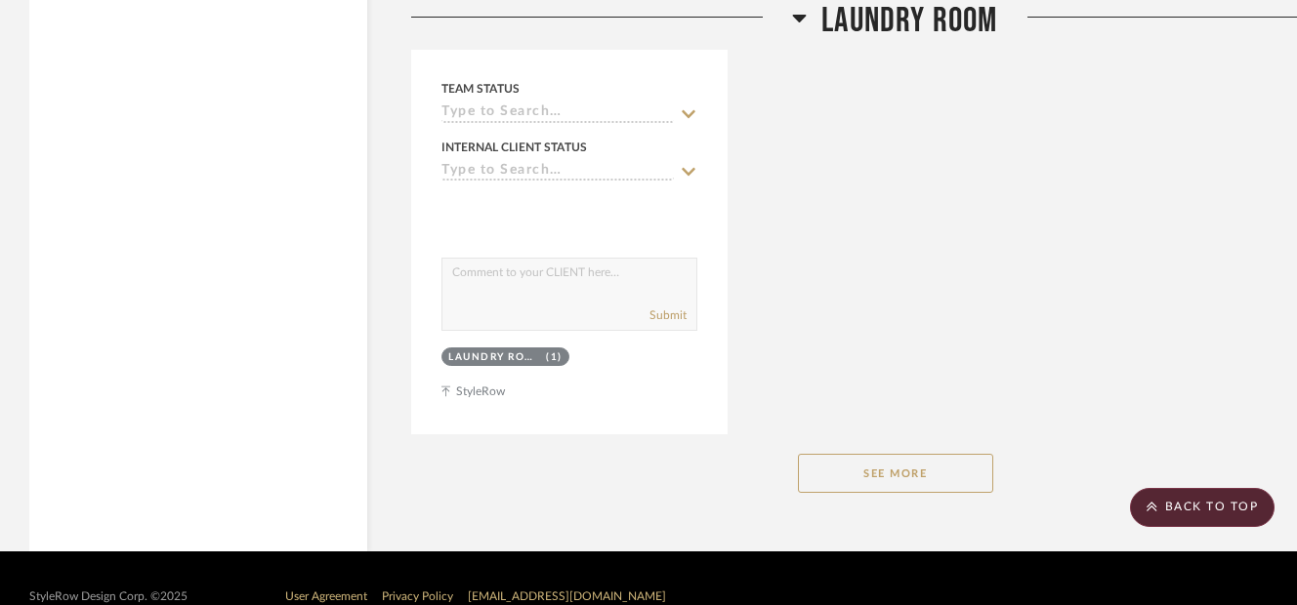
scroll to position [19428, 0]
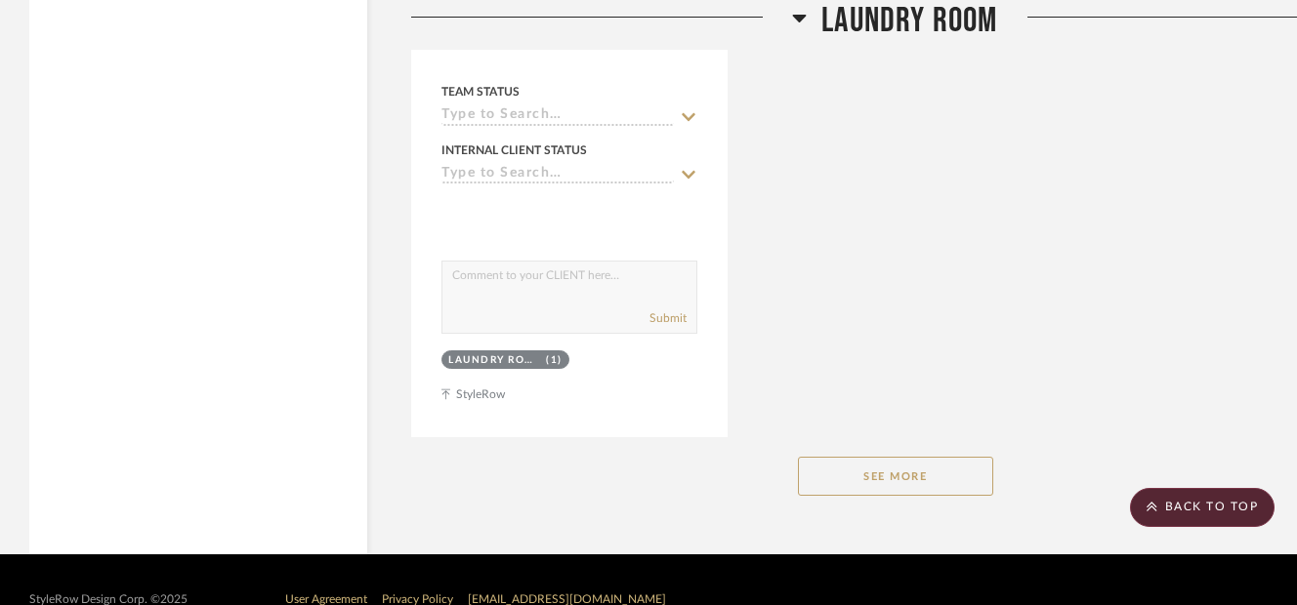
click at [827, 469] on button "See More" at bounding box center [895, 476] width 195 height 39
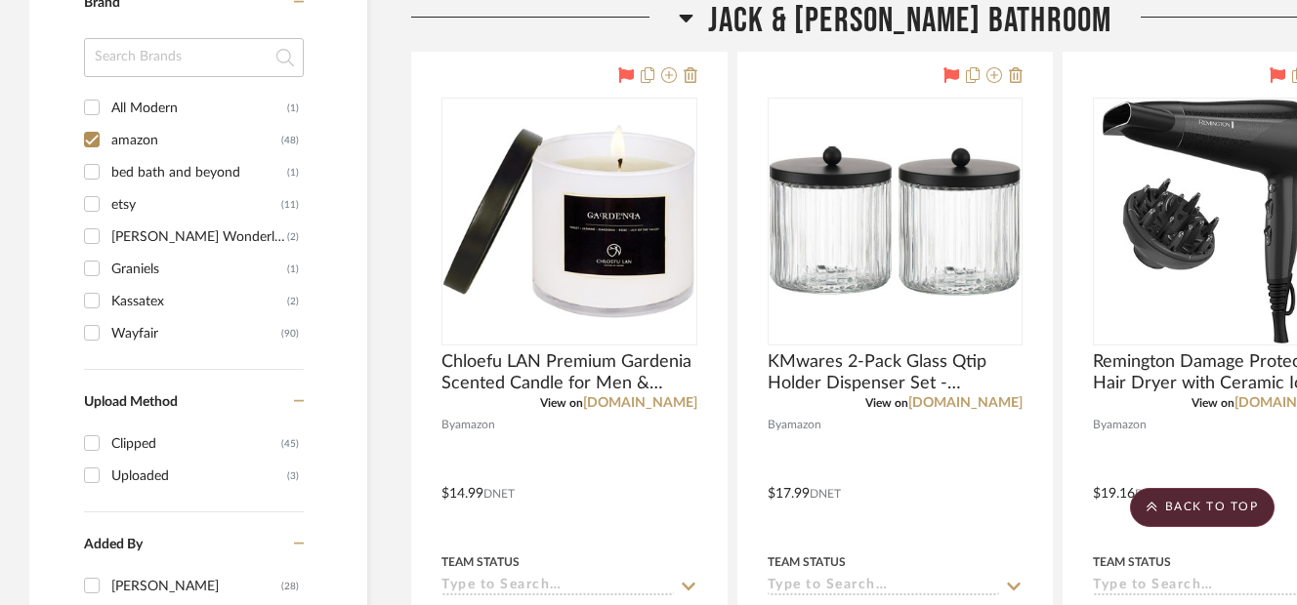
scroll to position [1458, 0]
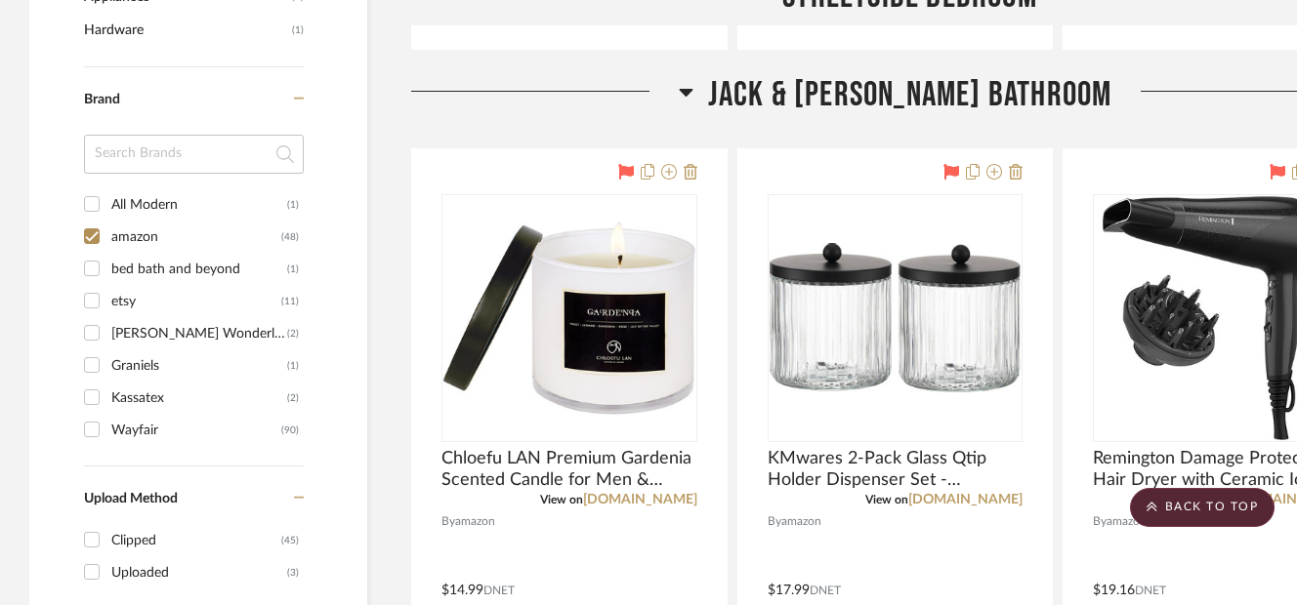
drag, startPoint x: 89, startPoint y: 243, endPoint x: 74, endPoint y: 245, distance: 14.8
click at [74, 245] on div "Filter by keyword, category or name prior to exporting to Excel or Bulk Actions…" at bounding box center [198, 132] width 338 height 2231
click at [93, 240] on input "amazon (48)" at bounding box center [91, 236] width 31 height 31
checkbox input "false"
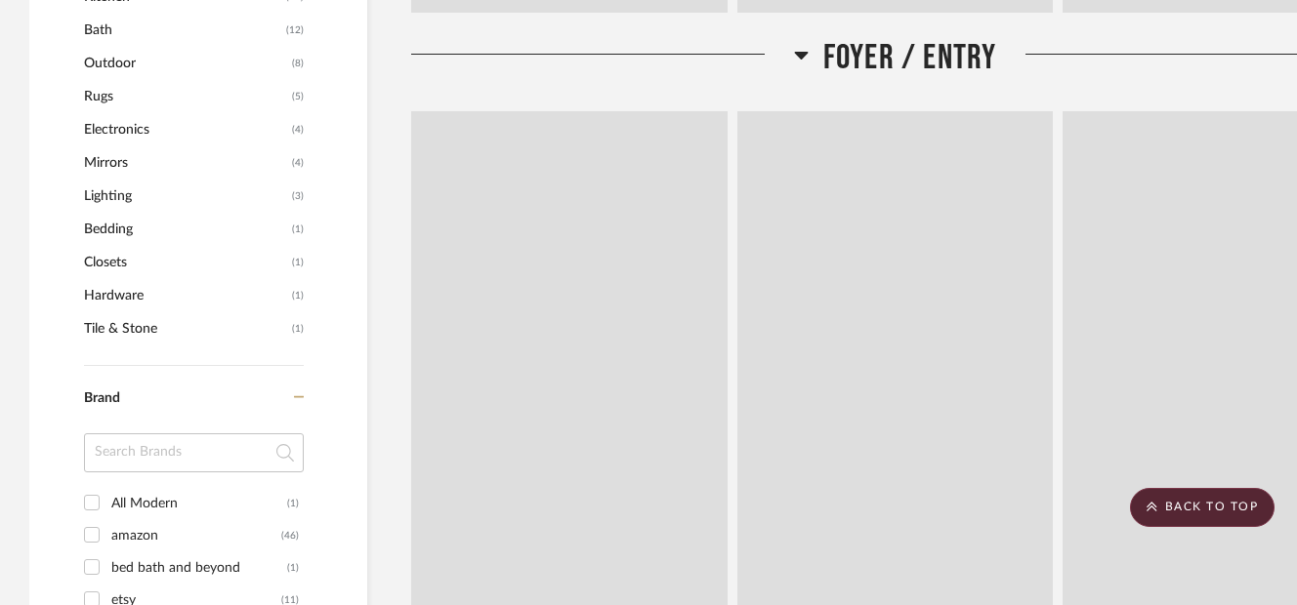
scroll to position [1724, 0]
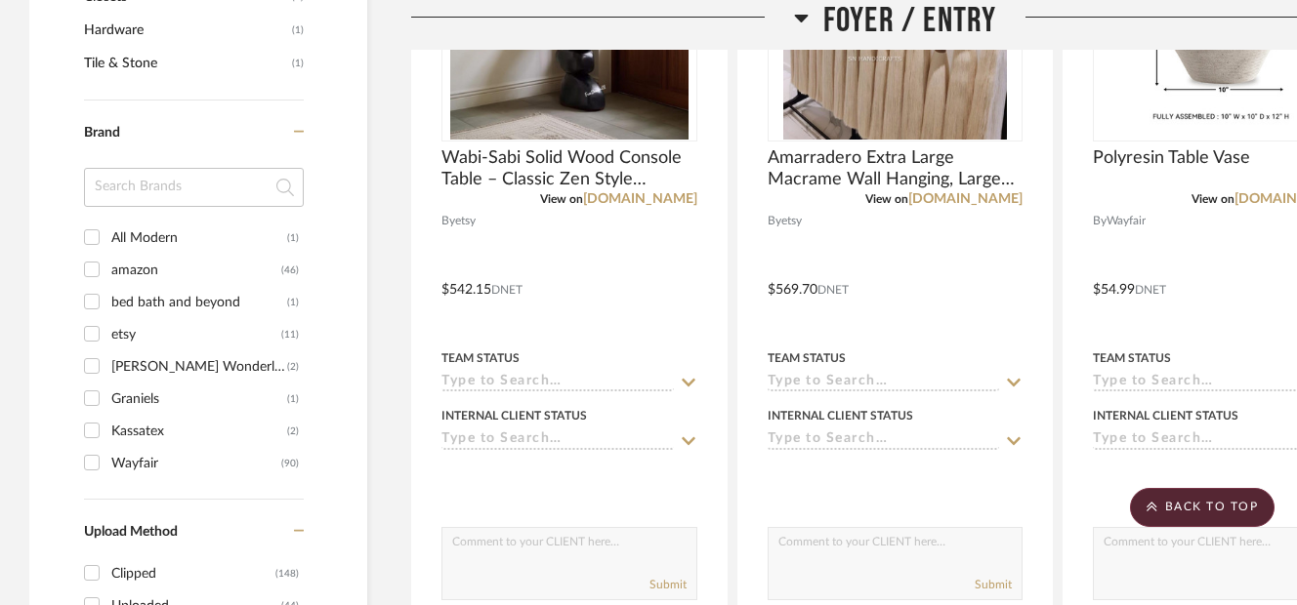
click at [92, 463] on input "Wayfair (90)" at bounding box center [91, 462] width 31 height 31
checkbox input "true"
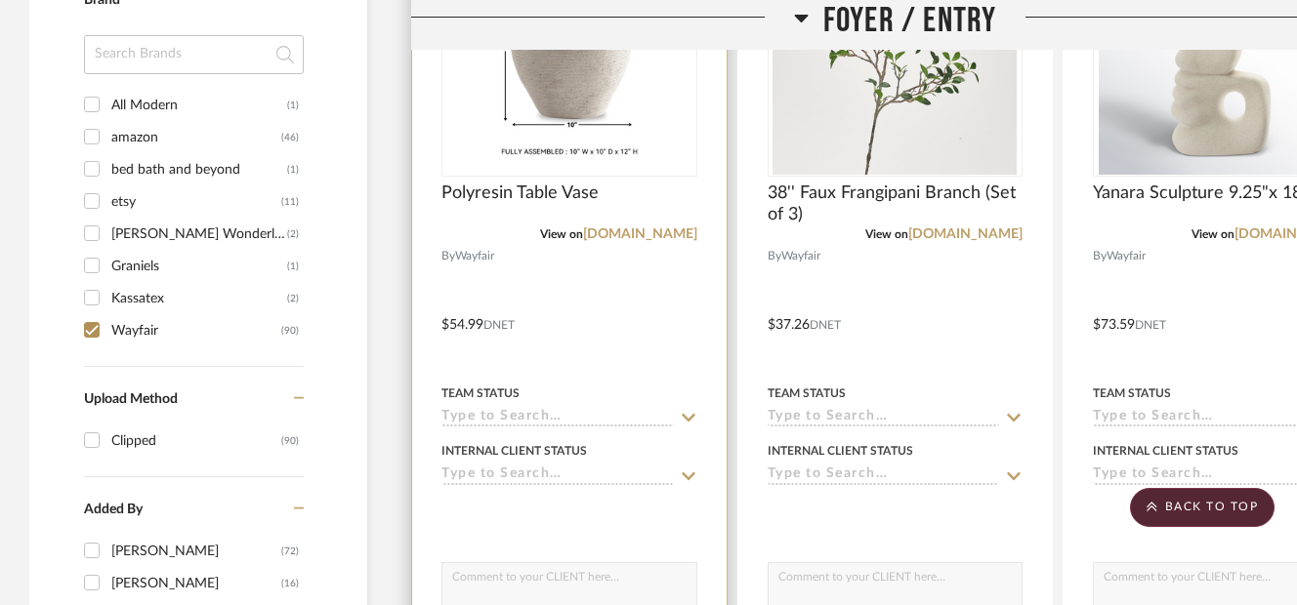
scroll to position [1657, 0]
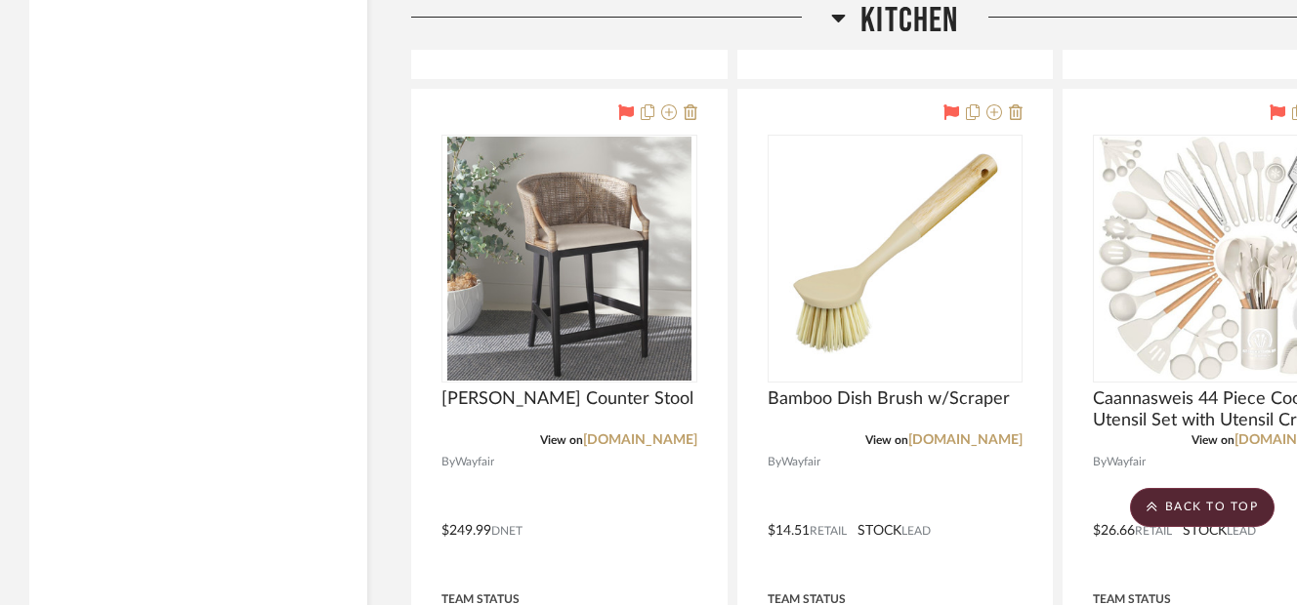
scroll to position [19608, 0]
drag, startPoint x: 291, startPoint y: 130, endPoint x: 307, endPoint y: 254, distance: 125.0
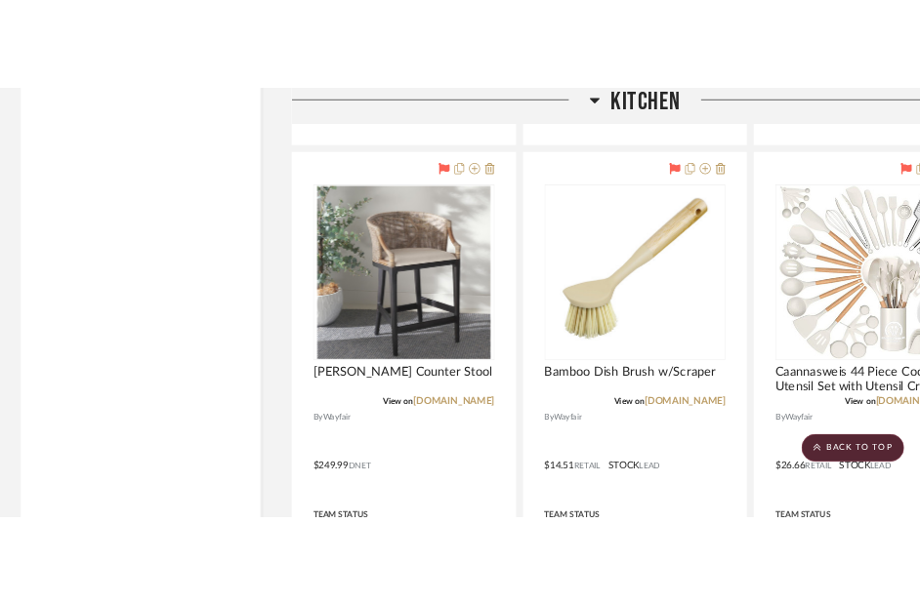
scroll to position [19558, 0]
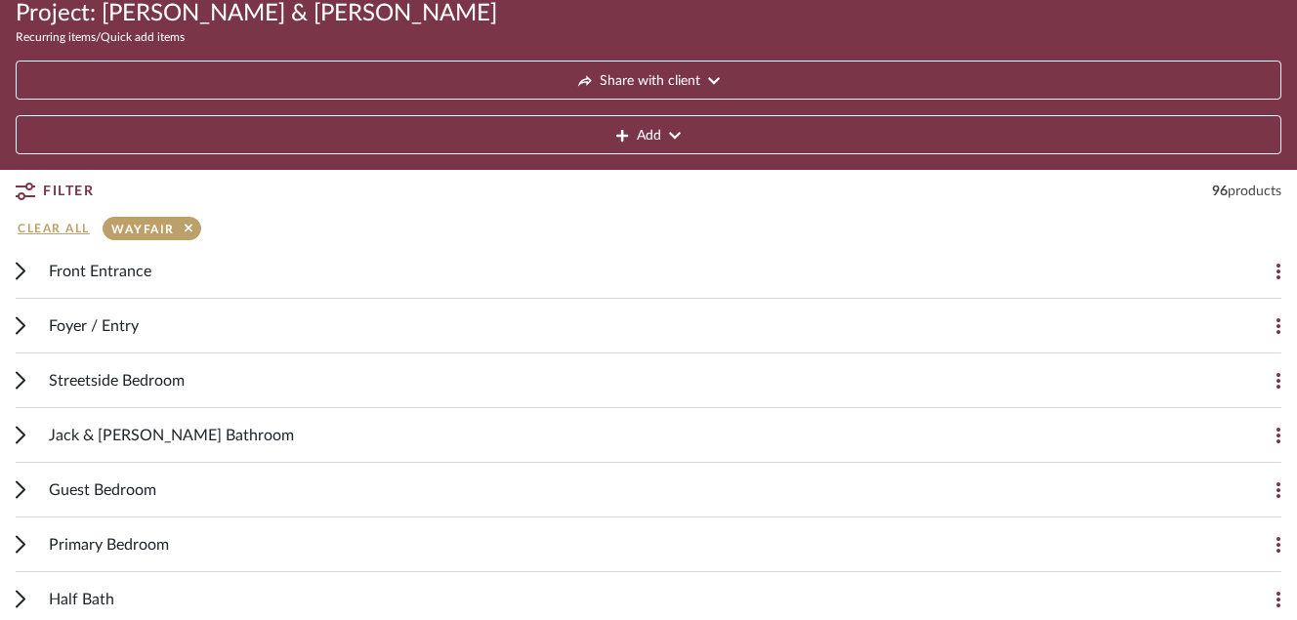
scroll to position [439, 0]
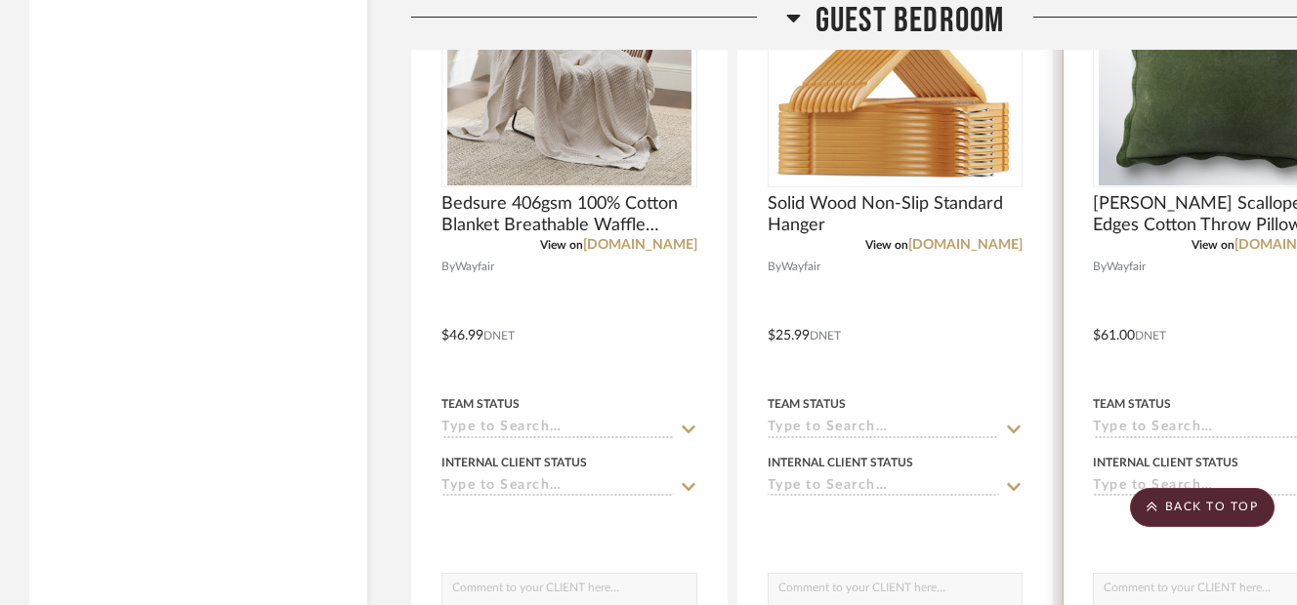
click at [1258, 451] on project-item-tile "[PERSON_NAME] Scalloped Edges Cotton Throw Pillow View on [DOMAIN_NAME] By Wayf…" at bounding box center [1220, 322] width 316 height 856
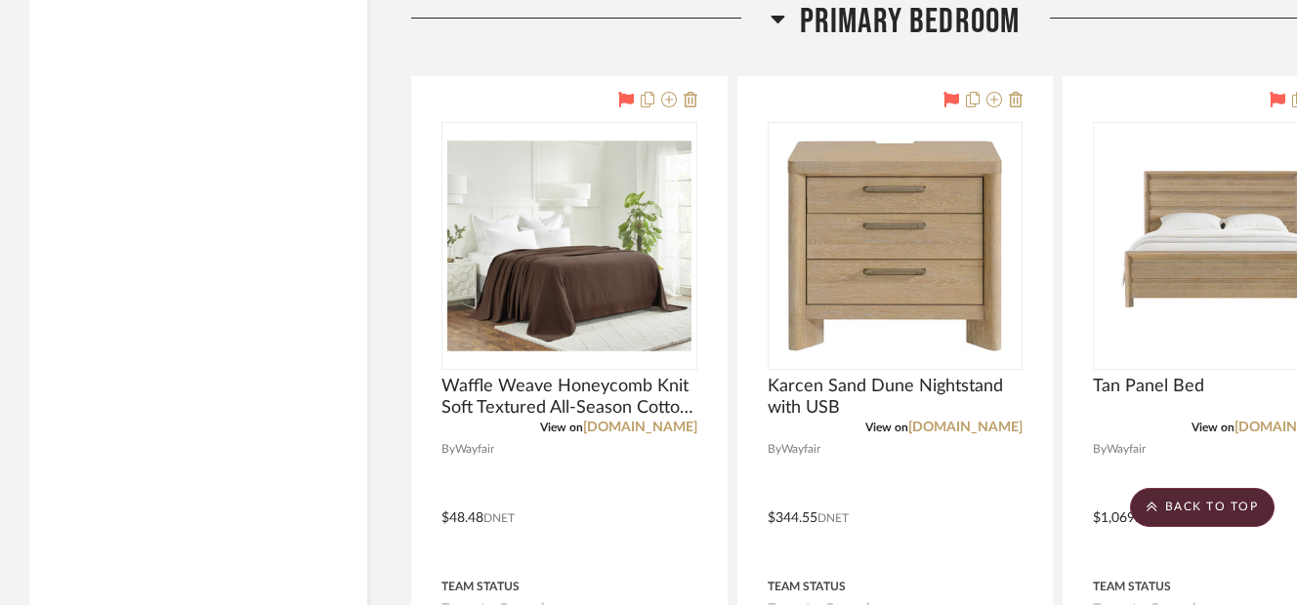
click at [1258, 451] on project-item-tile "Tan Panel Bed View on [DOMAIN_NAME] By Wayfair $1,069.99 DNET Team Status Inter…" at bounding box center [1220, 504] width 316 height 856
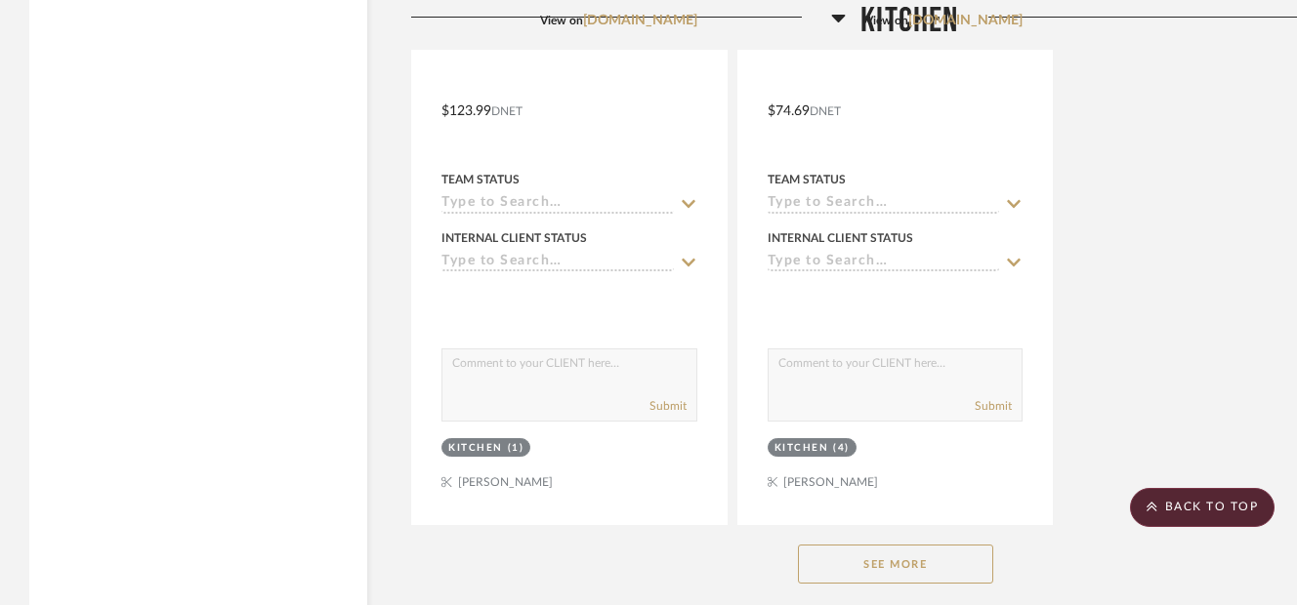
scroll to position [16800, 0]
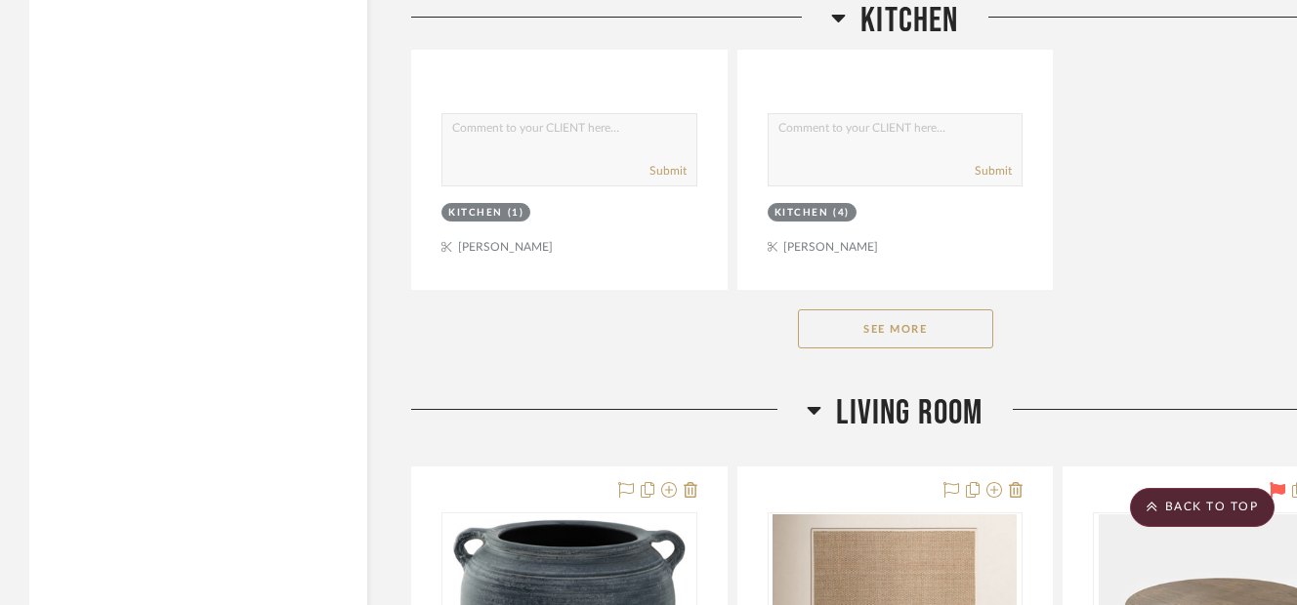
click at [954, 332] on button "See More" at bounding box center [895, 329] width 195 height 39
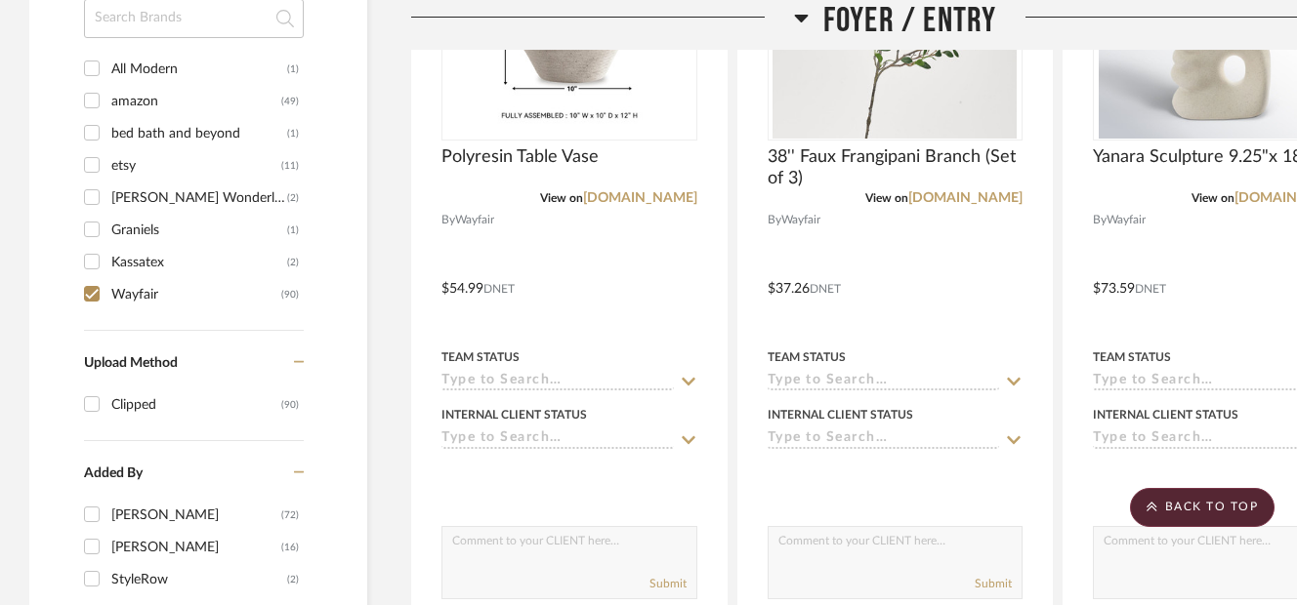
scroll to position [1762, 0]
click at [89, 286] on input "Wayfair (90)" at bounding box center [91, 291] width 31 height 31
checkbox input "false"
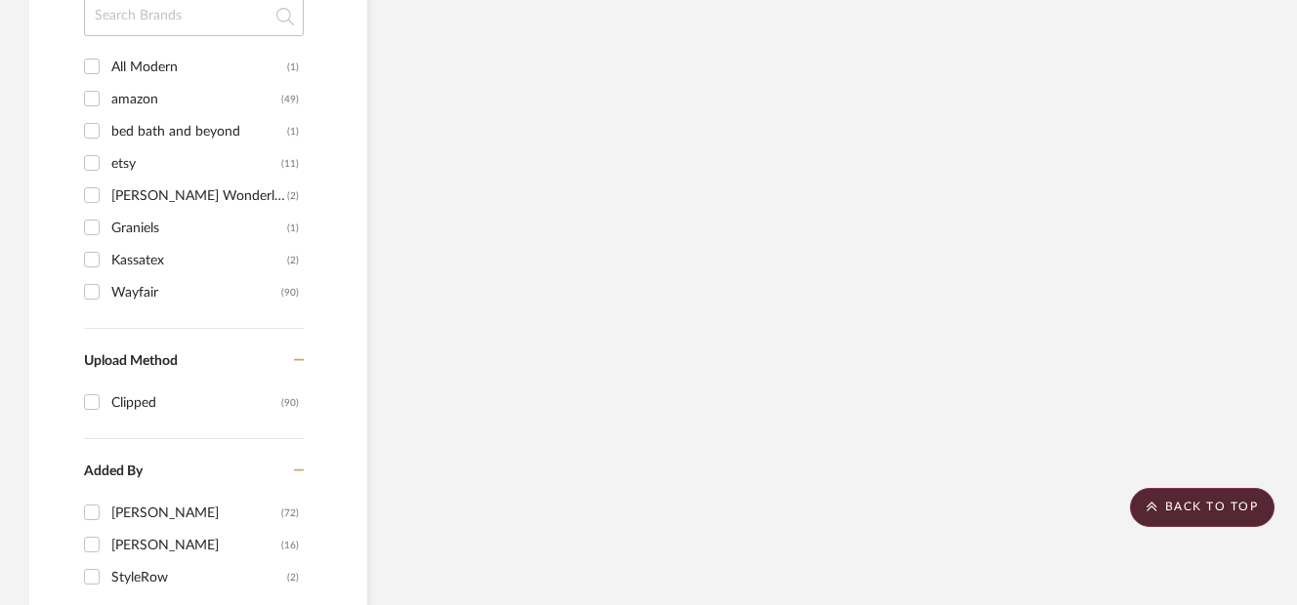
click at [99, 94] on input "amazon (49)" at bounding box center [91, 98] width 31 height 31
checkbox input "true"
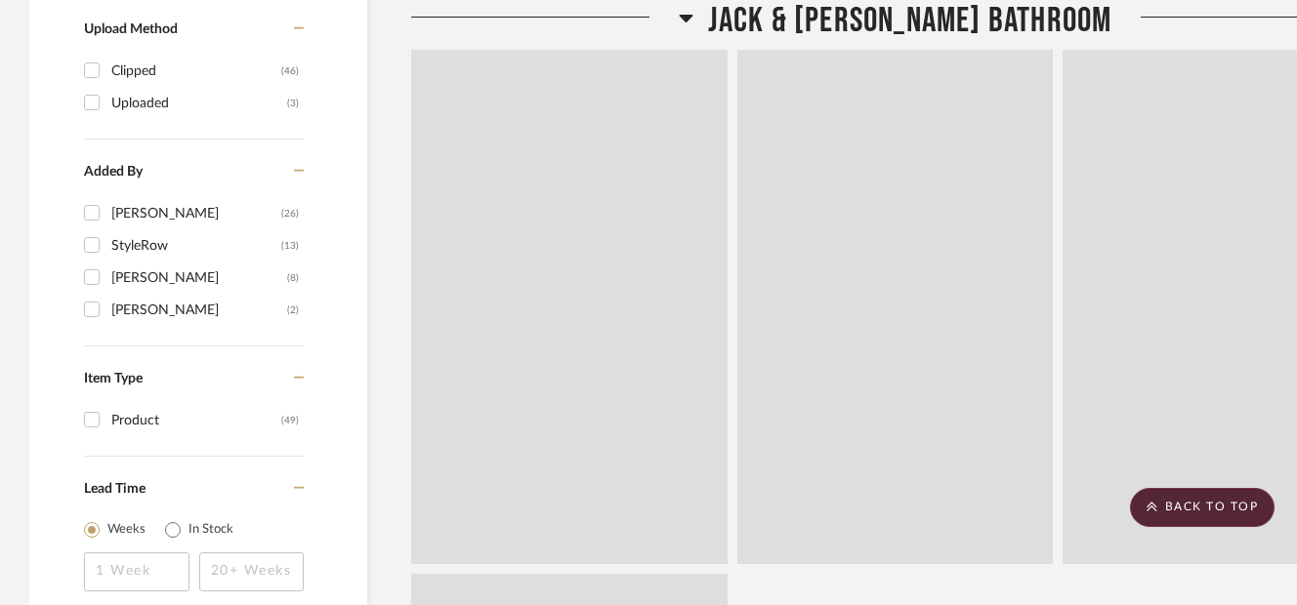
scroll to position [1562, 0]
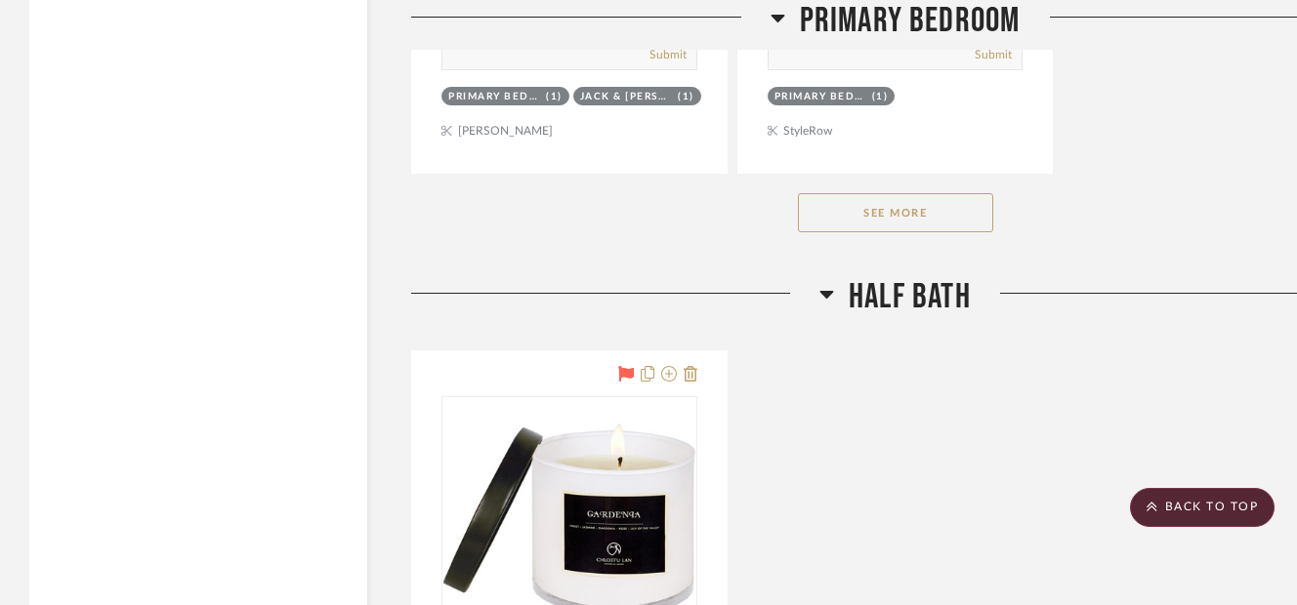
scroll to position [6875, 0]
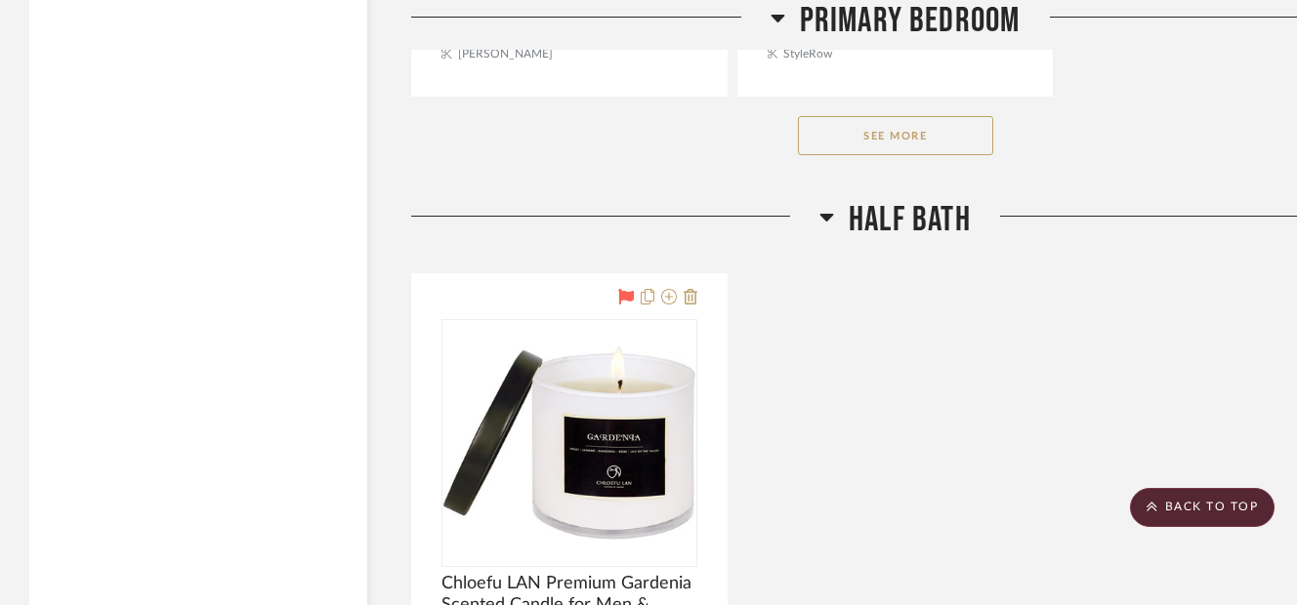
click at [846, 135] on button "See More" at bounding box center [895, 135] width 195 height 39
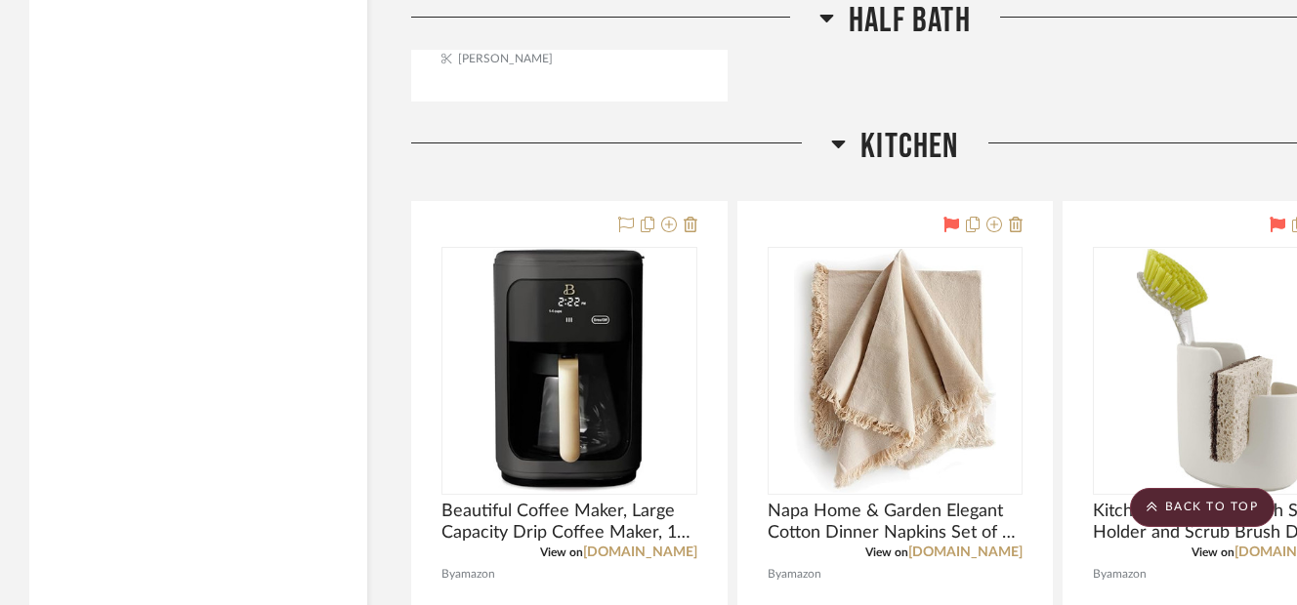
scroll to position [7890, 0]
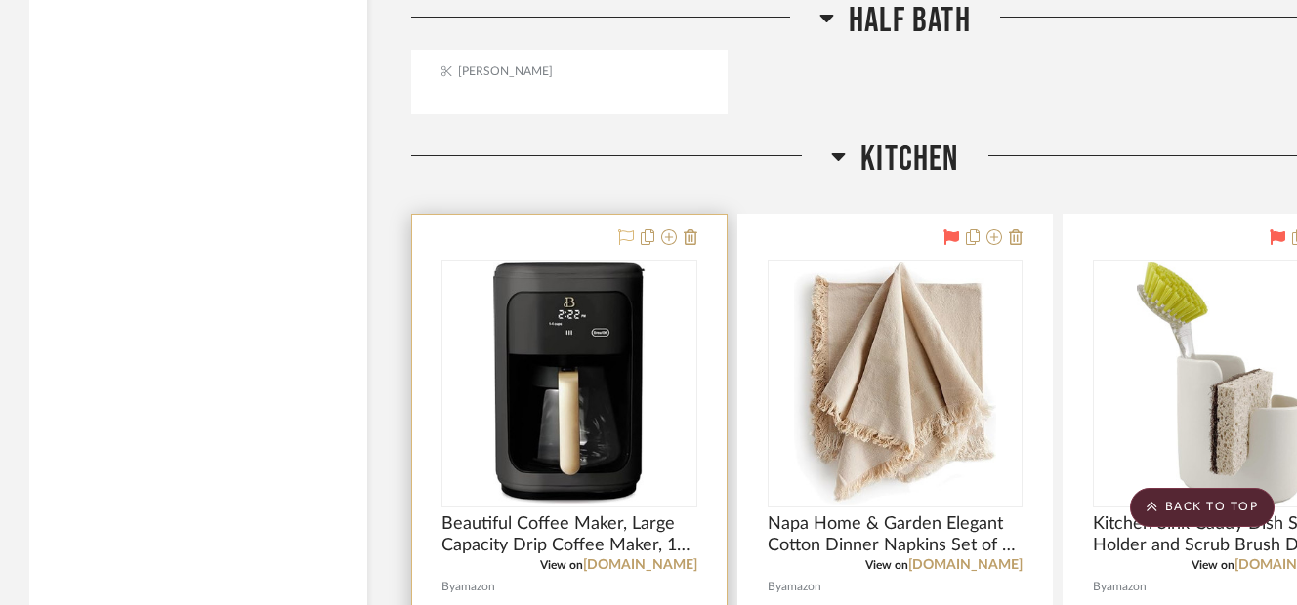
click at [621, 233] on icon at bounding box center [626, 237] width 16 height 16
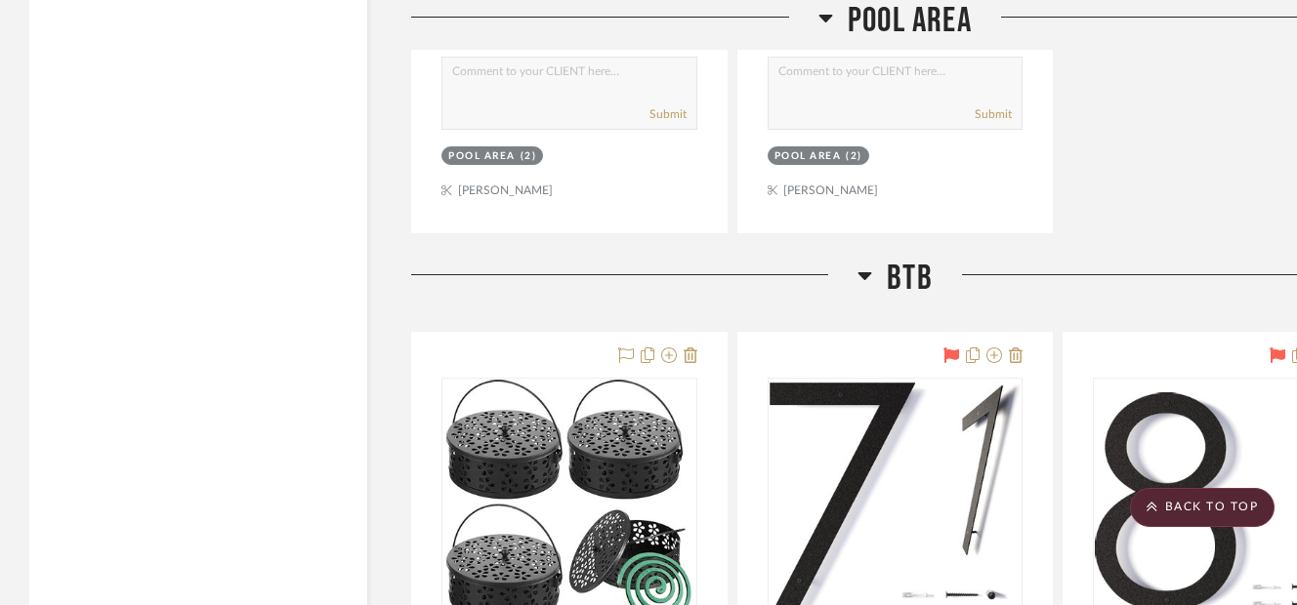
scroll to position [14179, 0]
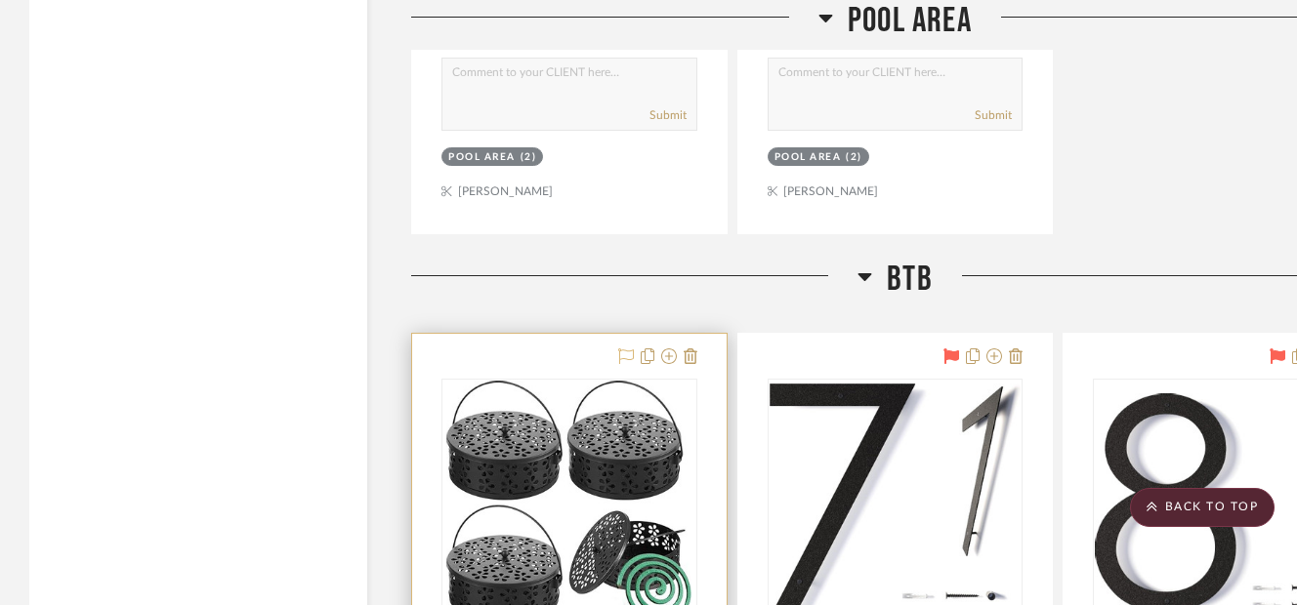
click at [621, 359] on icon at bounding box center [626, 357] width 16 height 16
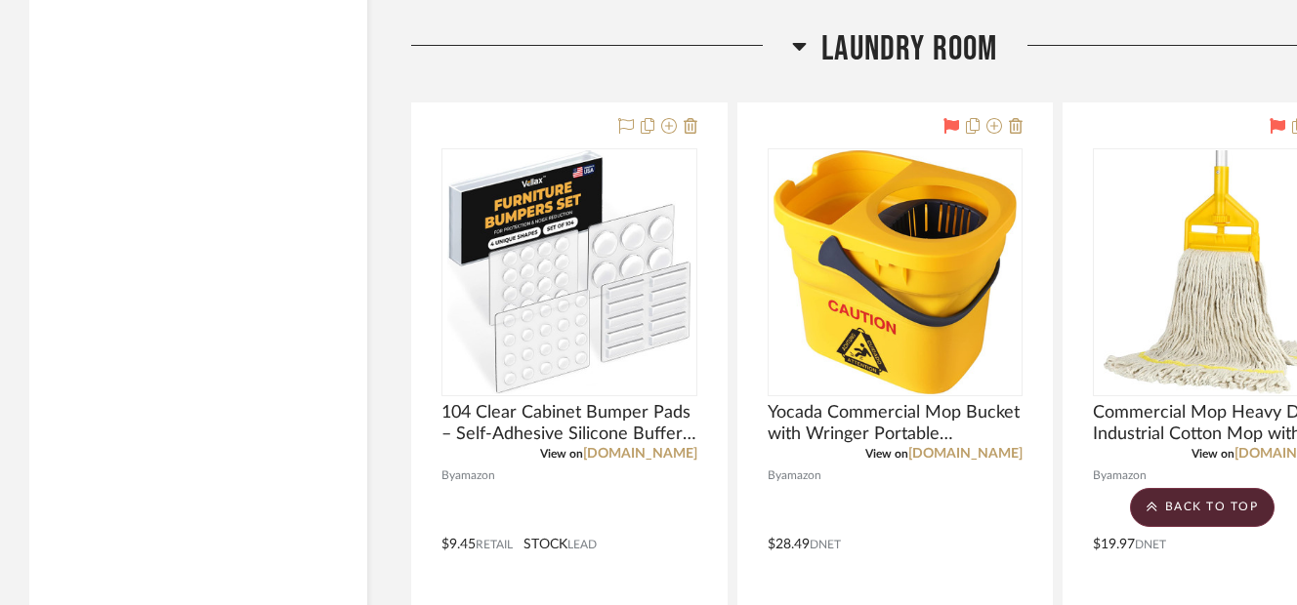
scroll to position [17108, 0]
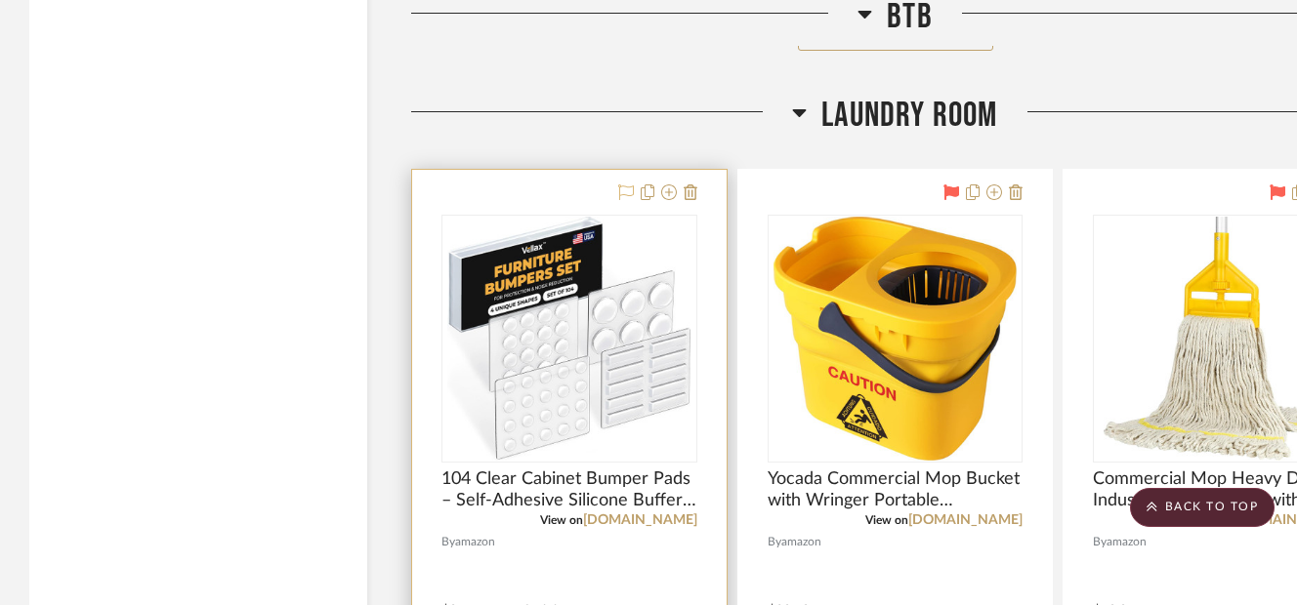
click at [627, 195] on icon at bounding box center [626, 193] width 16 height 16
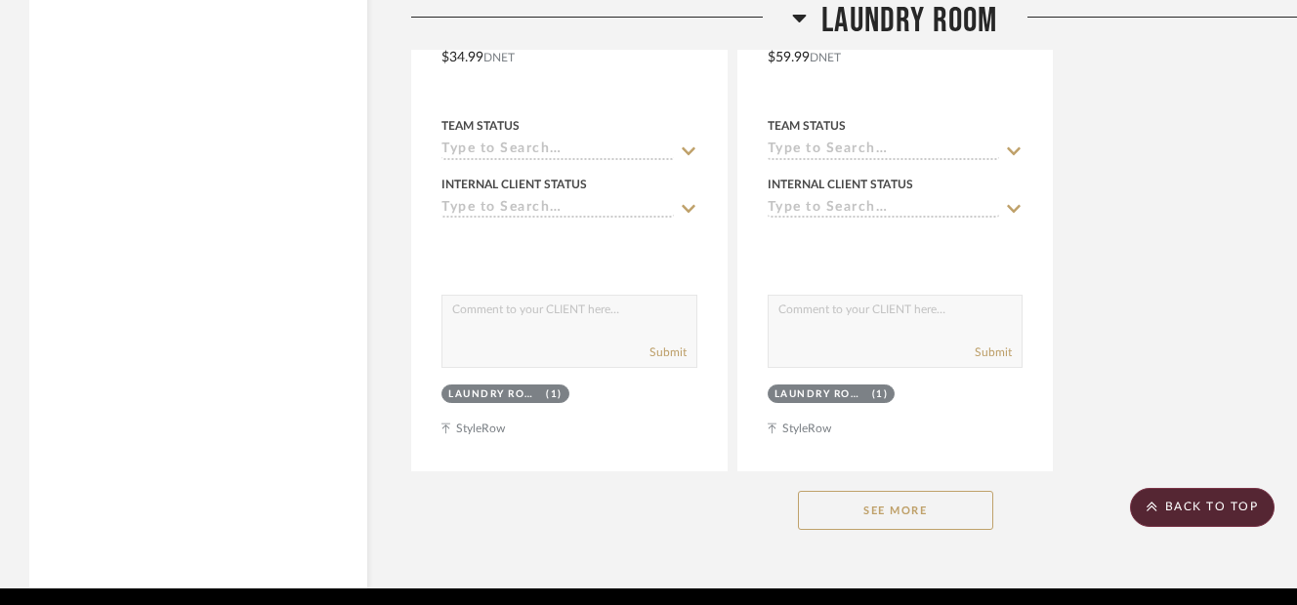
scroll to position [19468, 0]
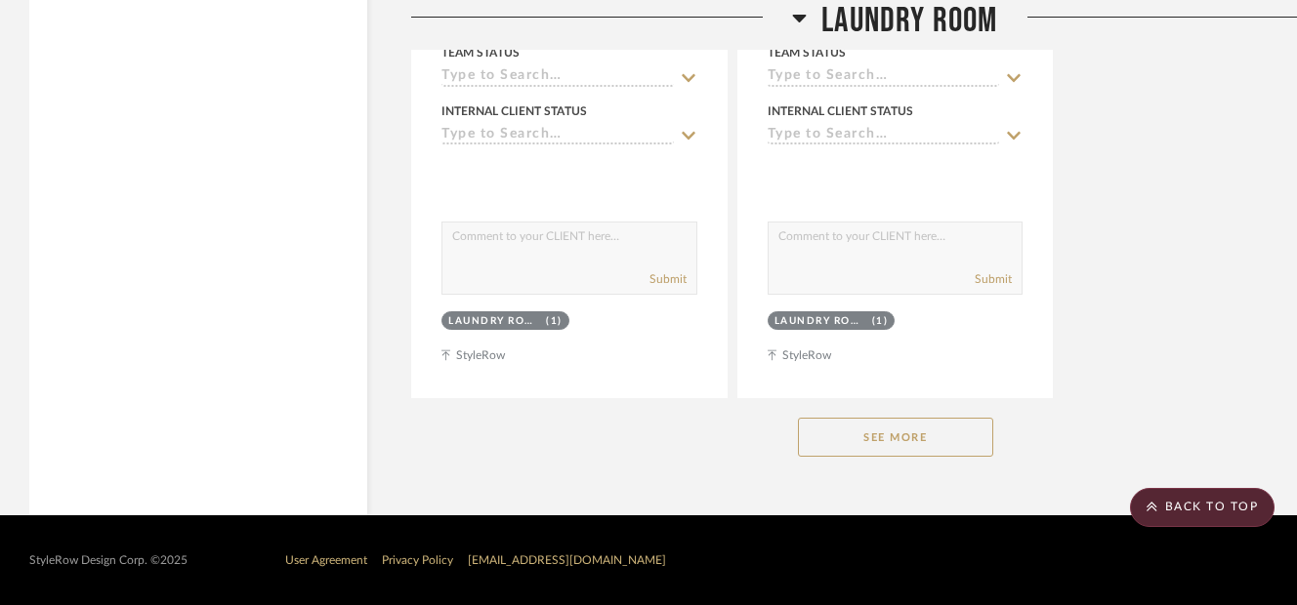
click at [817, 439] on button "See More" at bounding box center [895, 437] width 195 height 39
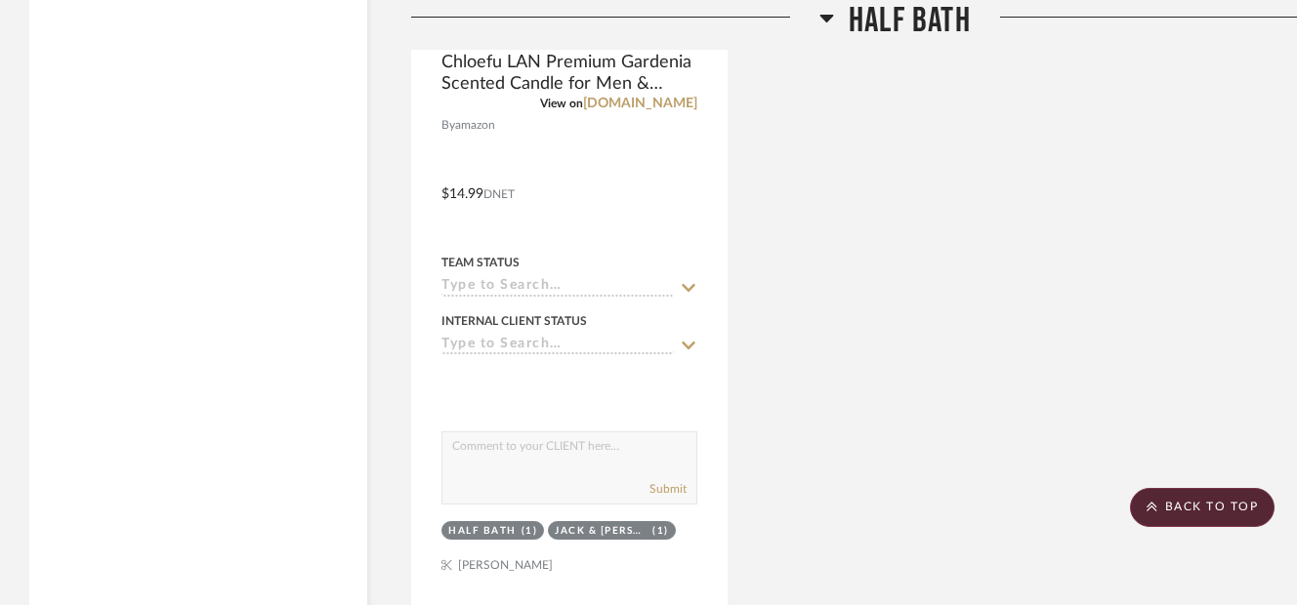
scroll to position [7398, 0]
click at [1160, 498] on scroll-to-top-button "BACK TO TOP" at bounding box center [1202, 507] width 145 height 39
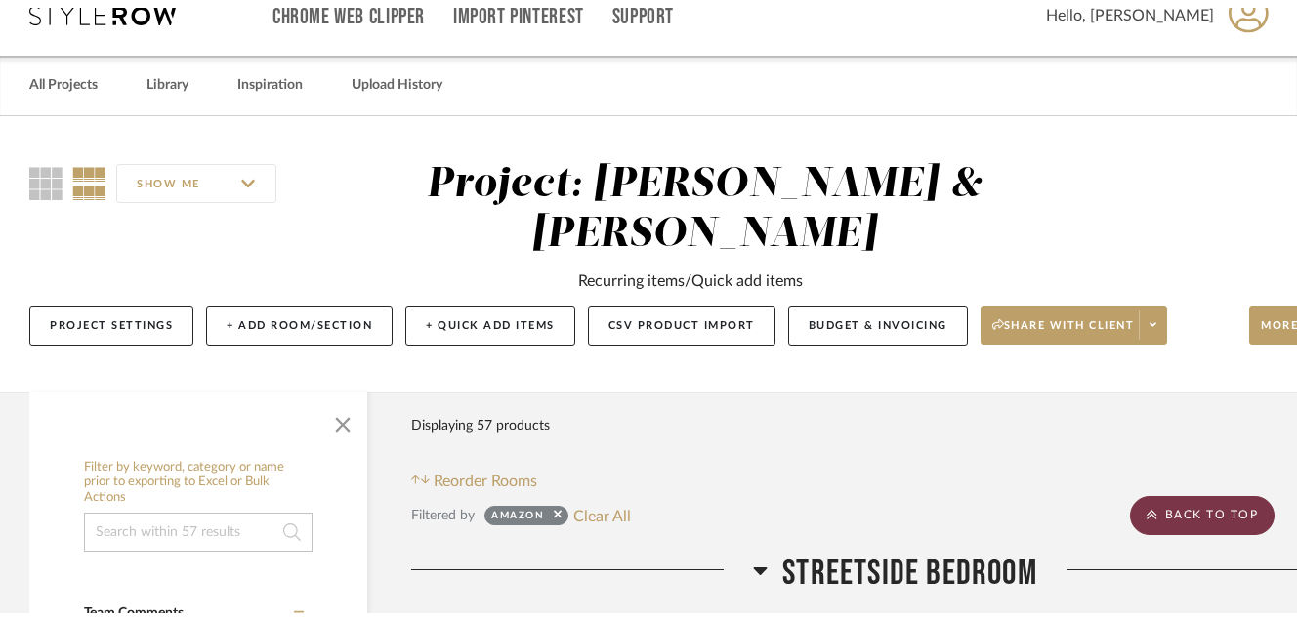
scroll to position [0, 0]
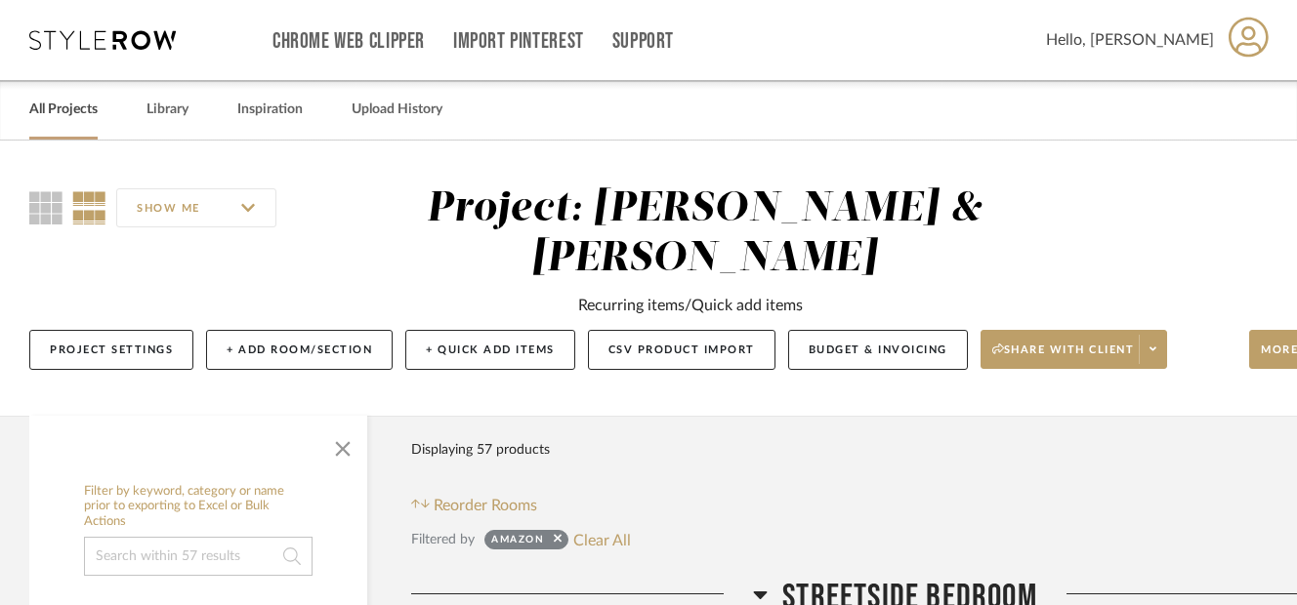
click at [67, 120] on link "All Projects" at bounding box center [63, 110] width 68 height 26
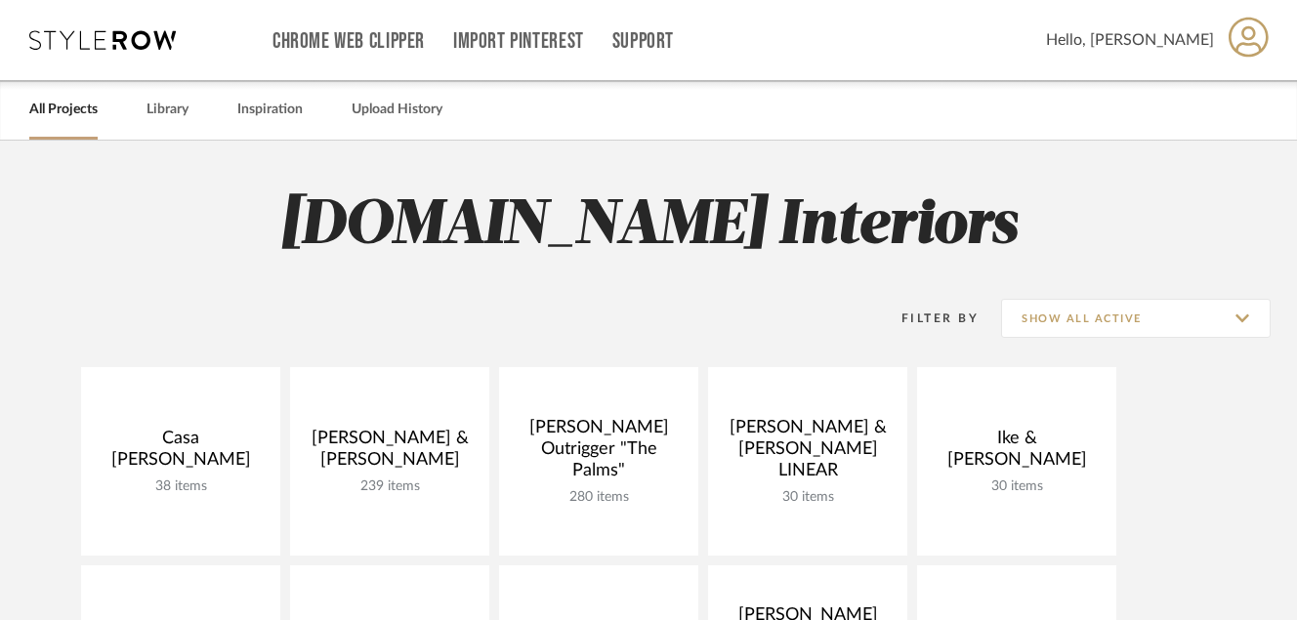
click at [1295, 49] on desktop-header-v3 "Chrome Web Clipper Import Pinterest Support All Projects Library Inspiration Up…" at bounding box center [648, 70] width 1297 height 141
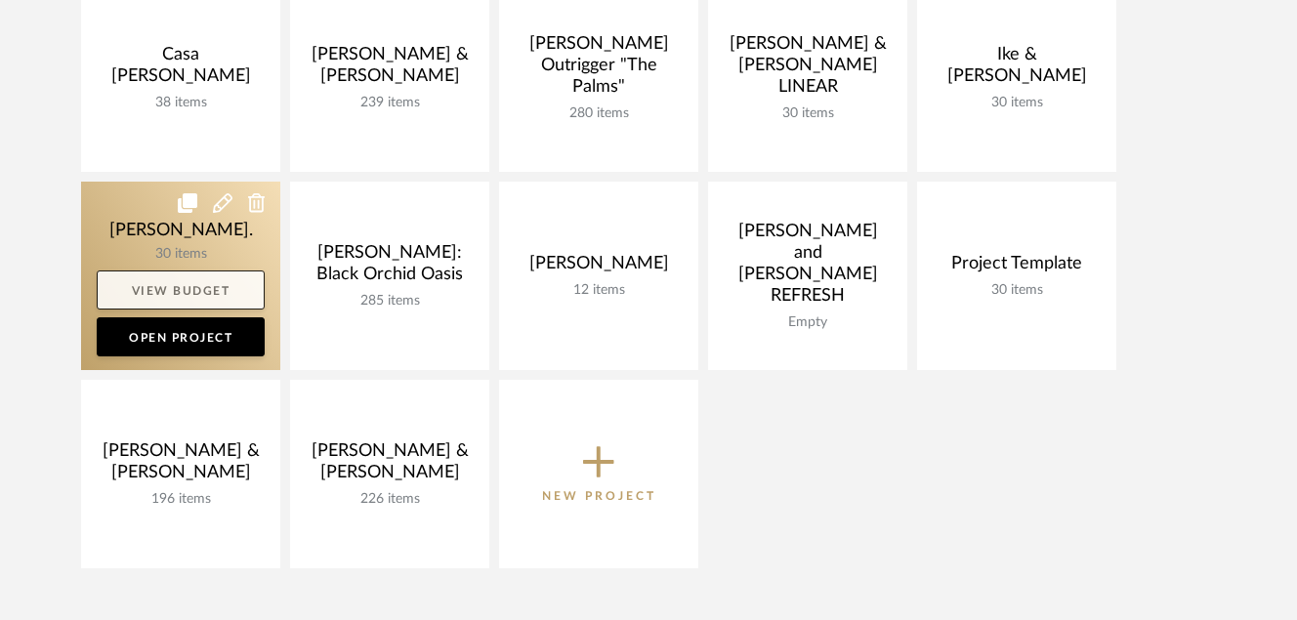
scroll to position [419, 0]
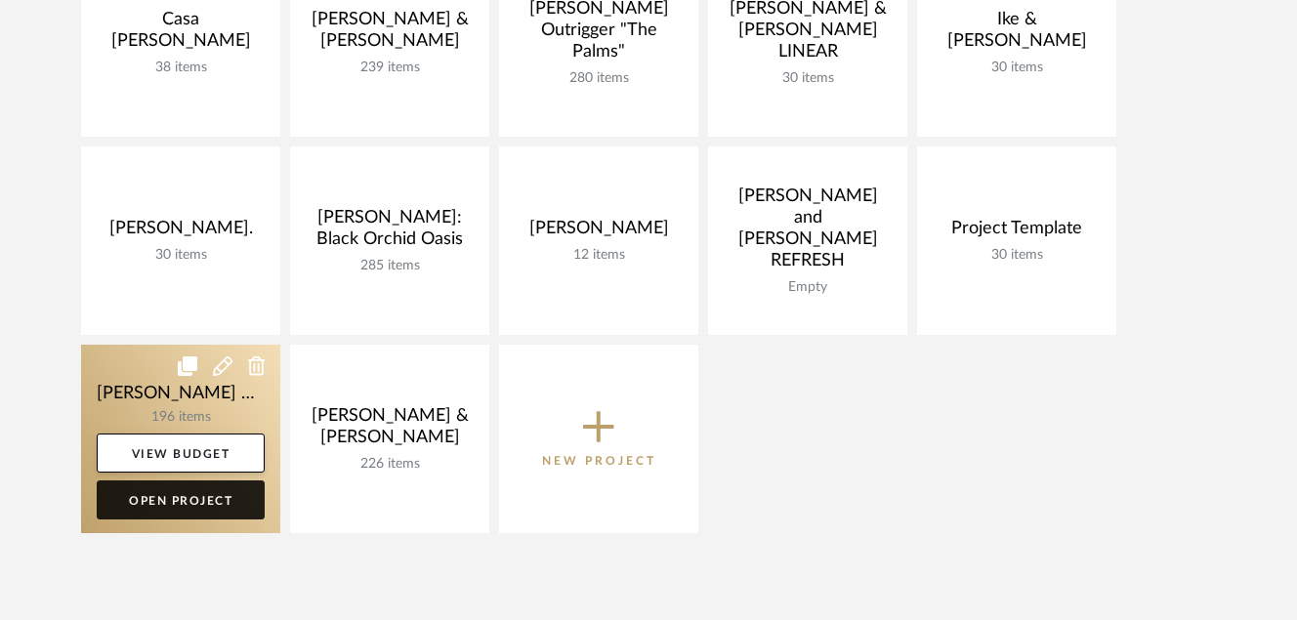
click at [196, 514] on link "Open Project" at bounding box center [181, 499] width 168 height 39
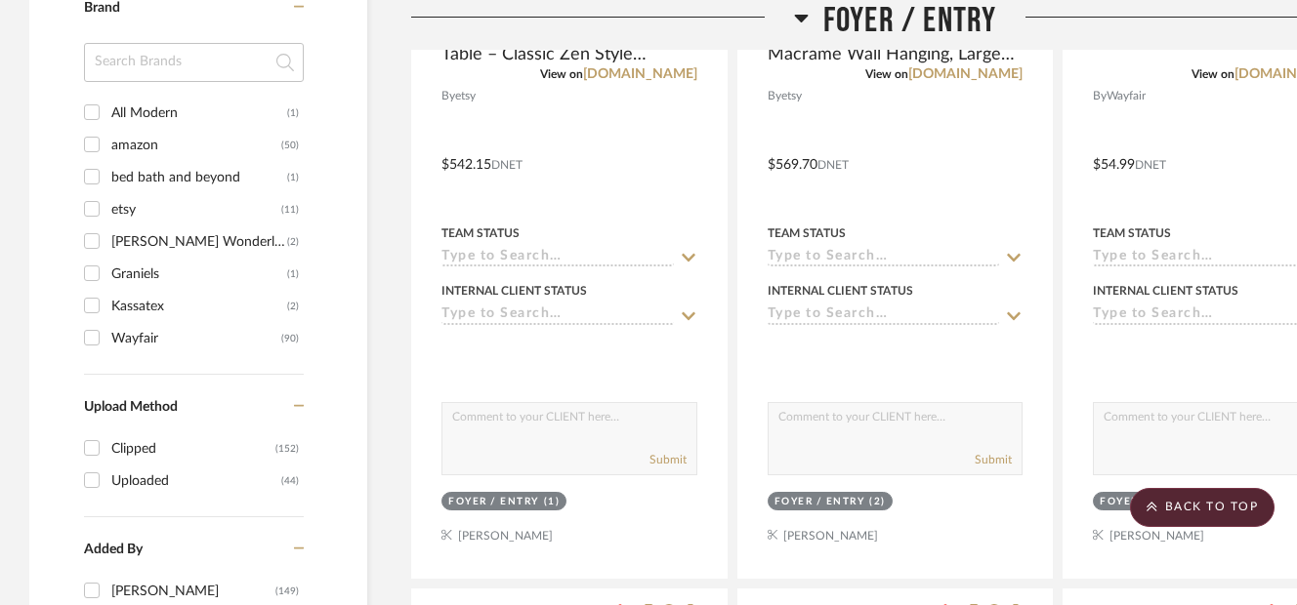
scroll to position [1847, 0]
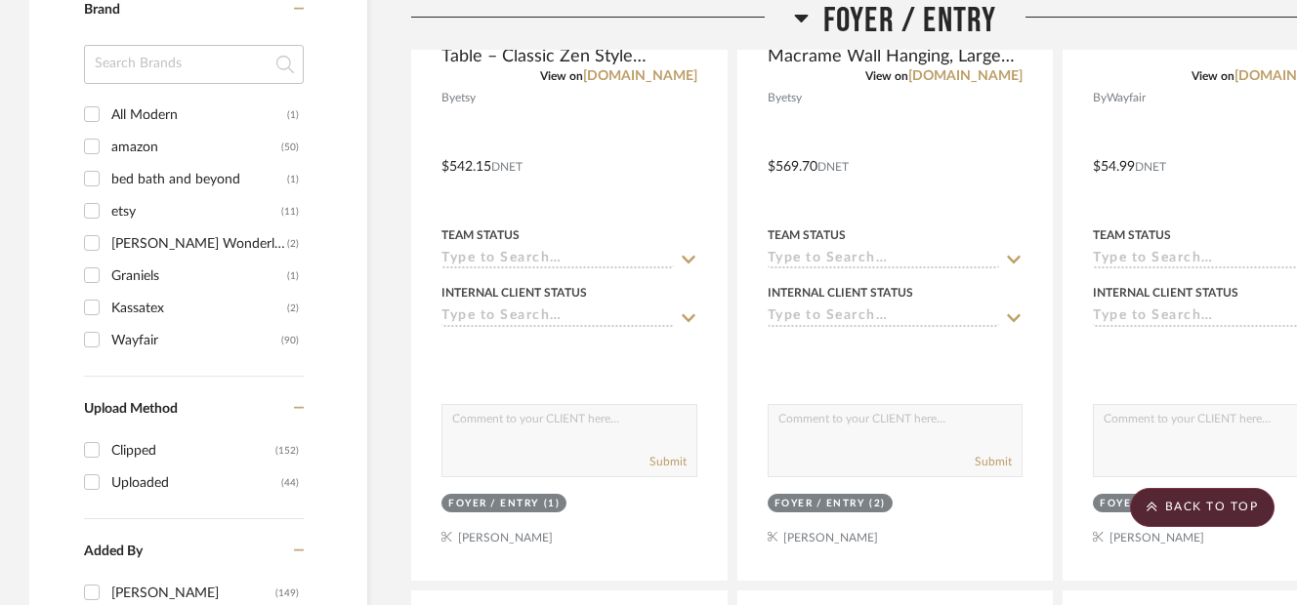
click at [99, 146] on input "amazon (50)" at bounding box center [91, 146] width 31 height 31
checkbox input "true"
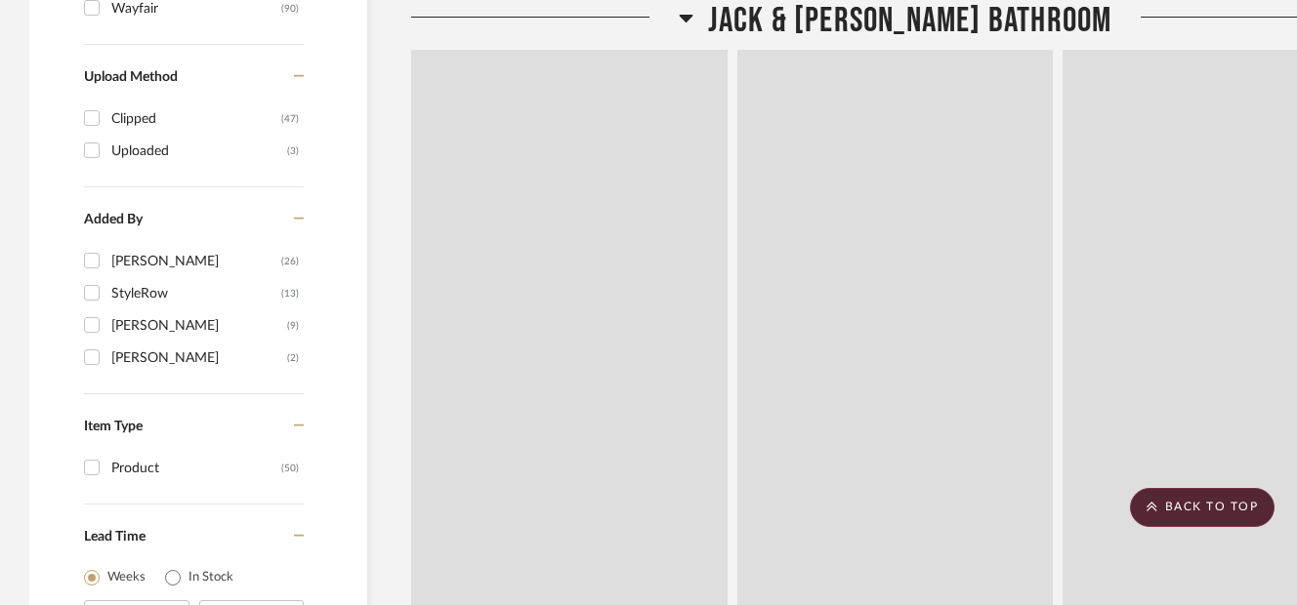
scroll to position [1515, 0]
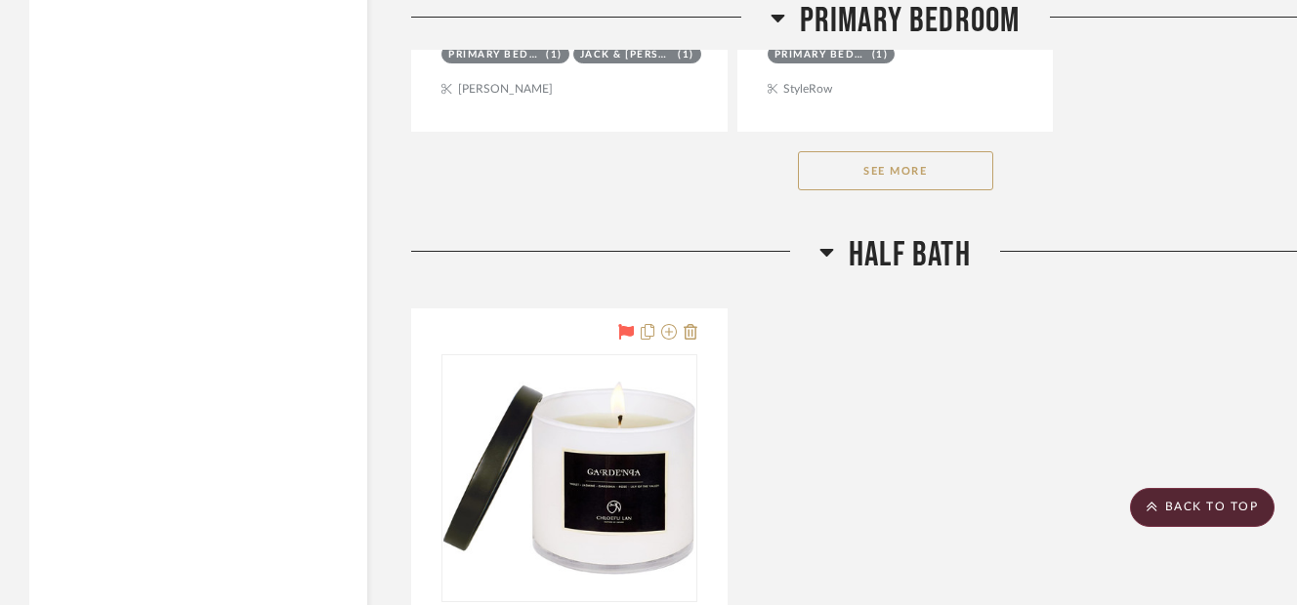
scroll to position [6914, 0]
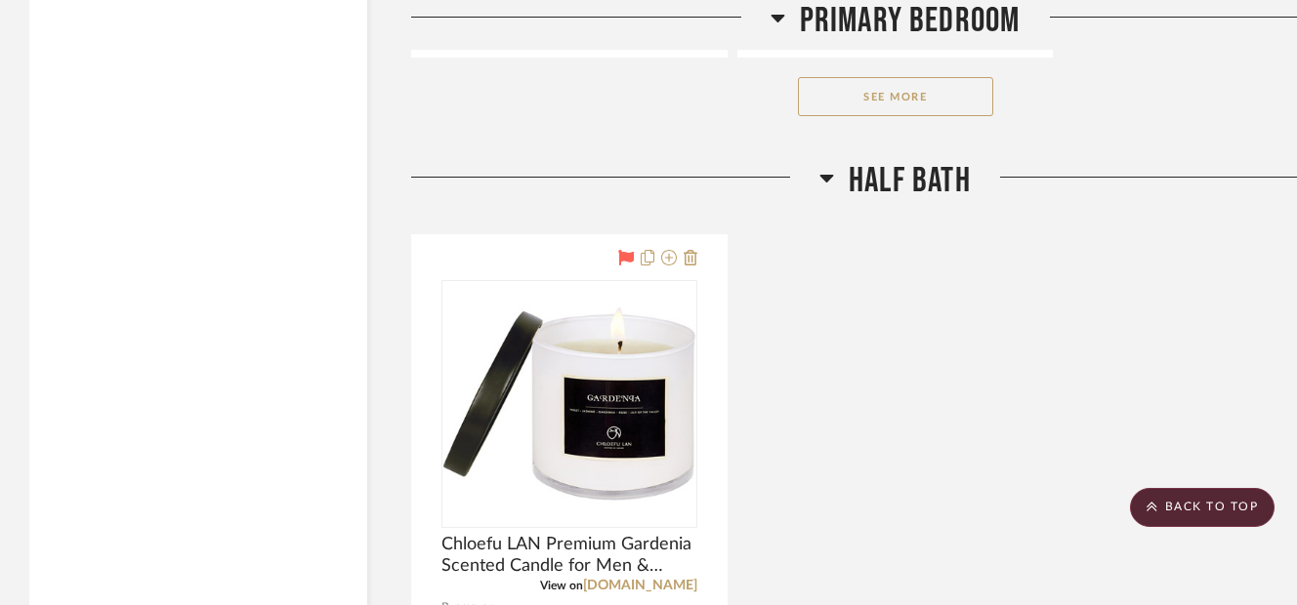
click at [882, 101] on button "See More" at bounding box center [895, 96] width 195 height 39
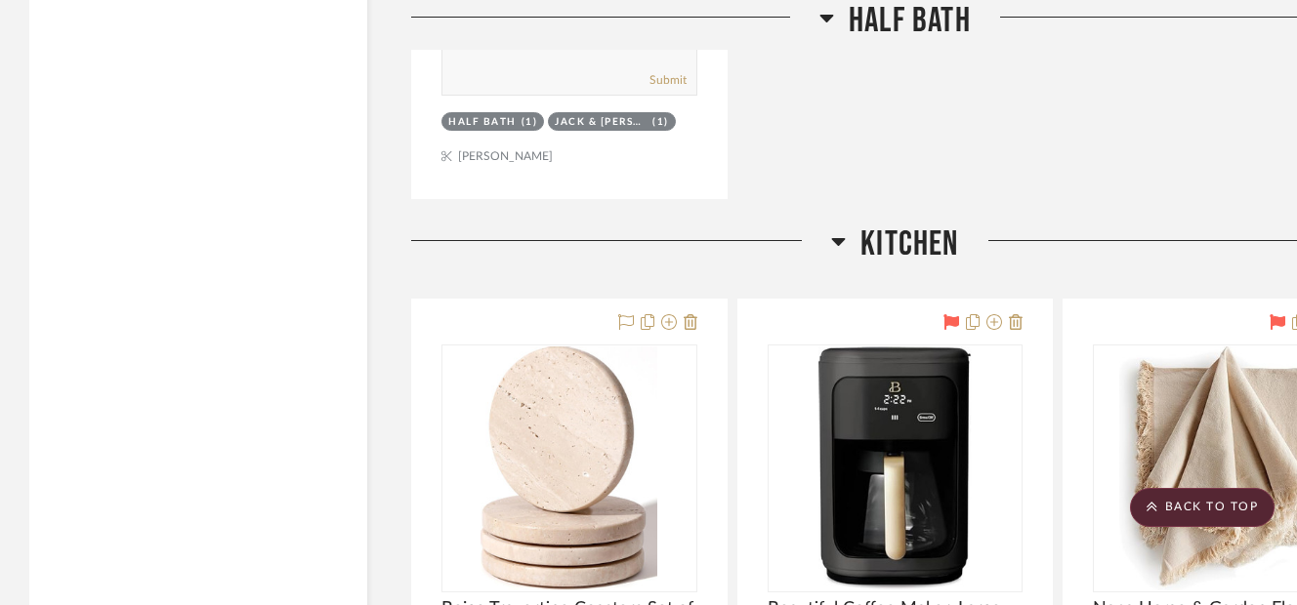
scroll to position [7968, 0]
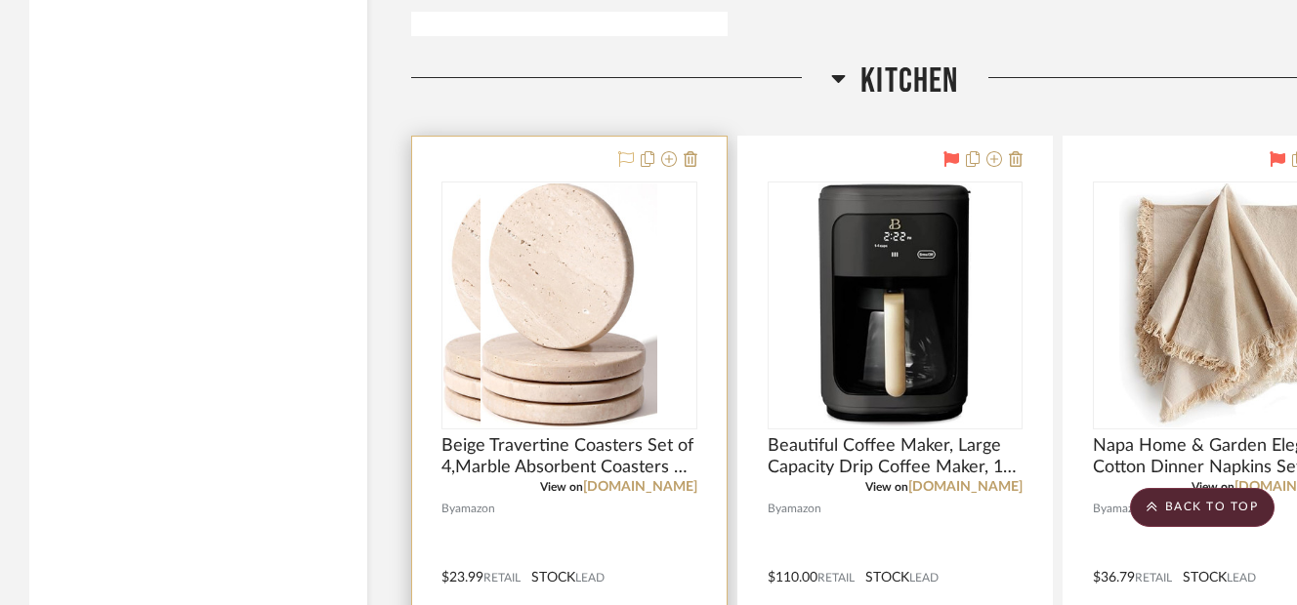
click at [630, 160] on icon at bounding box center [626, 159] width 16 height 16
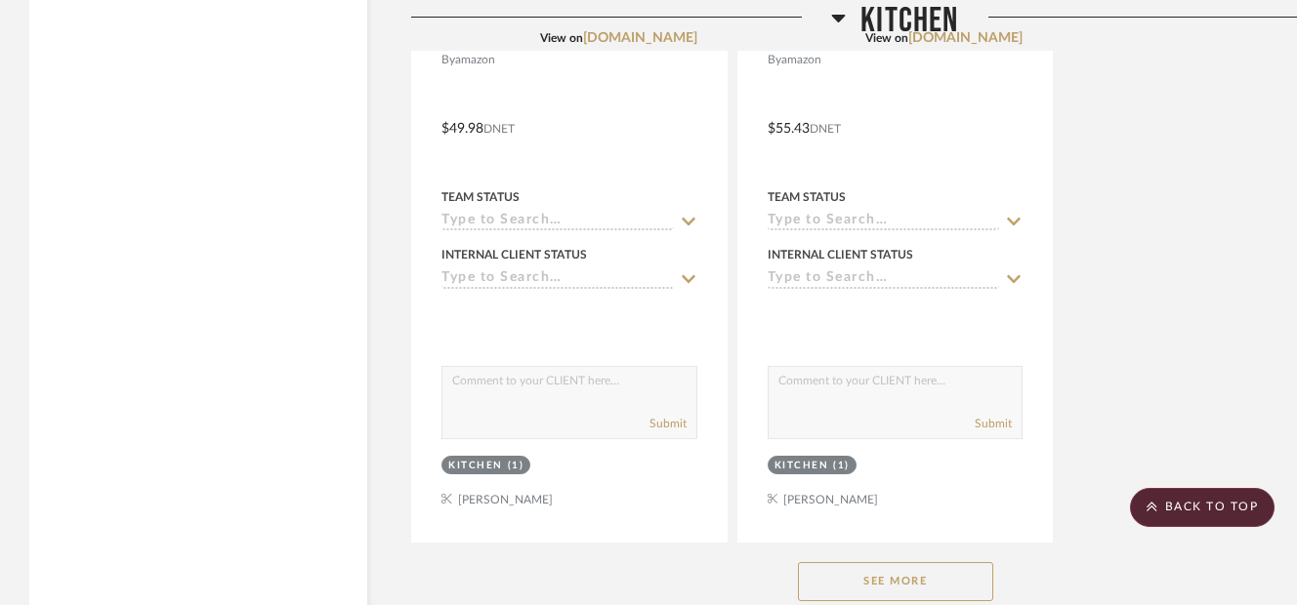
scroll to position [9923, 0]
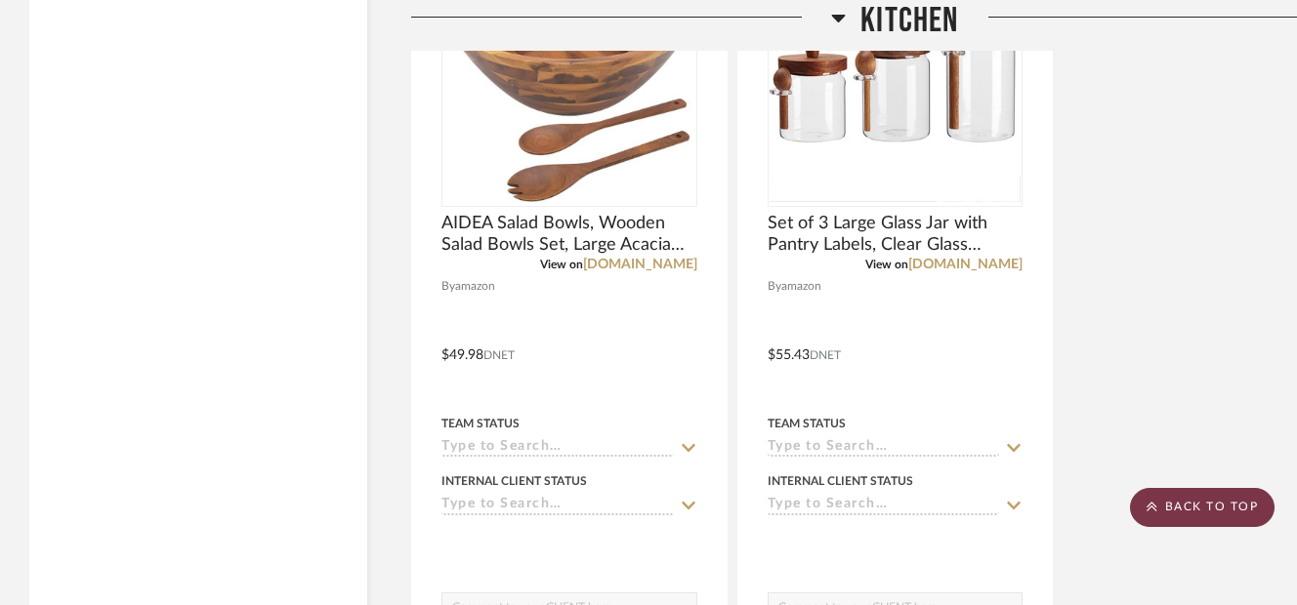
click at [1153, 501] on icon at bounding box center [1151, 507] width 11 height 12
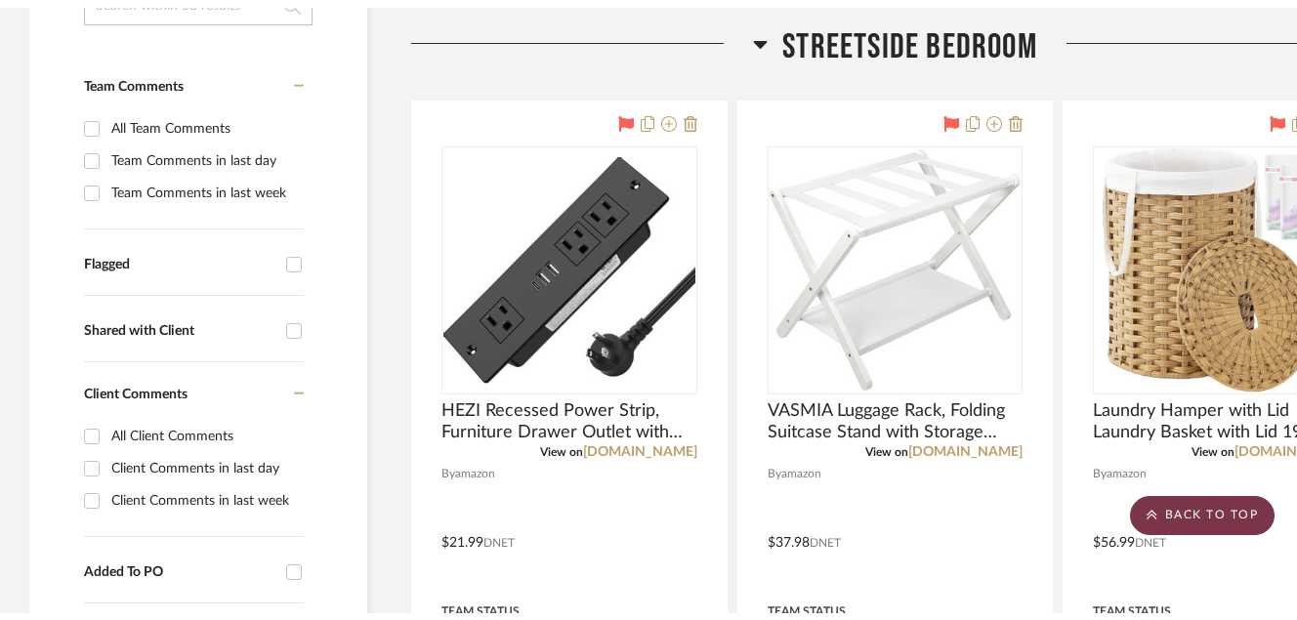
scroll to position [0, 0]
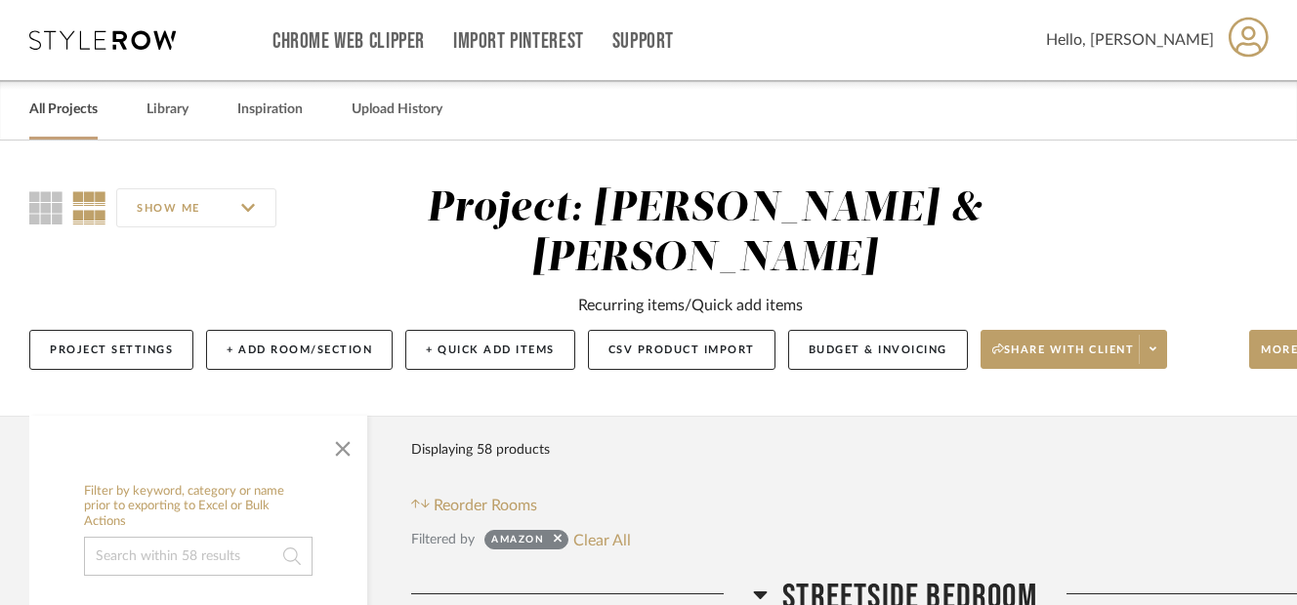
click at [72, 108] on link "All Projects" at bounding box center [63, 110] width 68 height 26
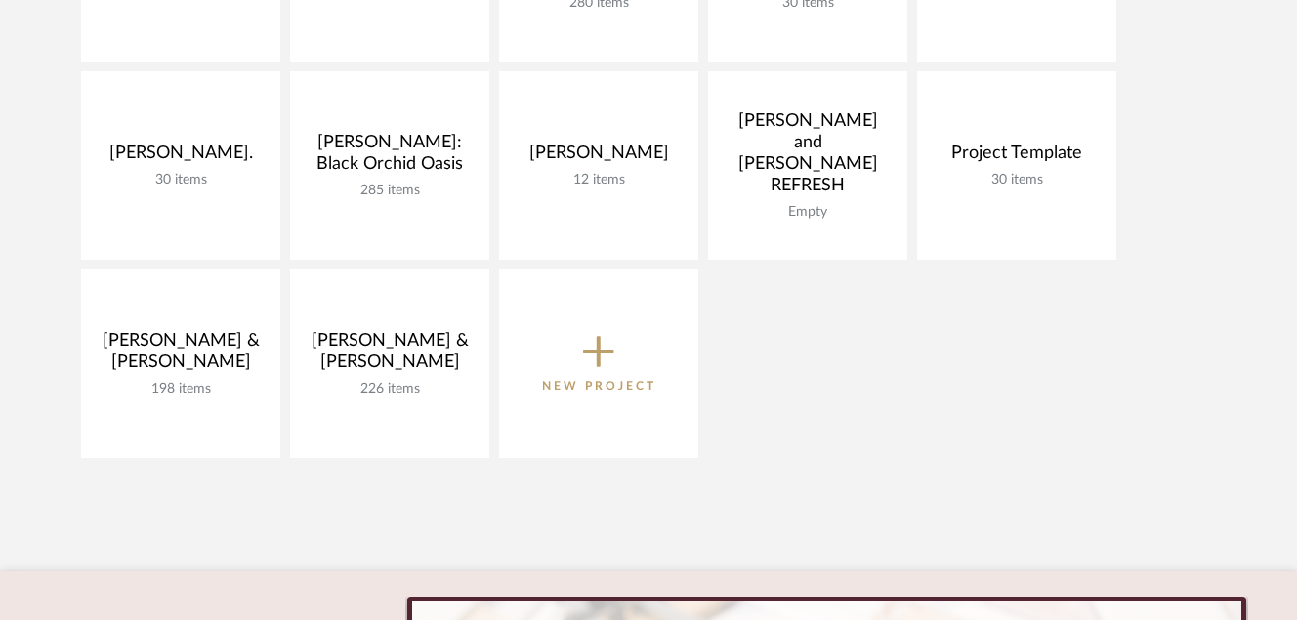
scroll to position [517, 0]
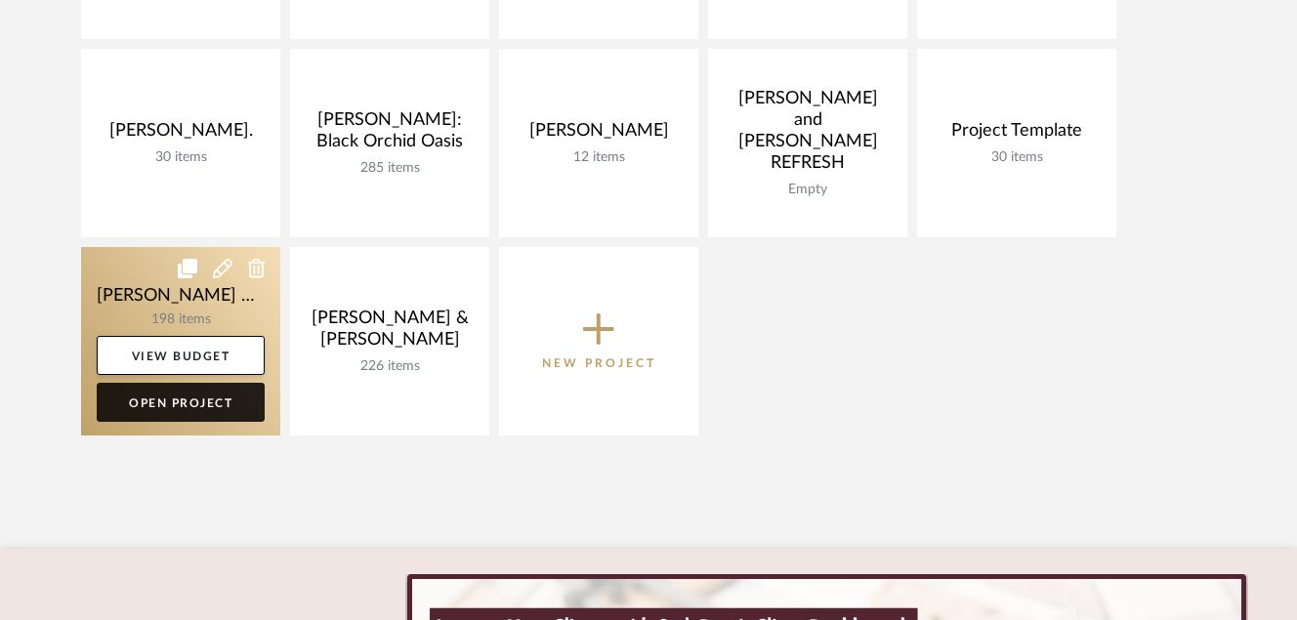
click at [162, 396] on link "Open Project" at bounding box center [181, 402] width 168 height 39
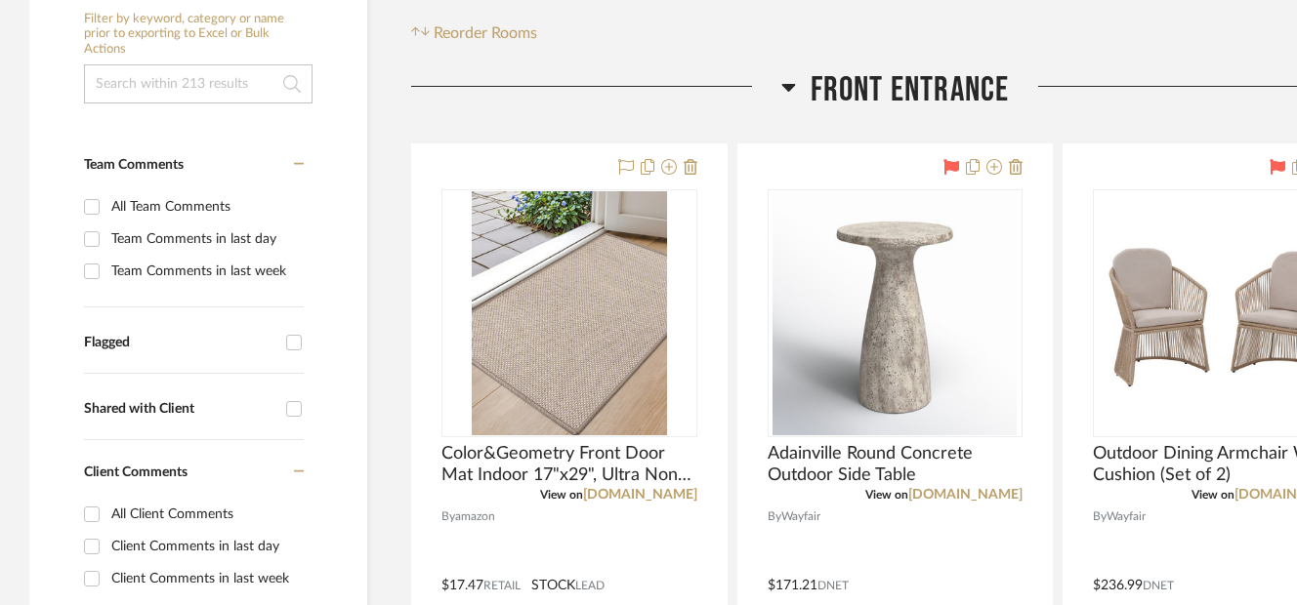
scroll to position [514, 0]
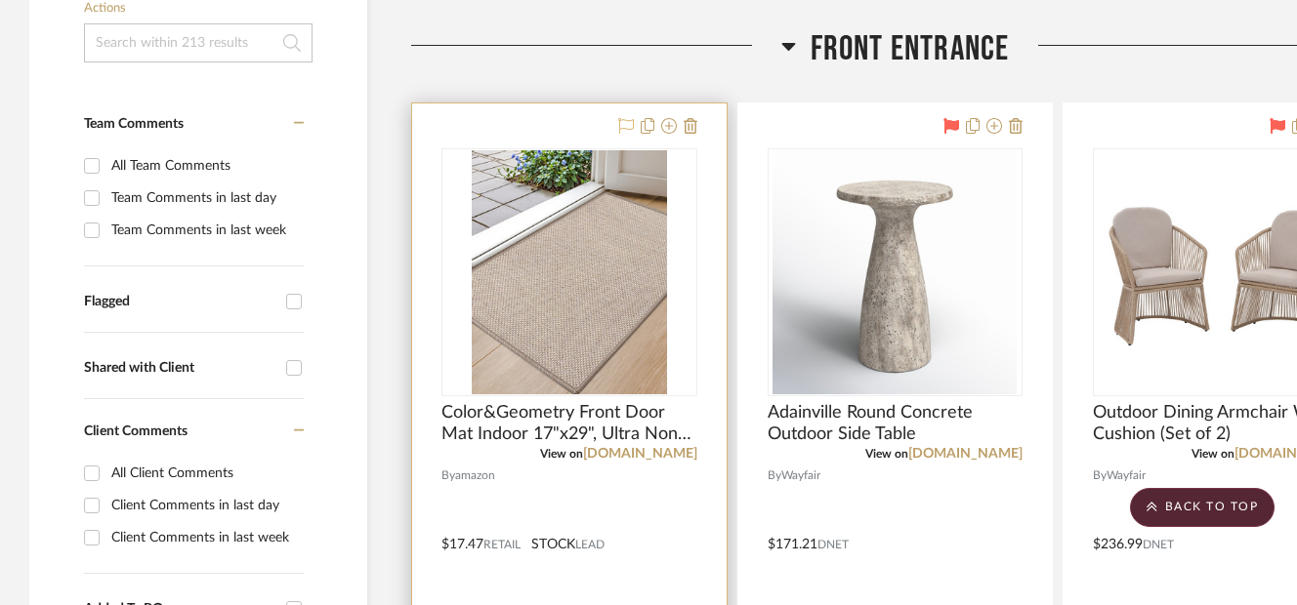
click at [626, 132] on icon at bounding box center [626, 126] width 16 height 16
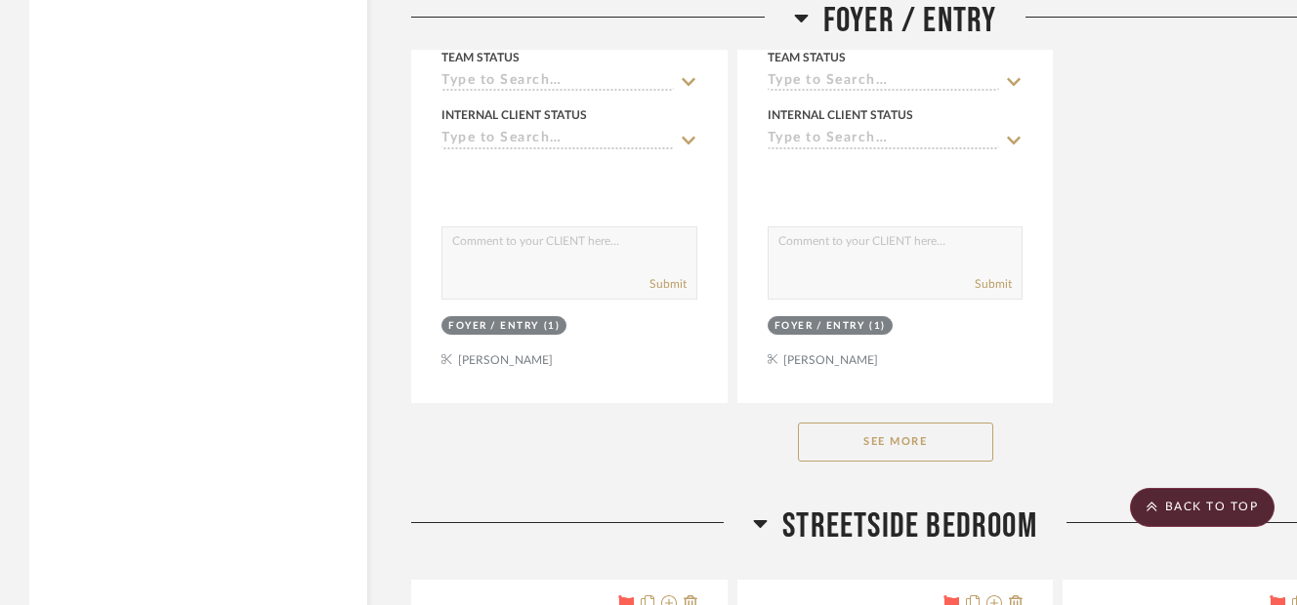
scroll to position [4810, 0]
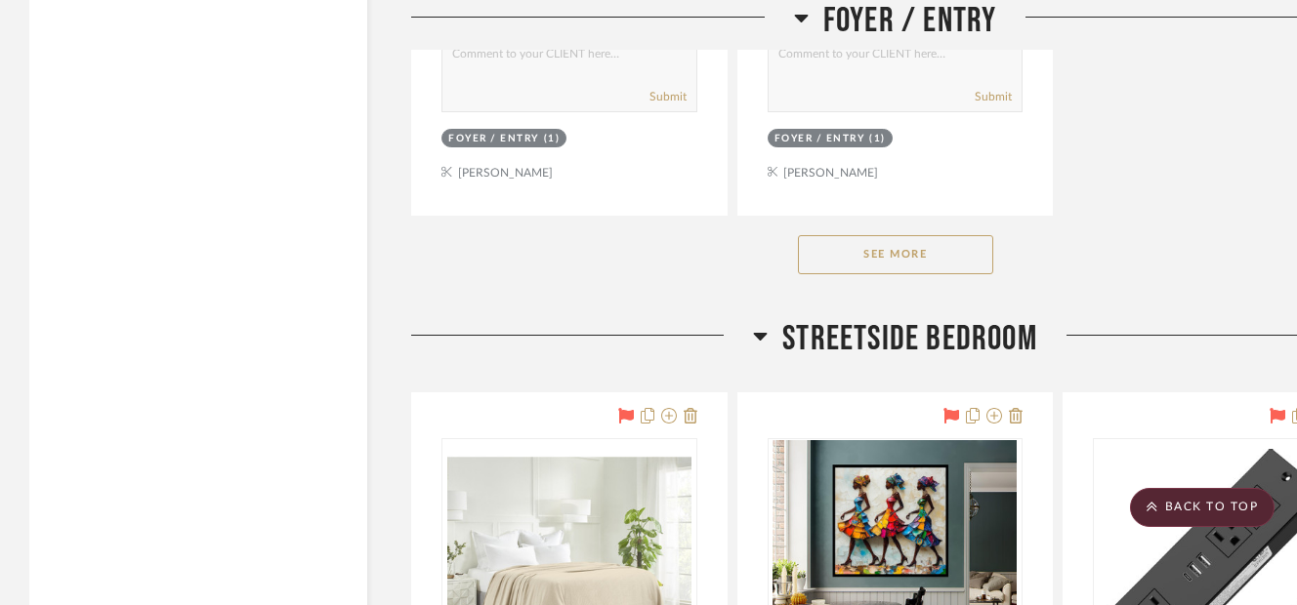
click at [870, 260] on button "See More" at bounding box center [895, 254] width 195 height 39
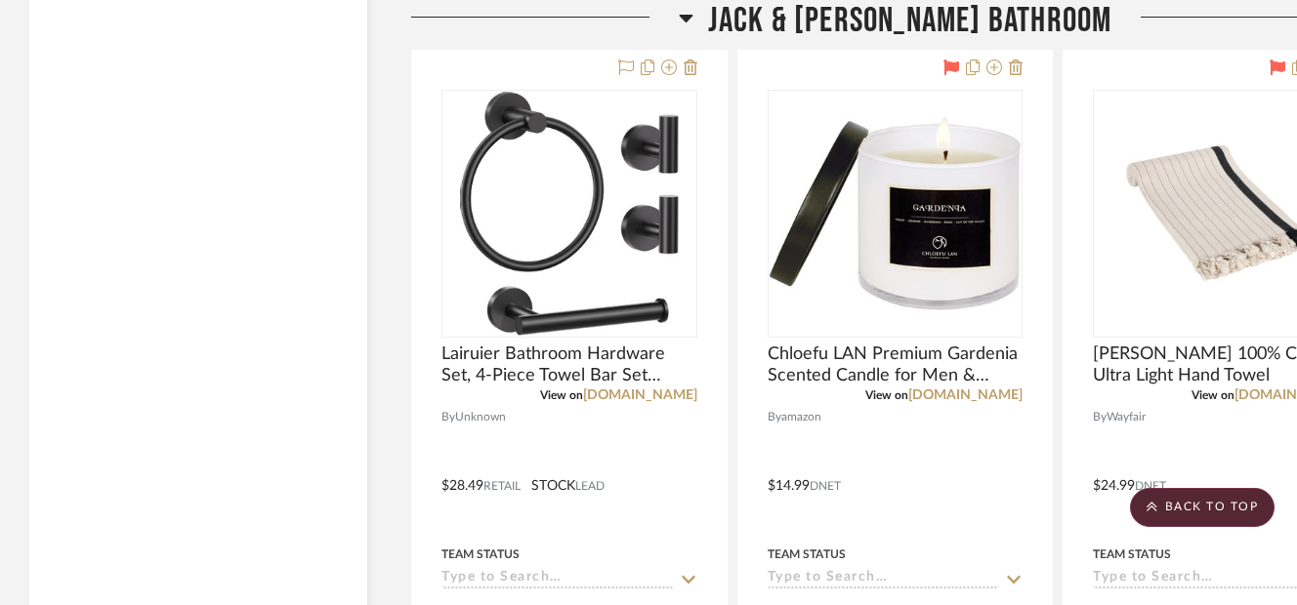
scroll to position [8794, 0]
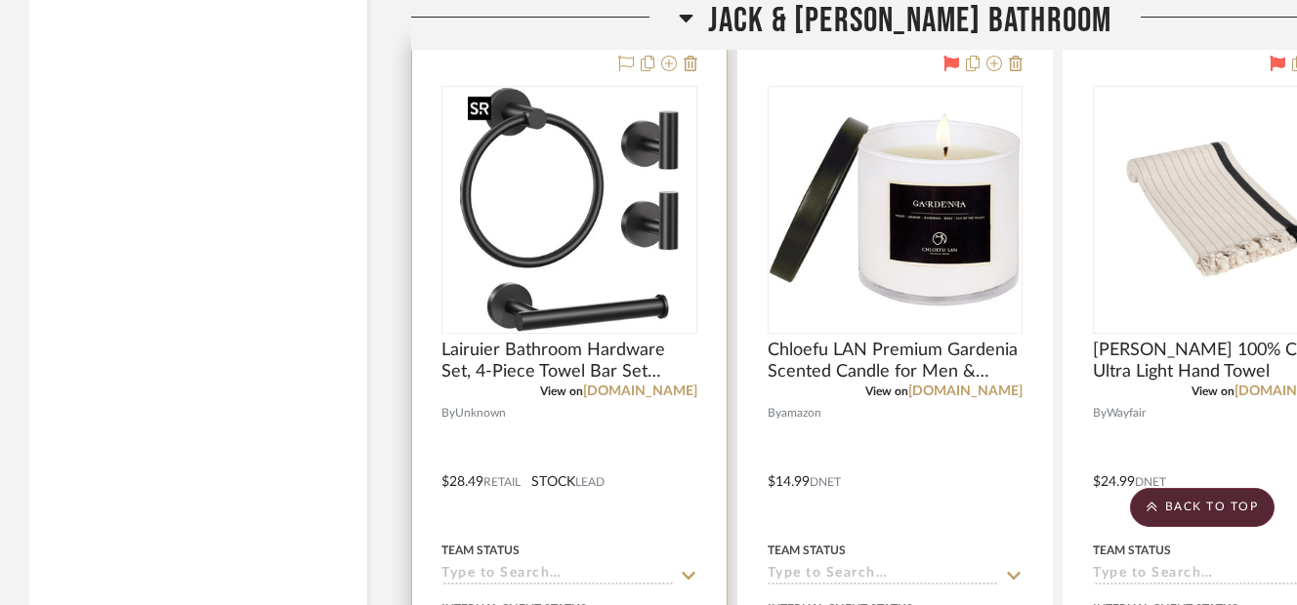
click at [0, 0] on img at bounding box center [0, 0] width 0 height 0
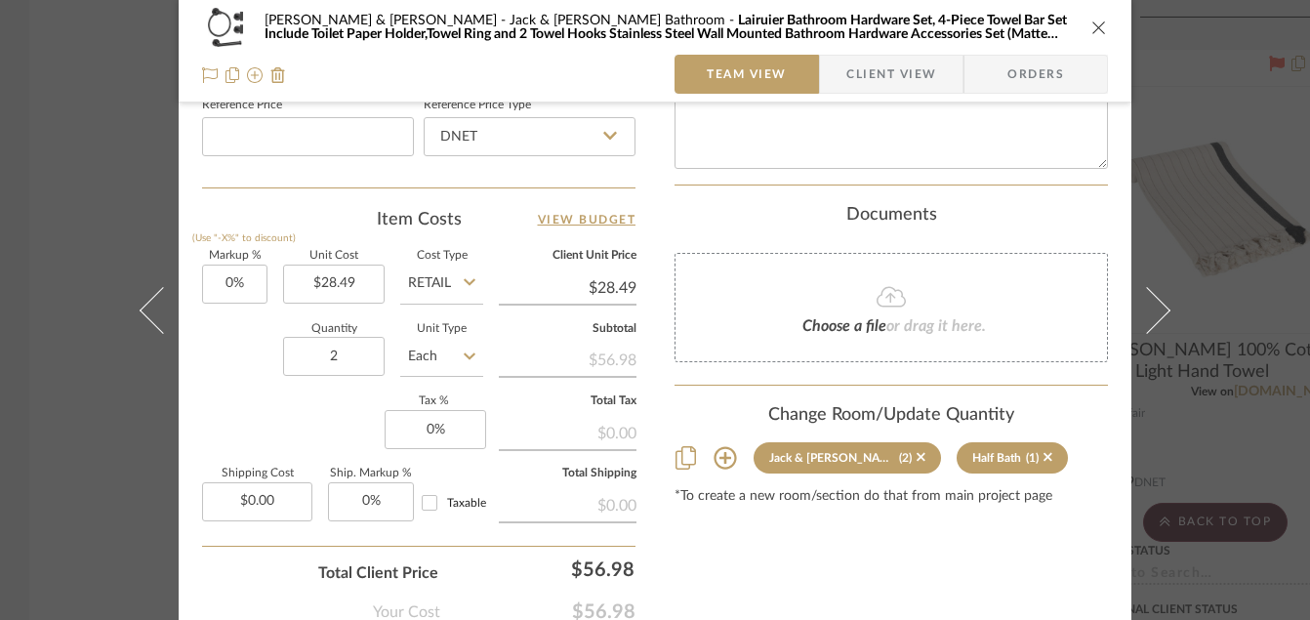
scroll to position [1087, 0]
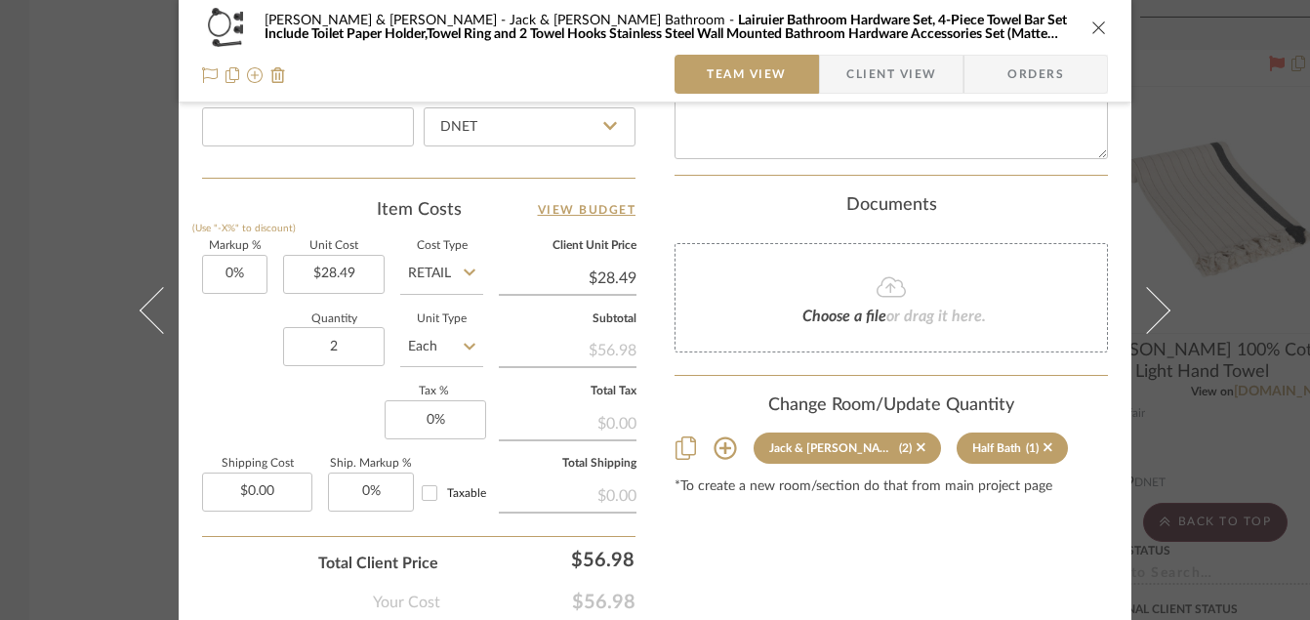
click at [1216, 340] on div "[PERSON_NAME] & Kenya [PERSON_NAME] & [PERSON_NAME] Bathroom Lairuier Bathroom …" at bounding box center [655, 310] width 1310 height 620
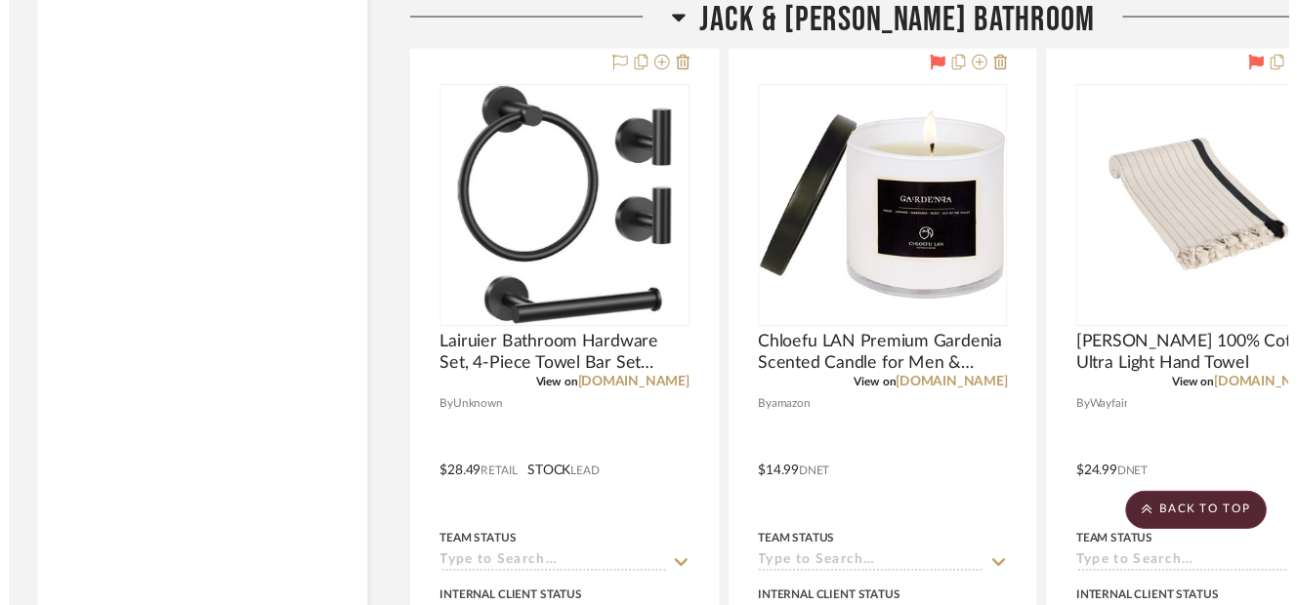
scroll to position [8794, 0]
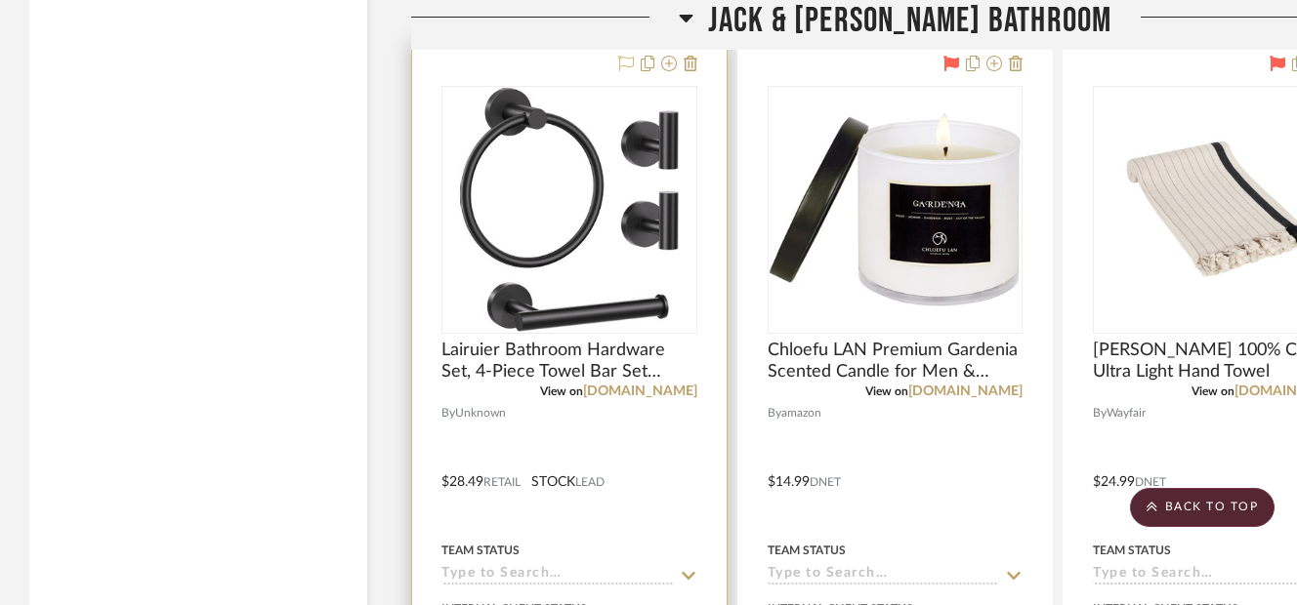
click at [620, 66] on icon at bounding box center [626, 64] width 16 height 16
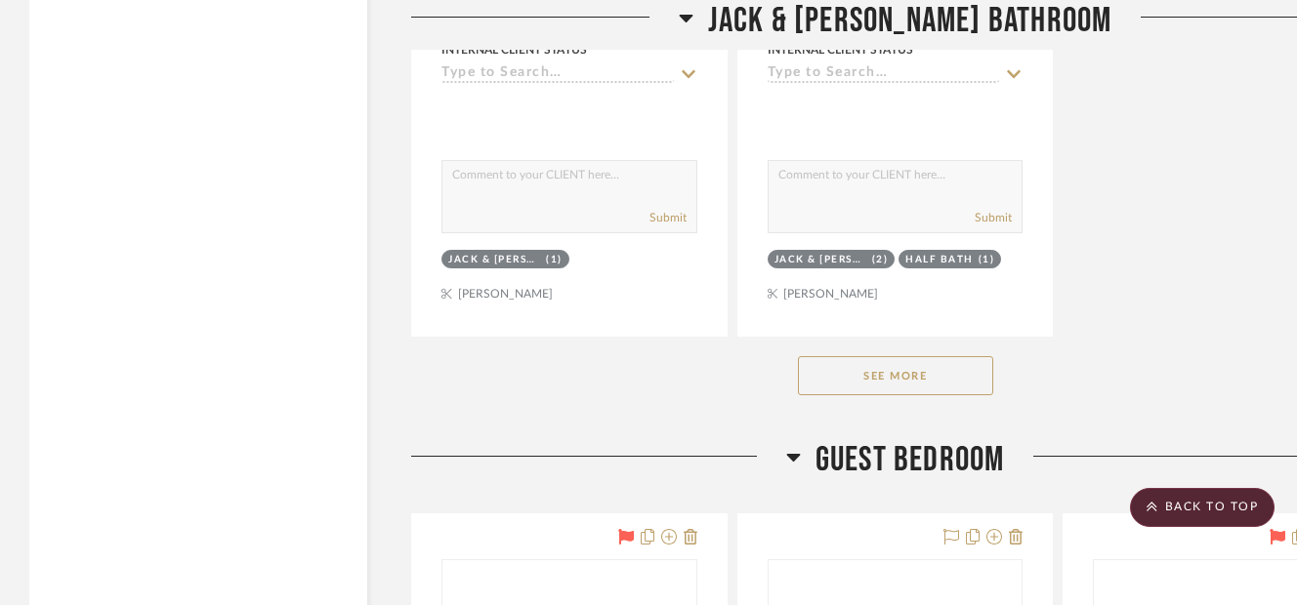
scroll to position [11099, 0]
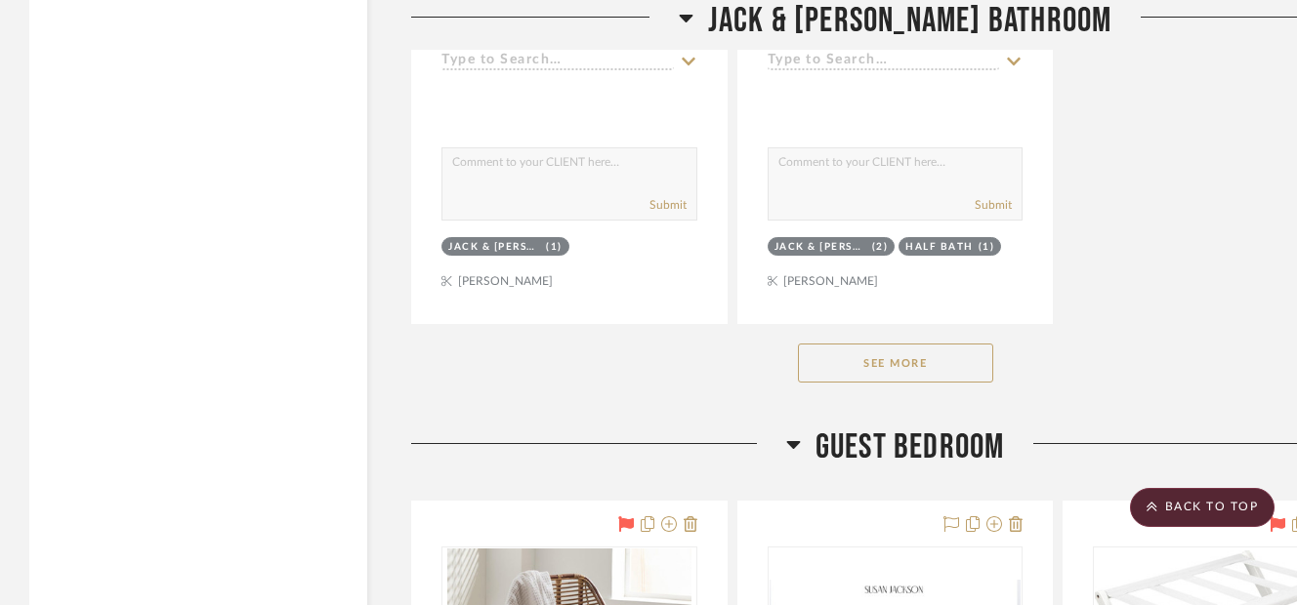
click at [854, 363] on button "See More" at bounding box center [895, 363] width 195 height 39
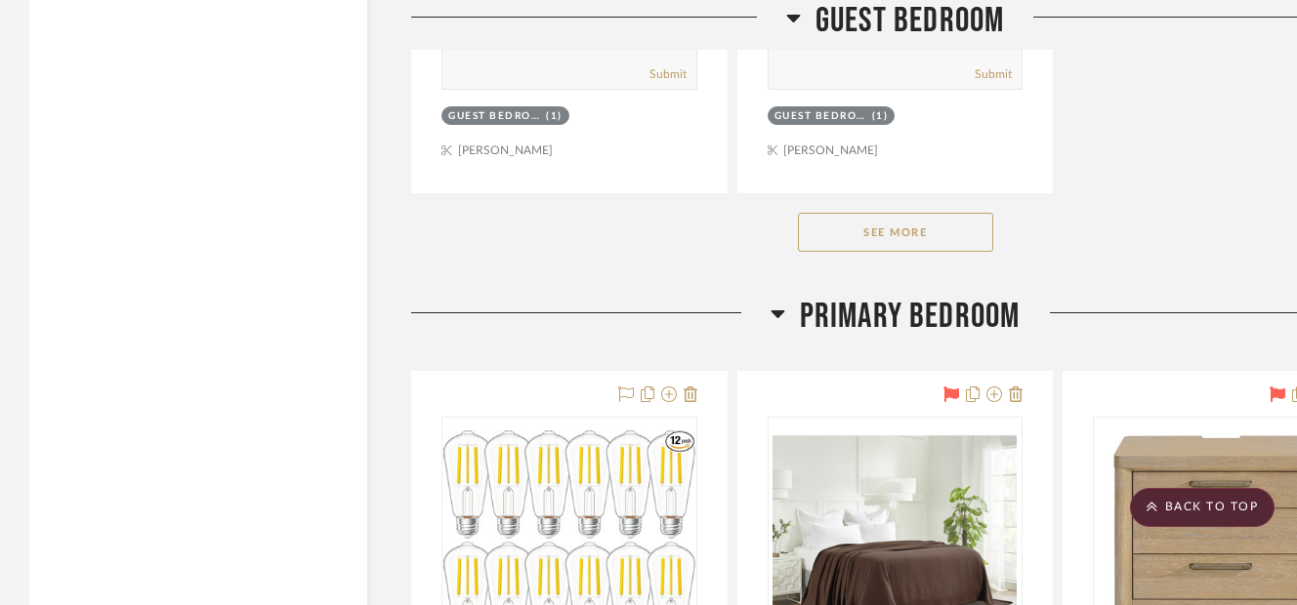
scroll to position [15747, 0]
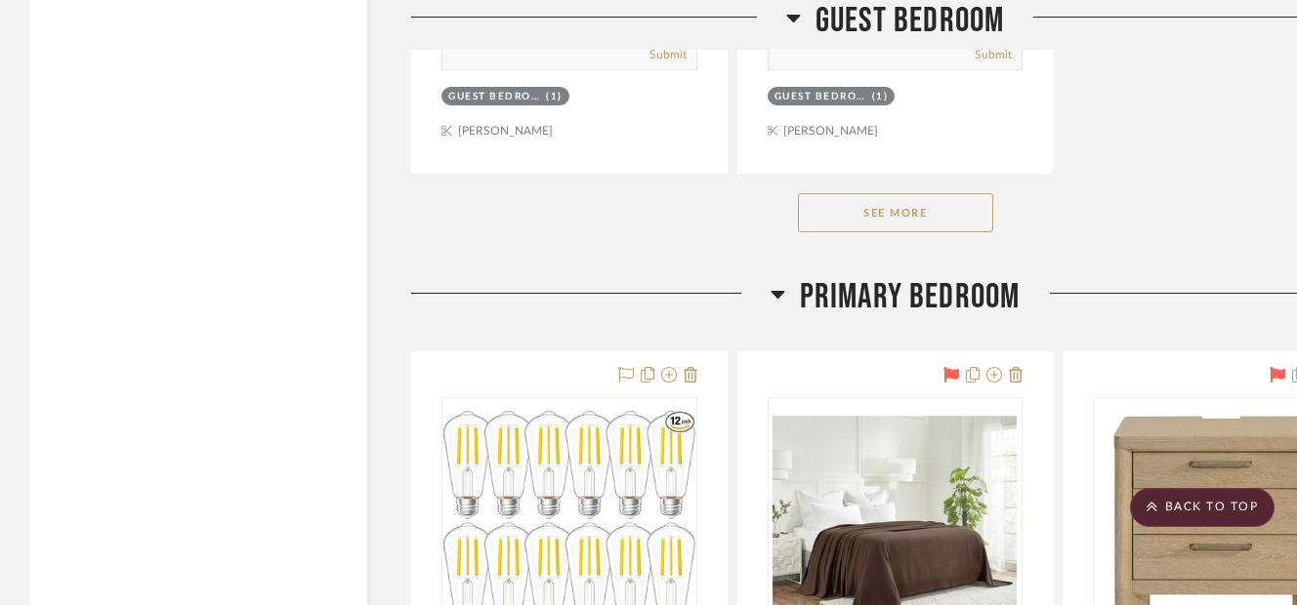
click at [869, 203] on button "See More" at bounding box center [895, 212] width 195 height 39
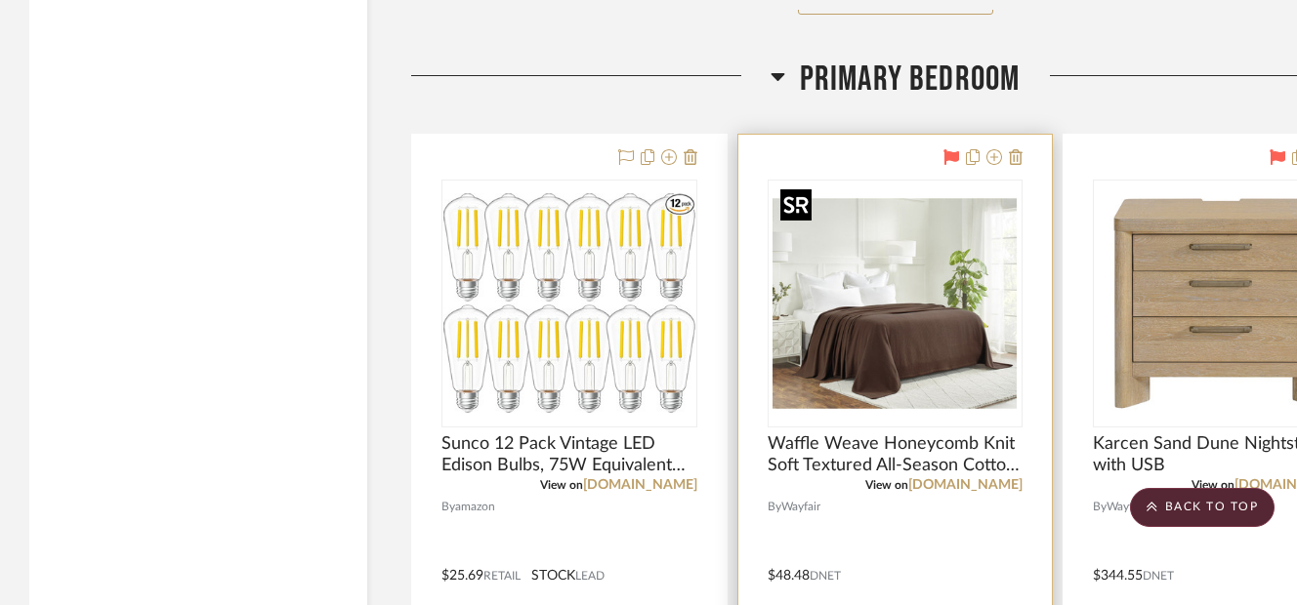
scroll to position [18481, 0]
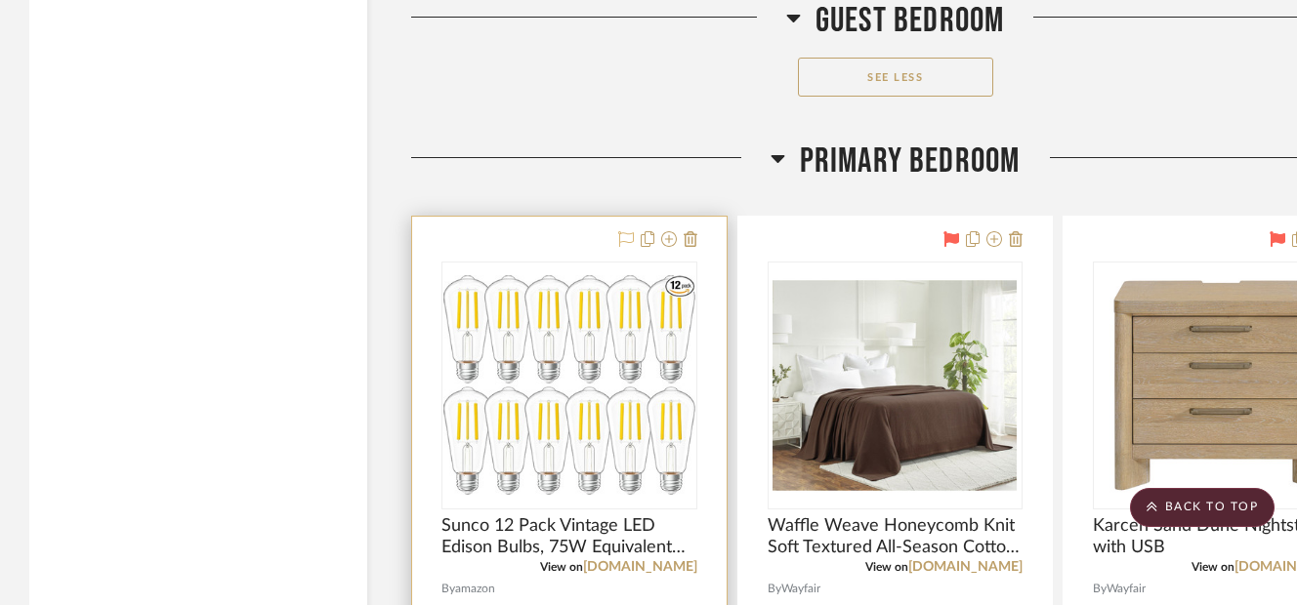
click at [627, 240] on icon at bounding box center [626, 239] width 16 height 16
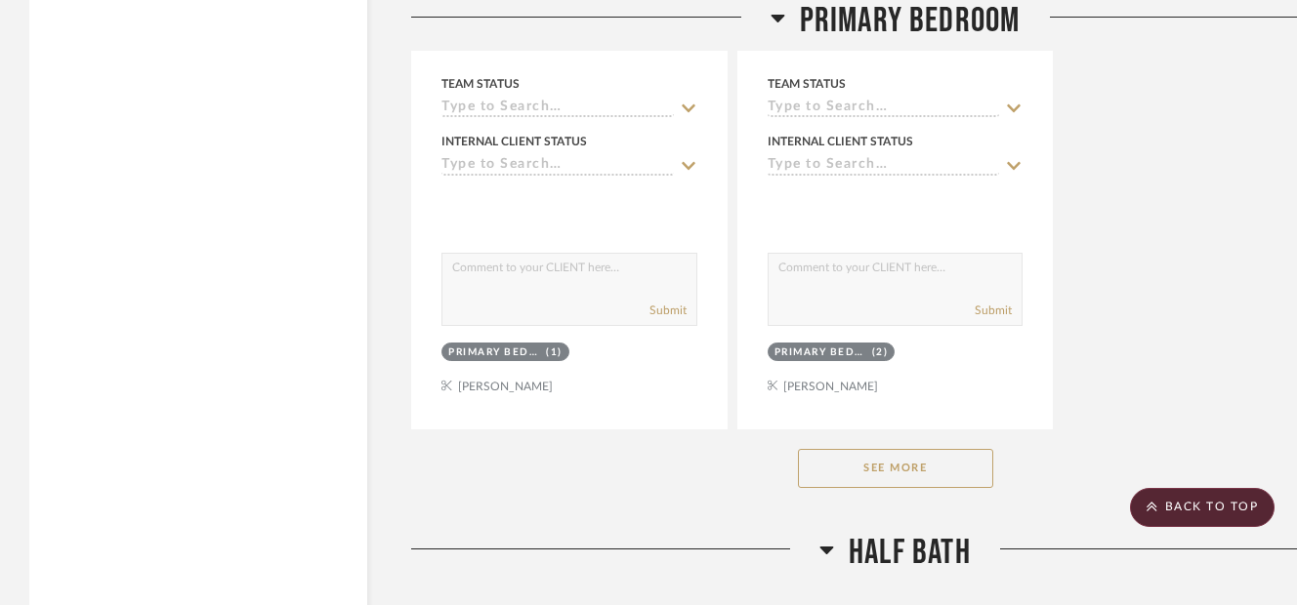
scroll to position [20981, 0]
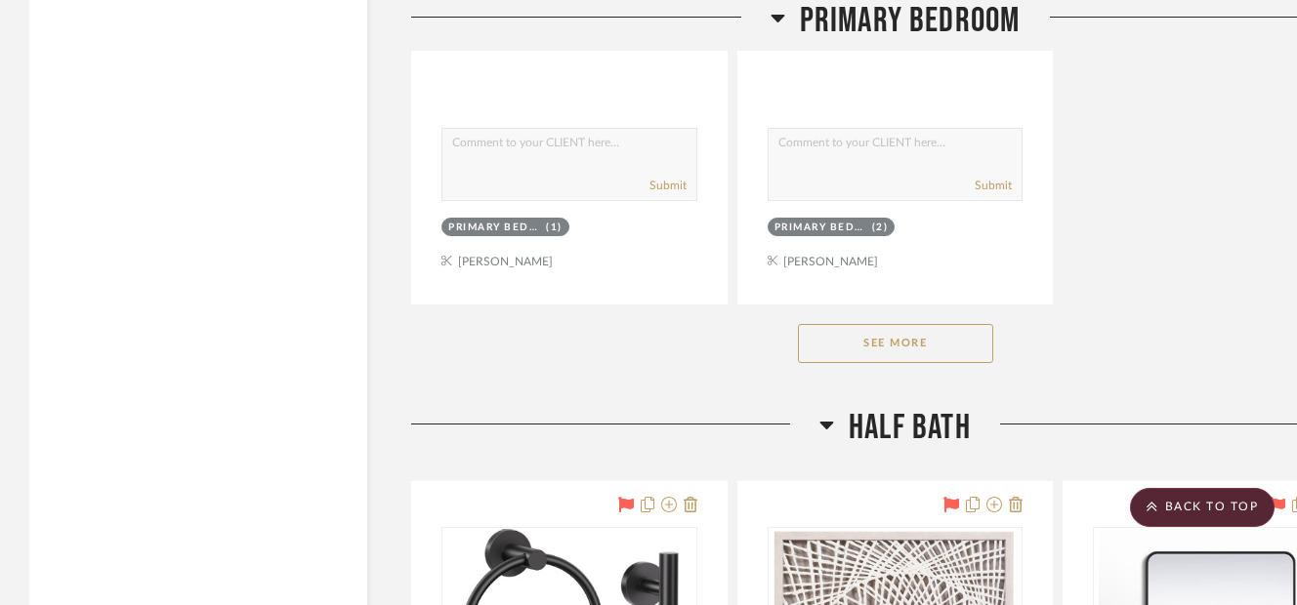
click at [849, 354] on button "See More" at bounding box center [895, 343] width 195 height 39
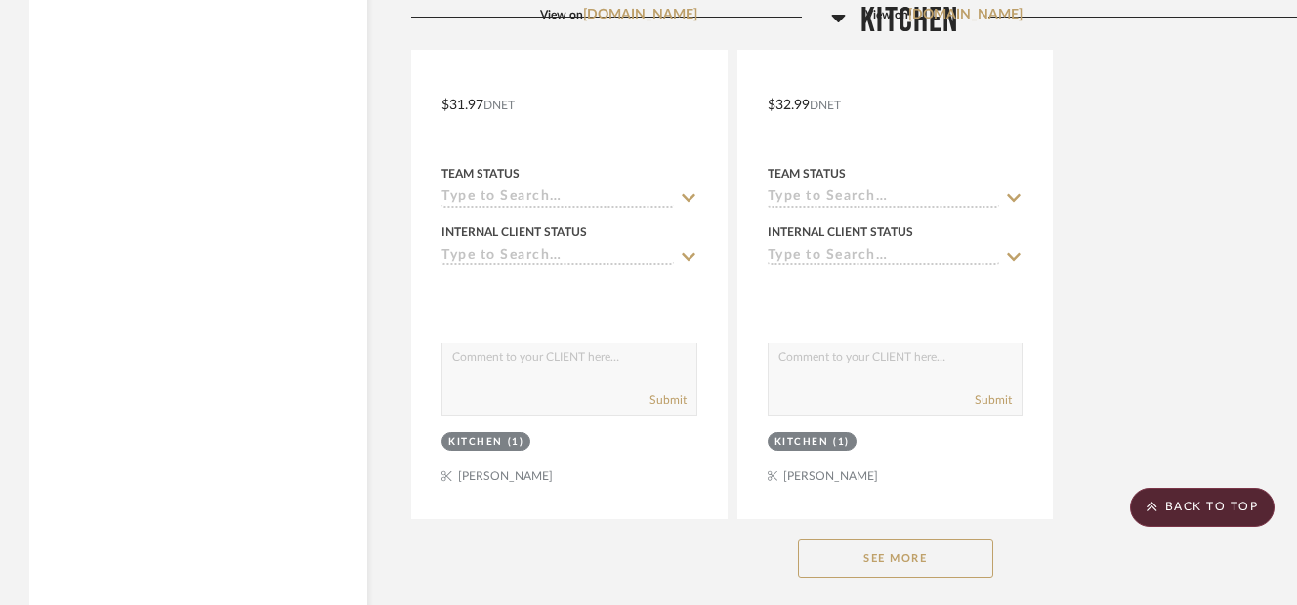
scroll to position [35043, 0]
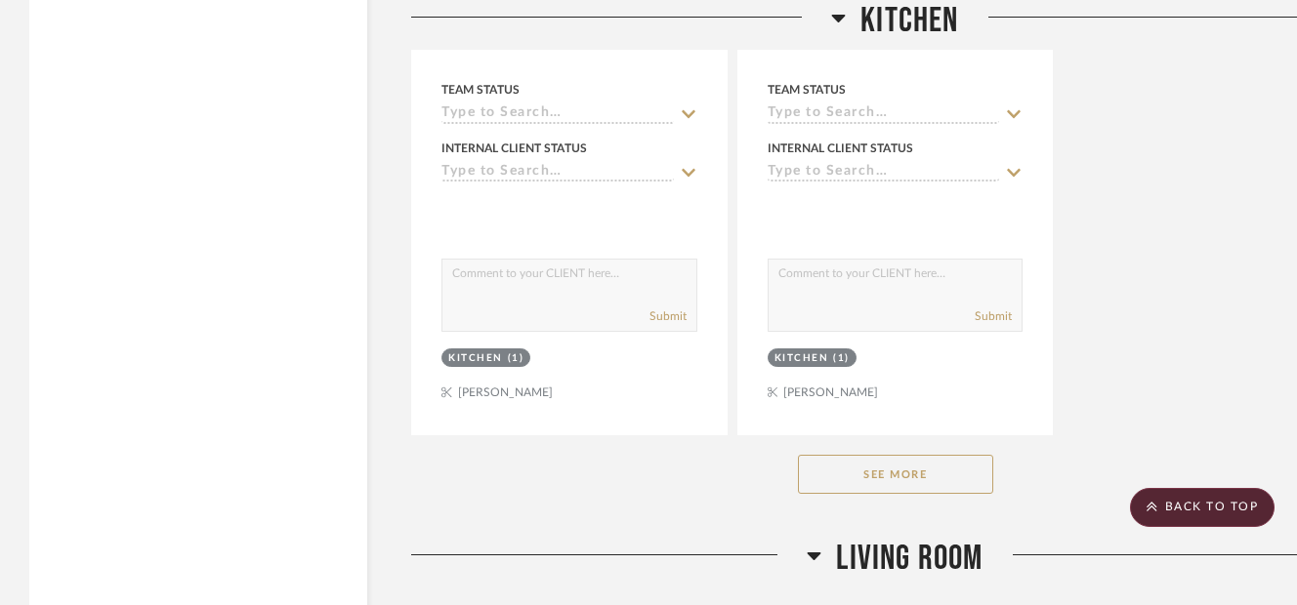
click at [864, 474] on button "See More" at bounding box center [895, 474] width 195 height 39
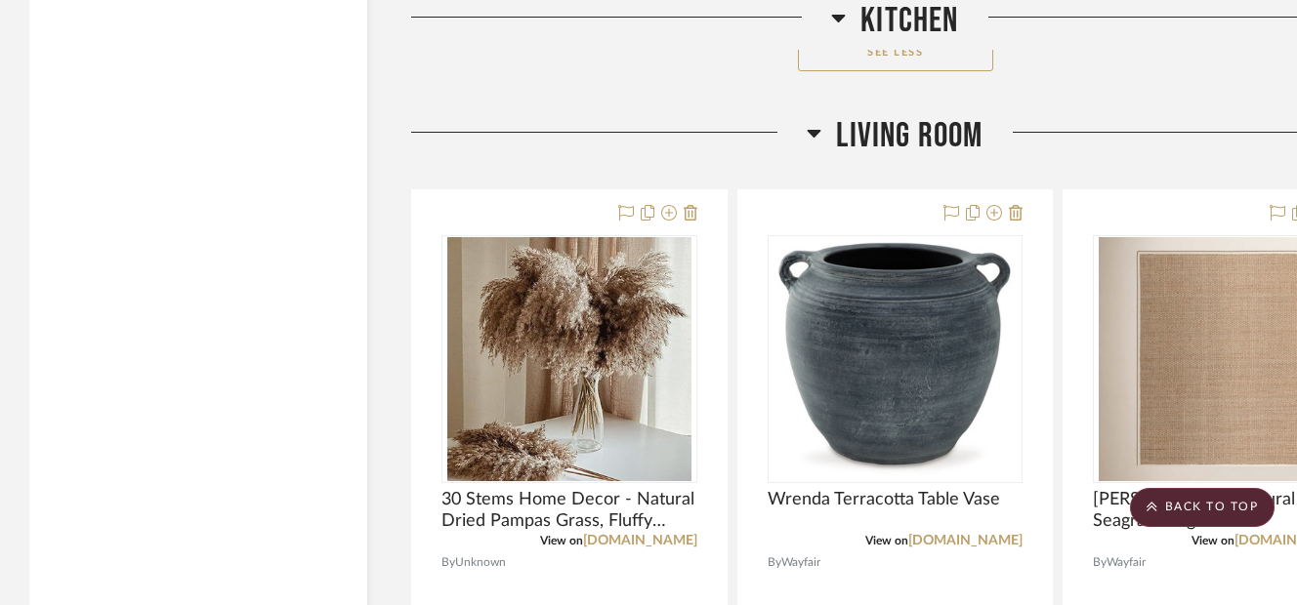
scroll to position [45862, 0]
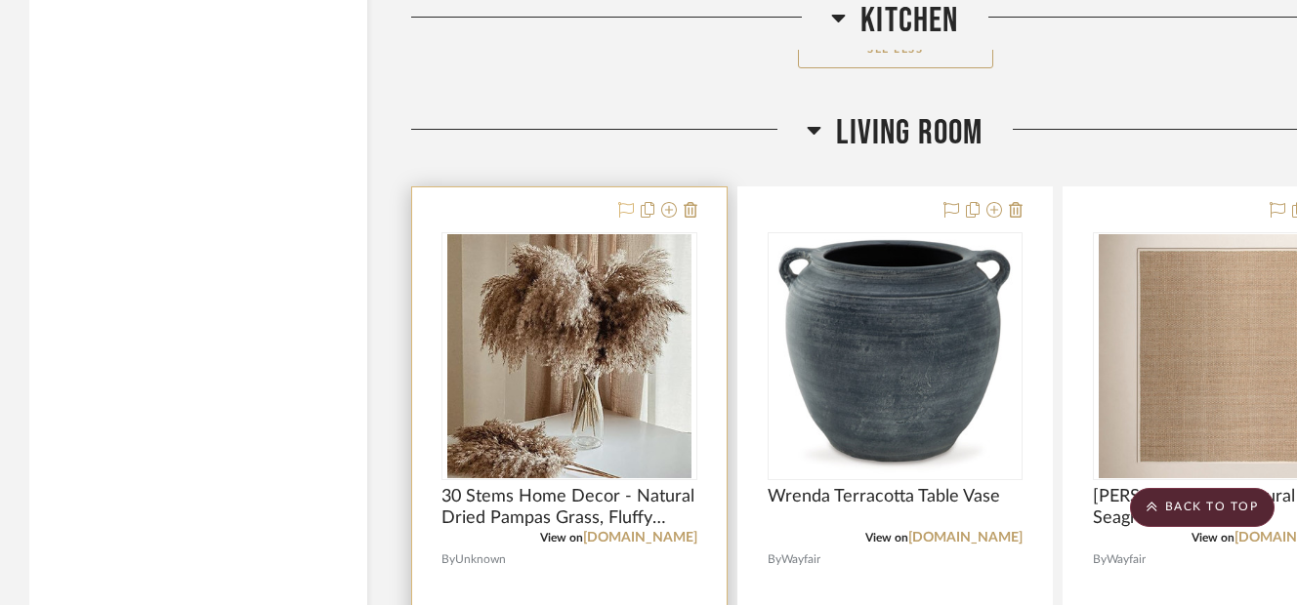
click at [625, 204] on icon at bounding box center [626, 210] width 16 height 16
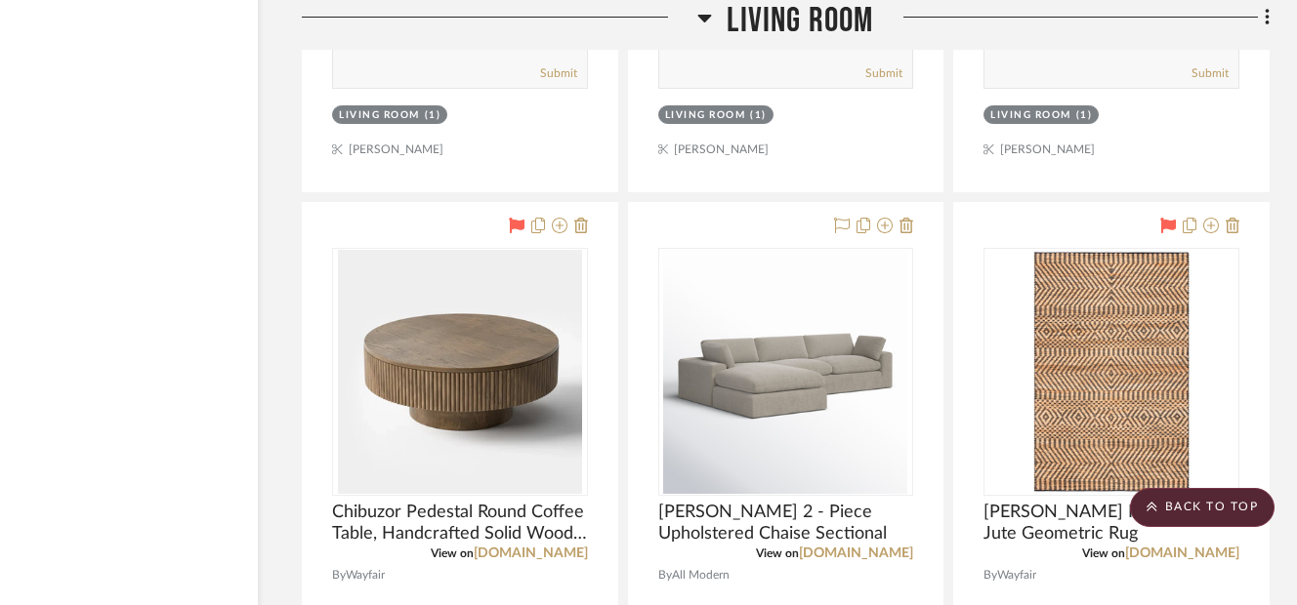
scroll to position [46761, 109]
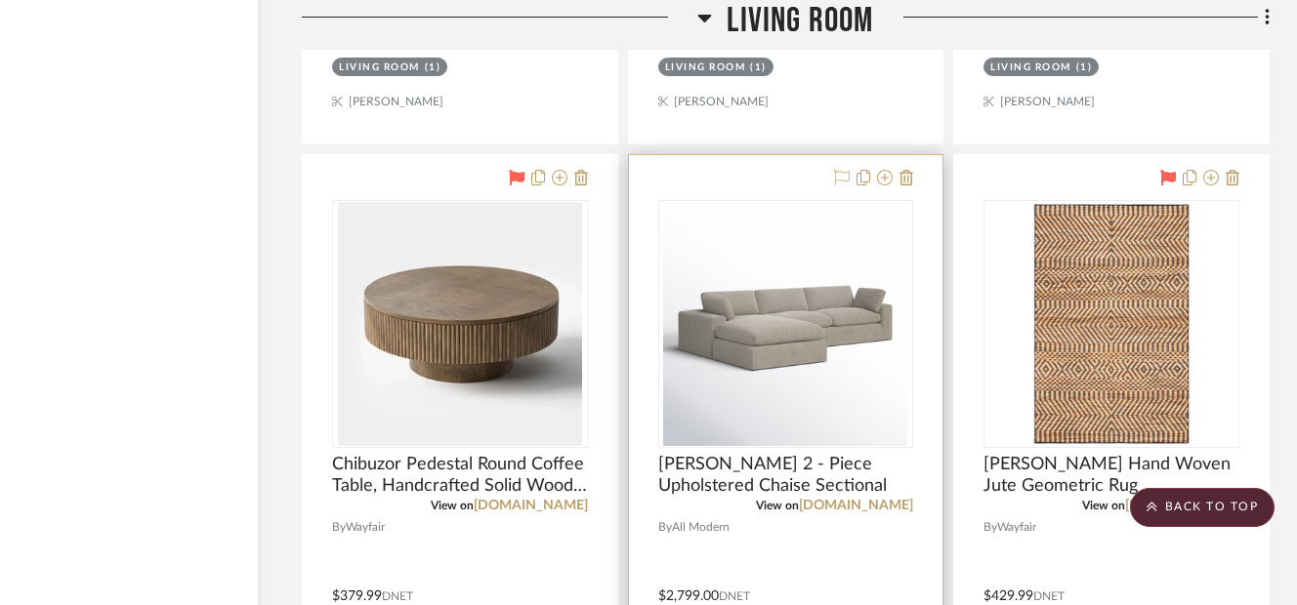
click at [846, 170] on icon at bounding box center [842, 178] width 16 height 16
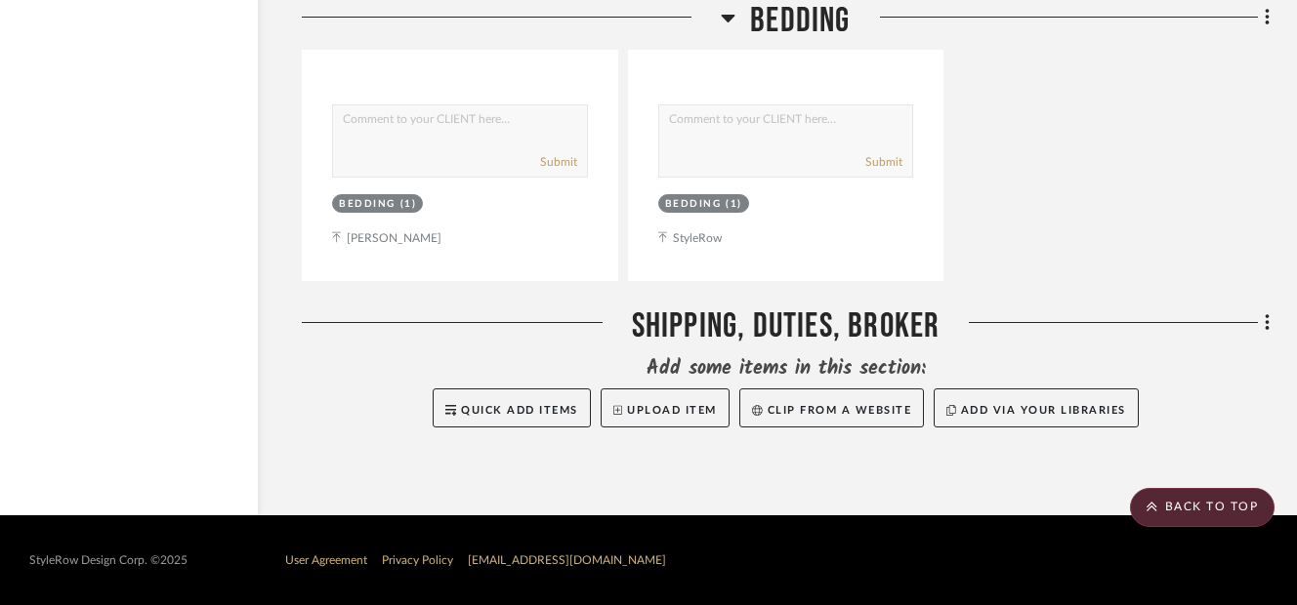
scroll to position [57648, 109]
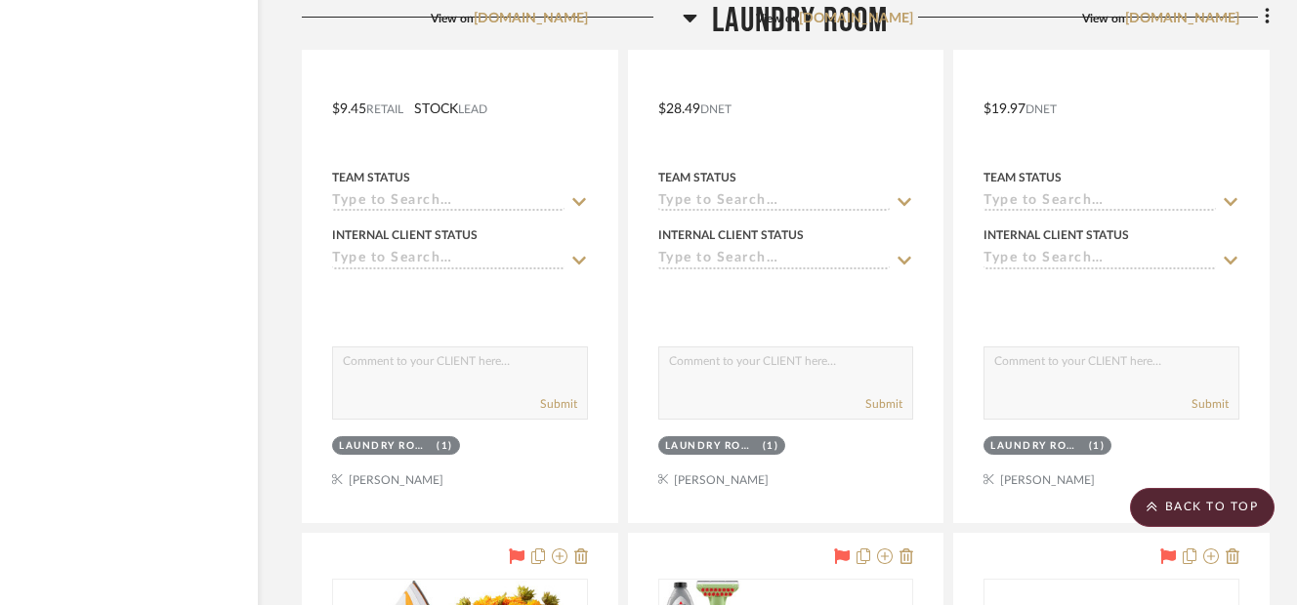
scroll to position [54640, 109]
